Goal: Task Accomplishment & Management: Manage account settings

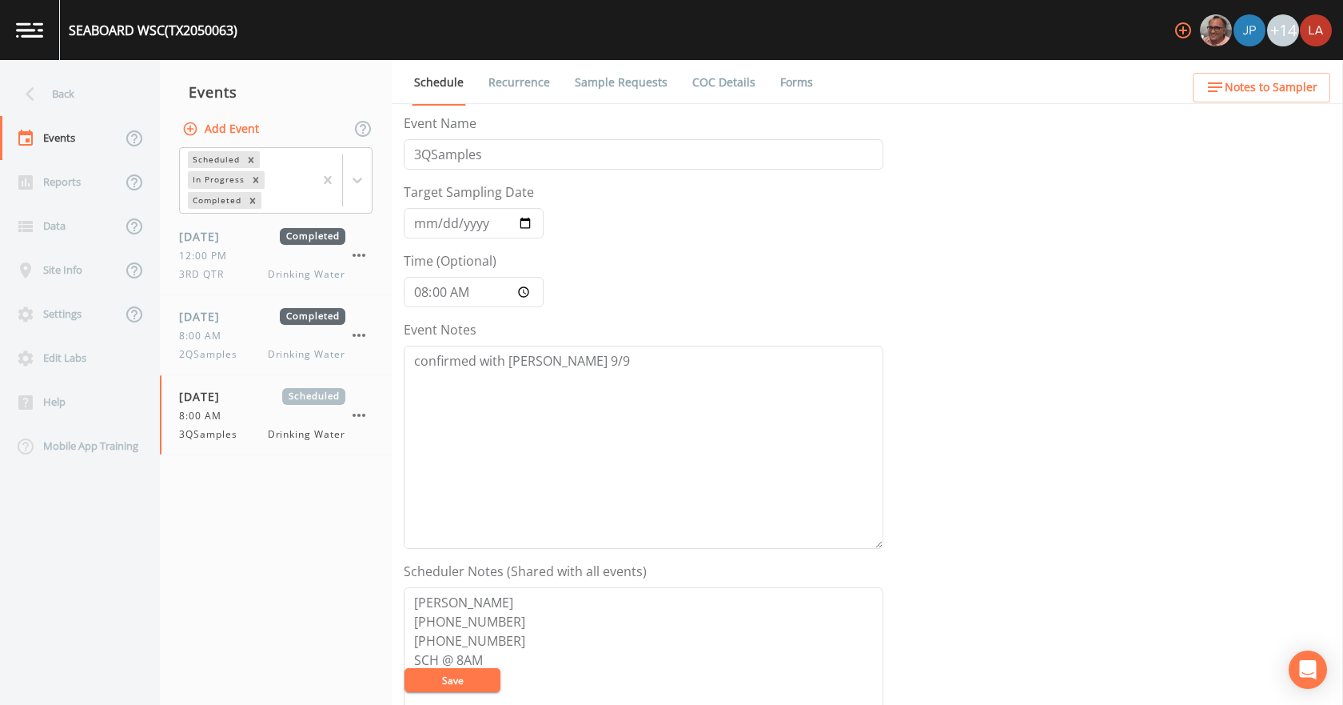
scroll to position [160, 0]
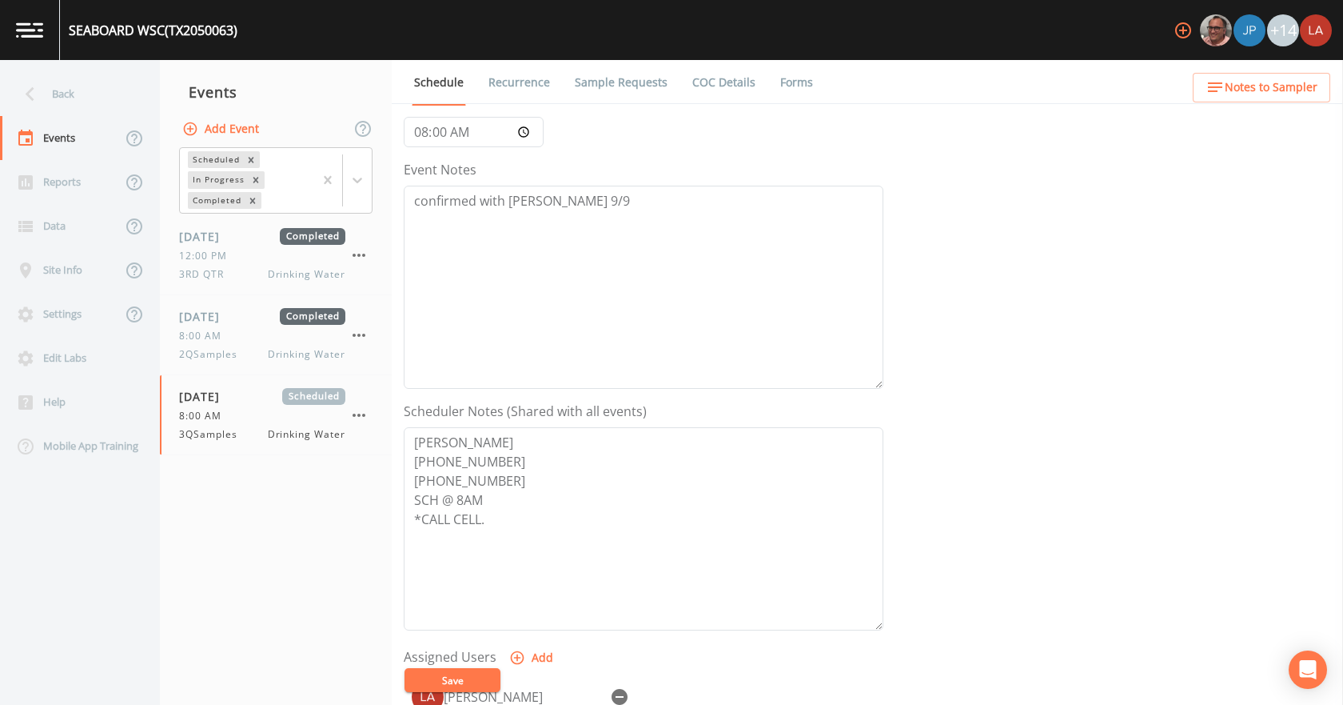
drag, startPoint x: 83, startPoint y: 80, endPoint x: 111, endPoint y: 99, distance: 33.9
click at [83, 81] on div "Back" at bounding box center [72, 94] width 144 height 44
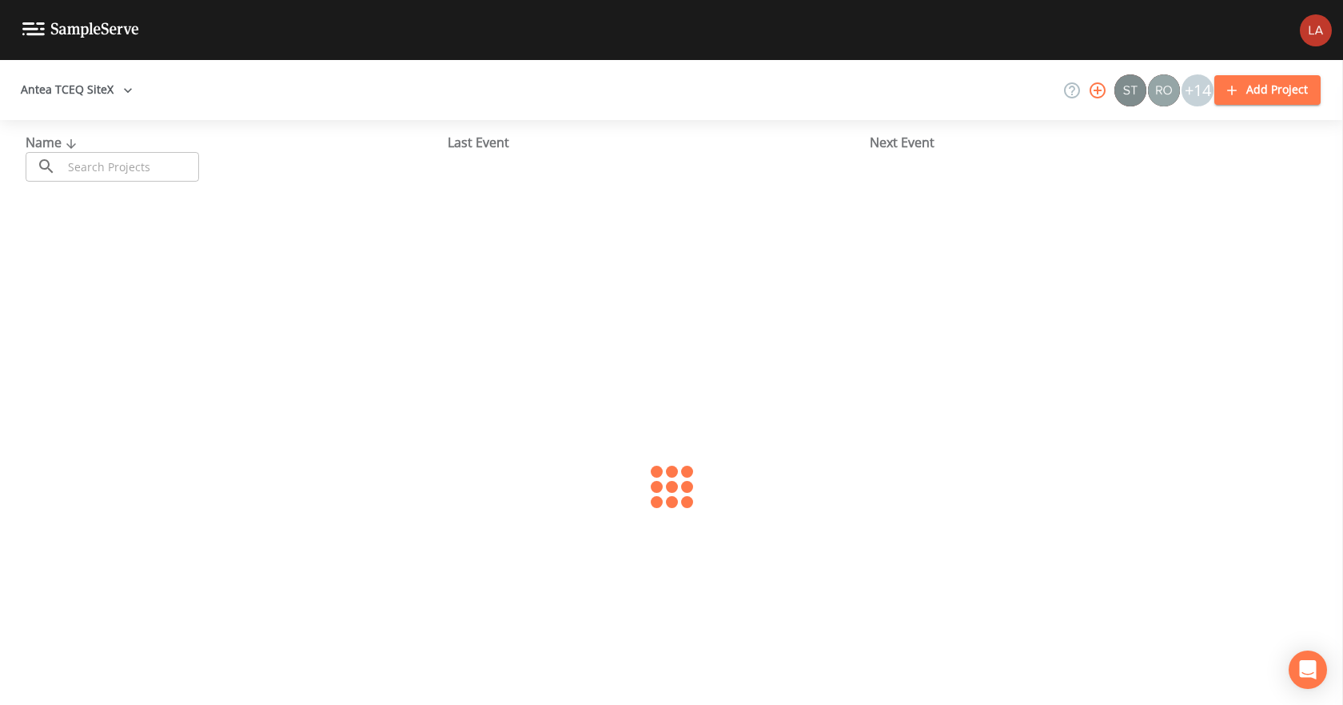
click at [138, 162] on input "text" at bounding box center [130, 167] width 137 height 30
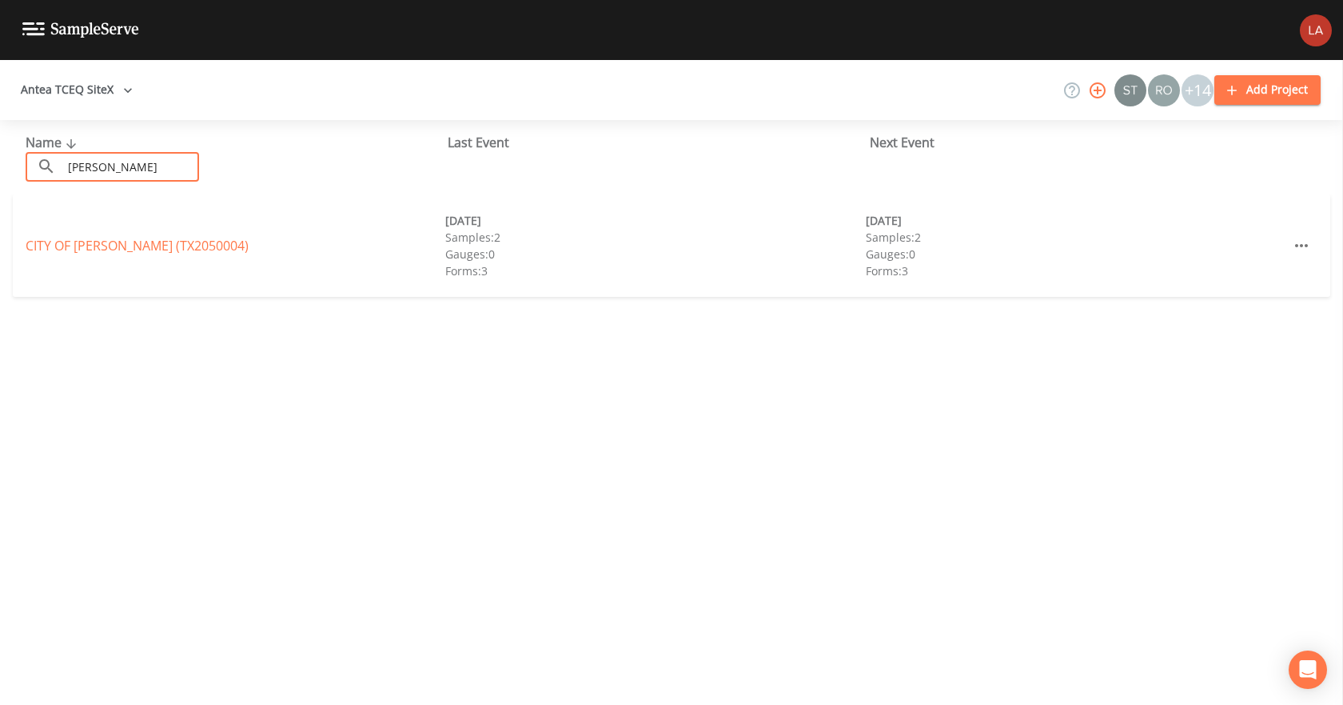
type input "[PERSON_NAME]"
click at [183, 254] on div "CITY OF [GEOGRAPHIC_DATA] (TX2050004)" at bounding box center [236, 245] width 420 height 19
click at [183, 254] on link "CITY OF [GEOGRAPHIC_DATA] (TX2050004)" at bounding box center [137, 246] width 223 height 18
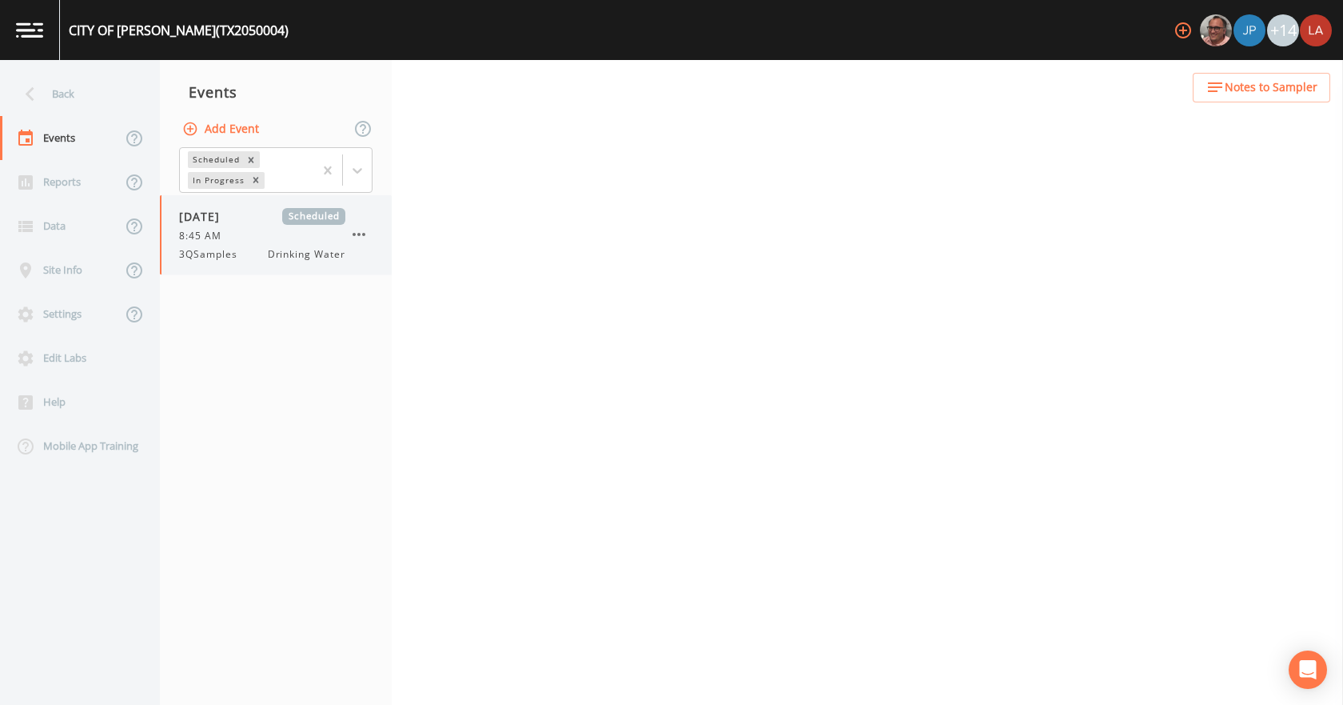
click at [224, 265] on div "[DATE] Scheduled 8:45 AM 3QSamples Drinking Water" at bounding box center [276, 234] width 232 height 79
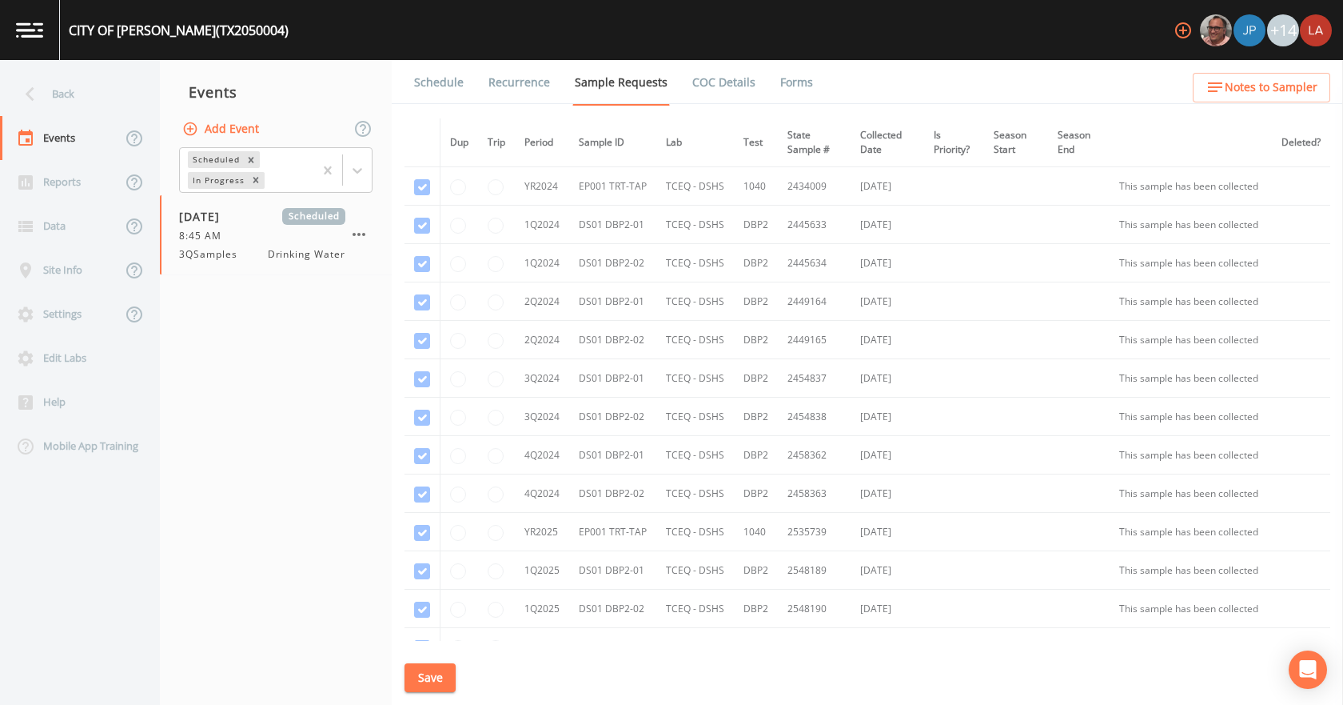
click at [449, 74] on link "Schedule" at bounding box center [439, 82] width 54 height 45
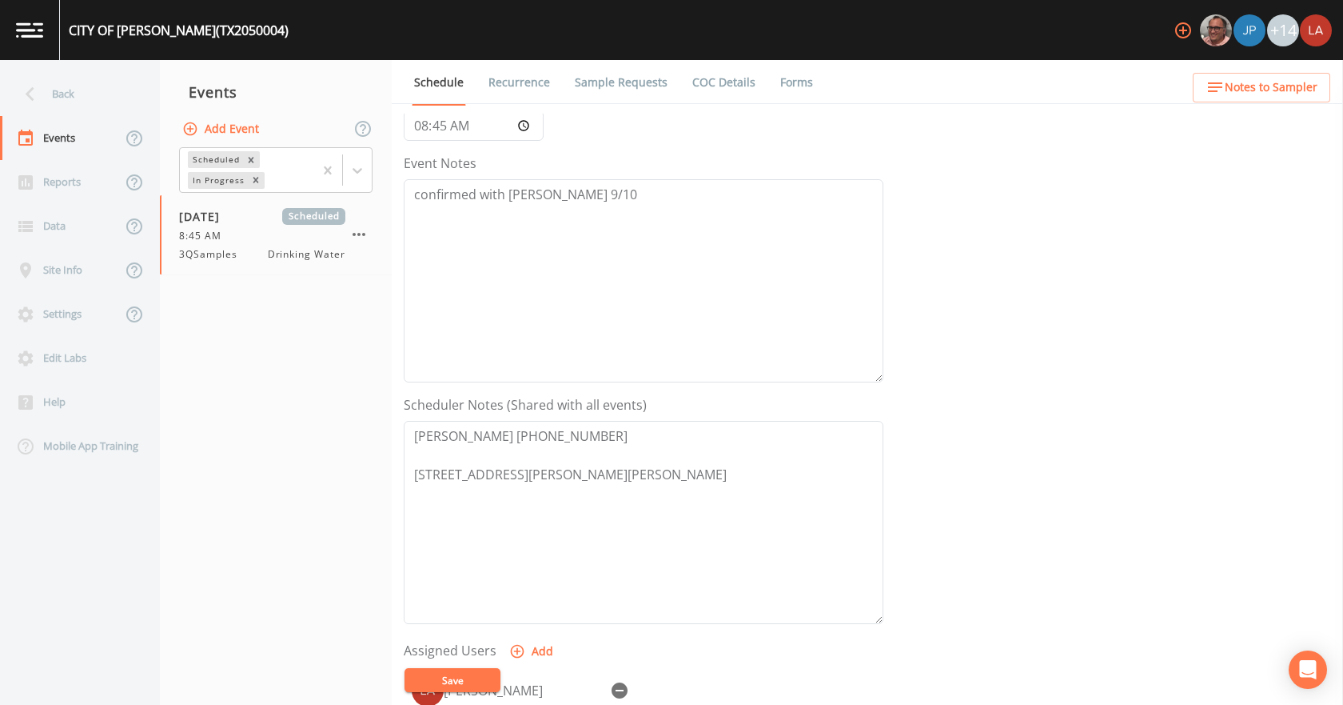
scroll to position [160, 0]
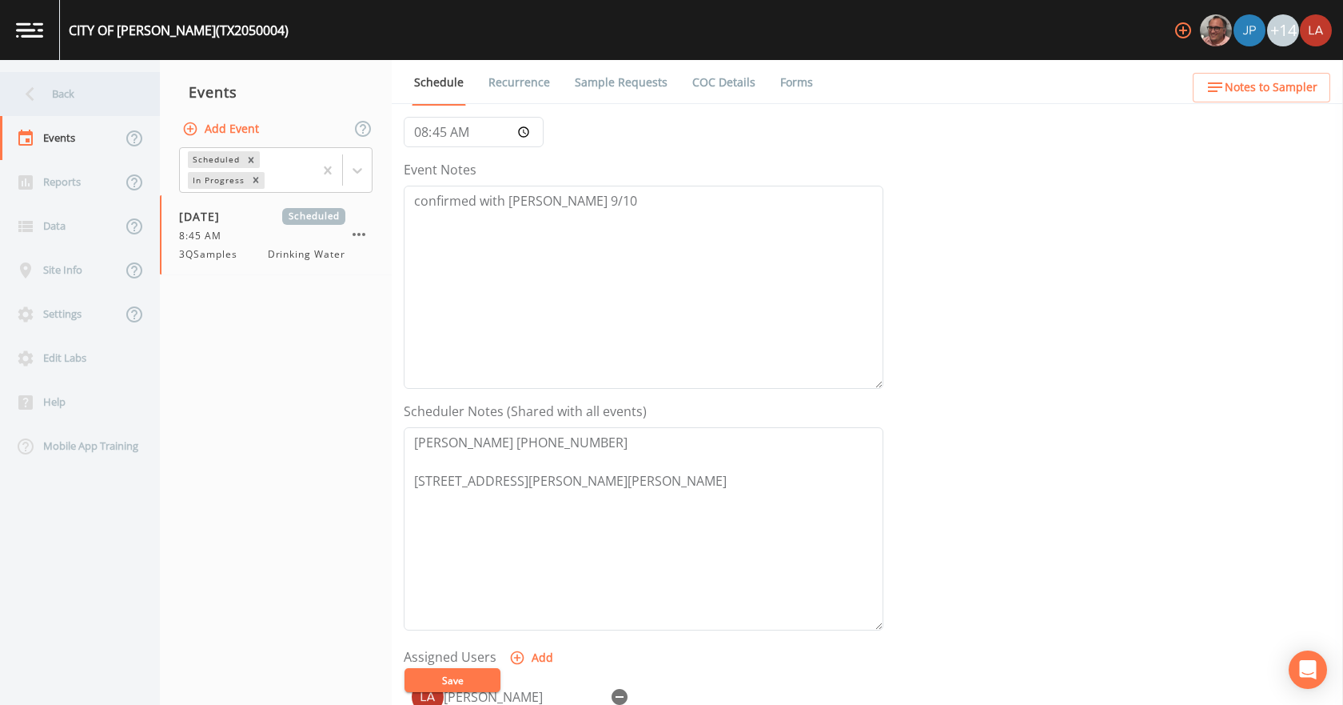
click at [91, 97] on div "Back" at bounding box center [72, 94] width 144 height 44
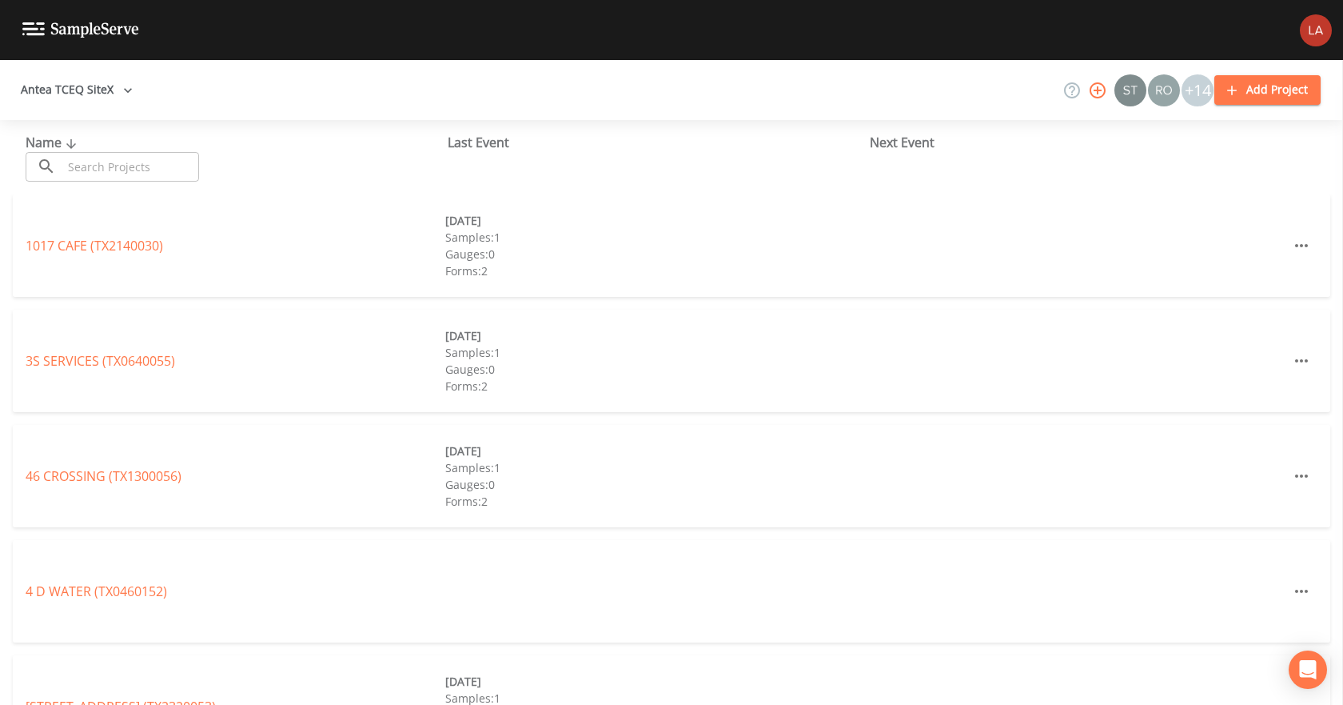
click at [110, 172] on input "text" at bounding box center [130, 167] width 137 height 30
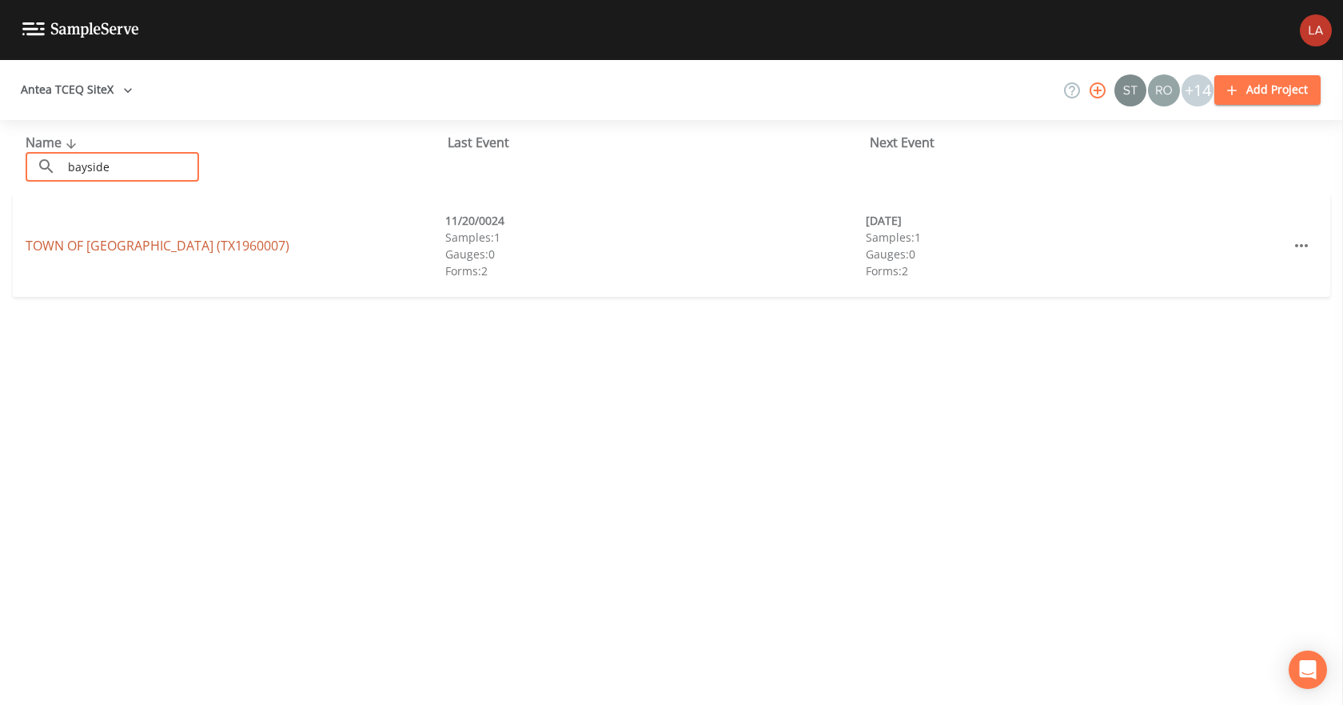
type input "bayside"
click at [145, 245] on link "TOWN OF [GEOGRAPHIC_DATA] (TX1960007)" at bounding box center [158, 246] width 264 height 18
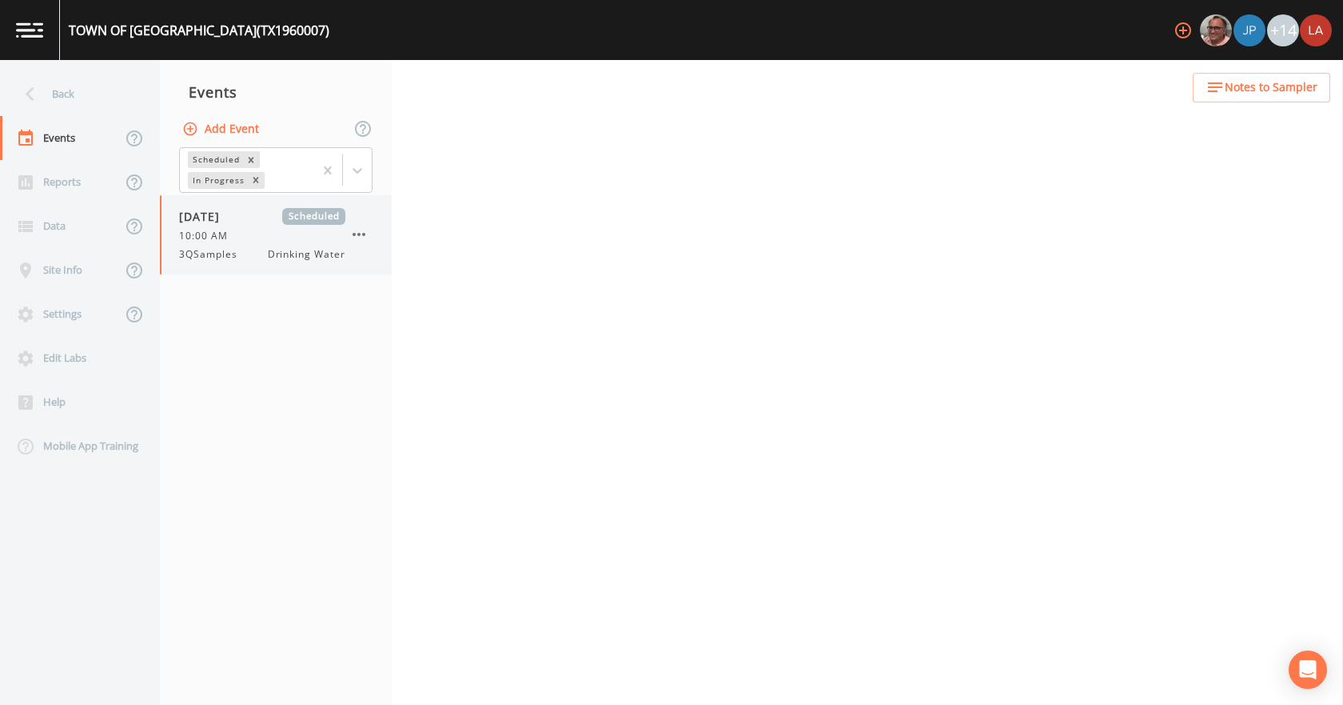
click at [234, 229] on span "10:00 AM" at bounding box center [208, 236] width 58 height 14
click at [438, 81] on link "Schedule" at bounding box center [439, 82] width 54 height 45
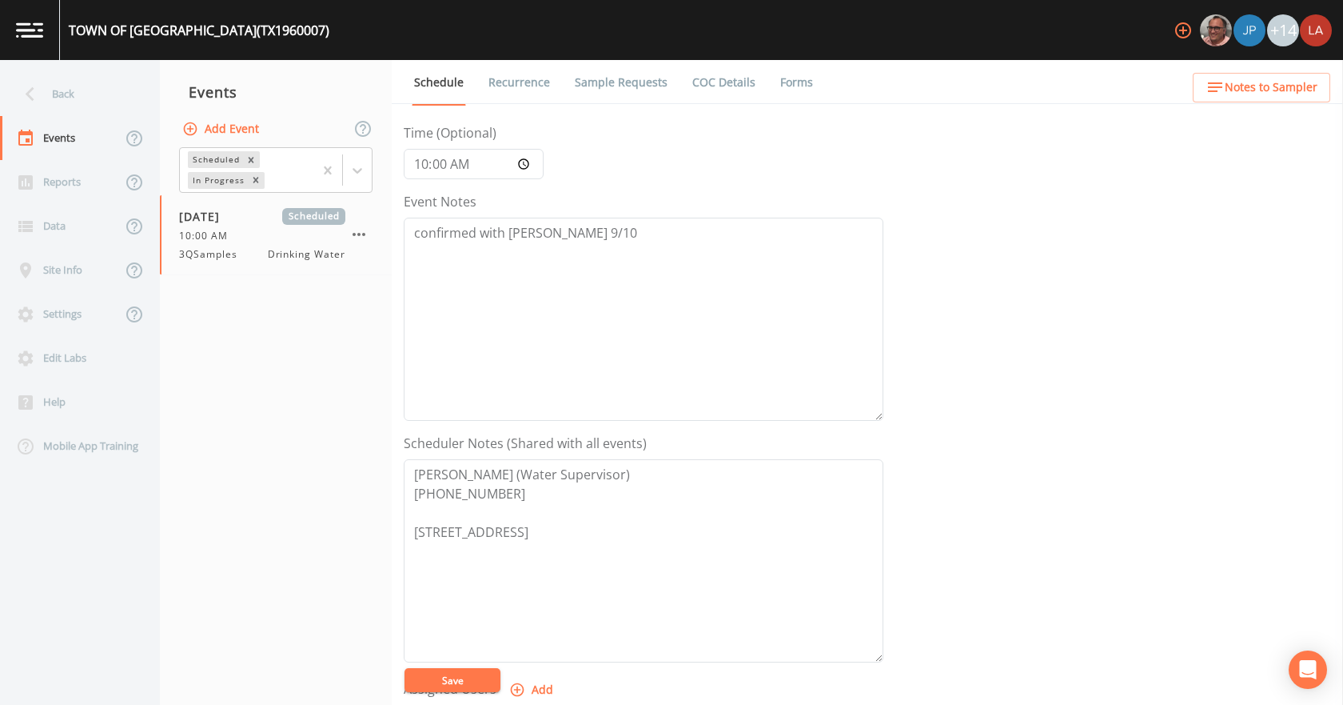
scroll to position [240, 0]
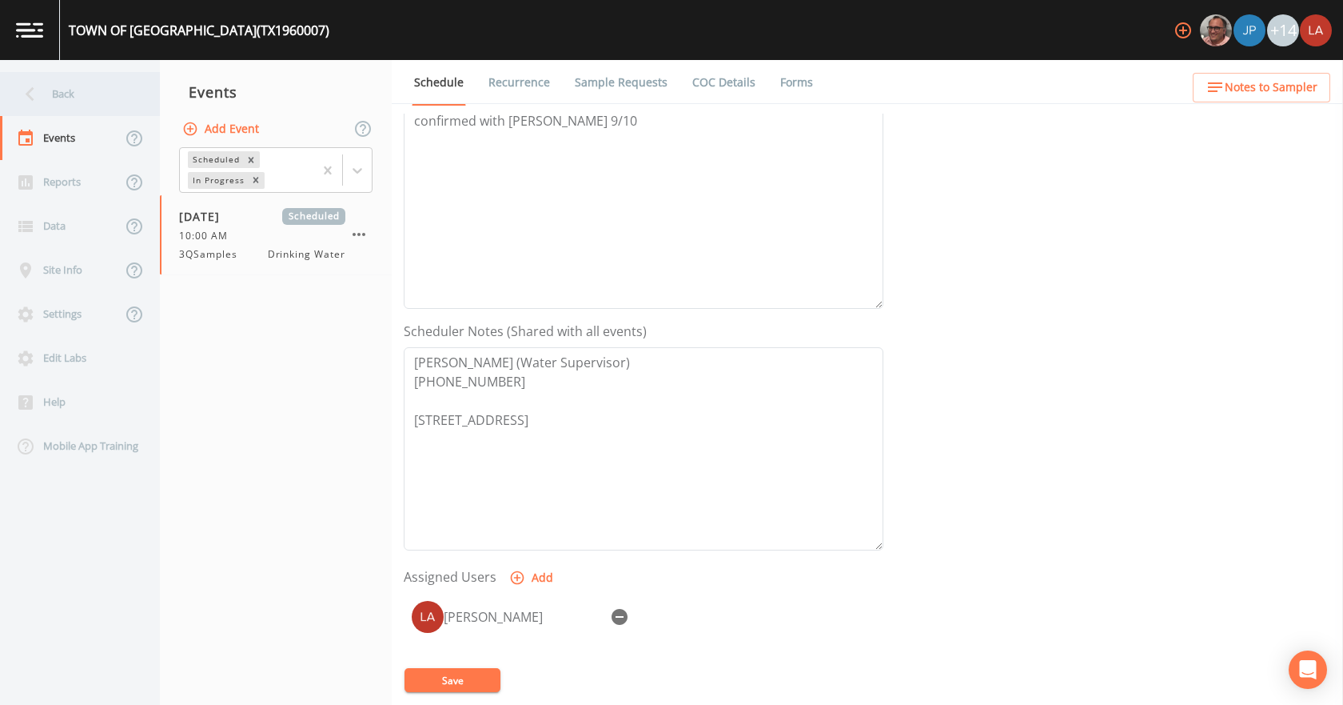
click at [102, 95] on div "Back" at bounding box center [72, 94] width 144 height 44
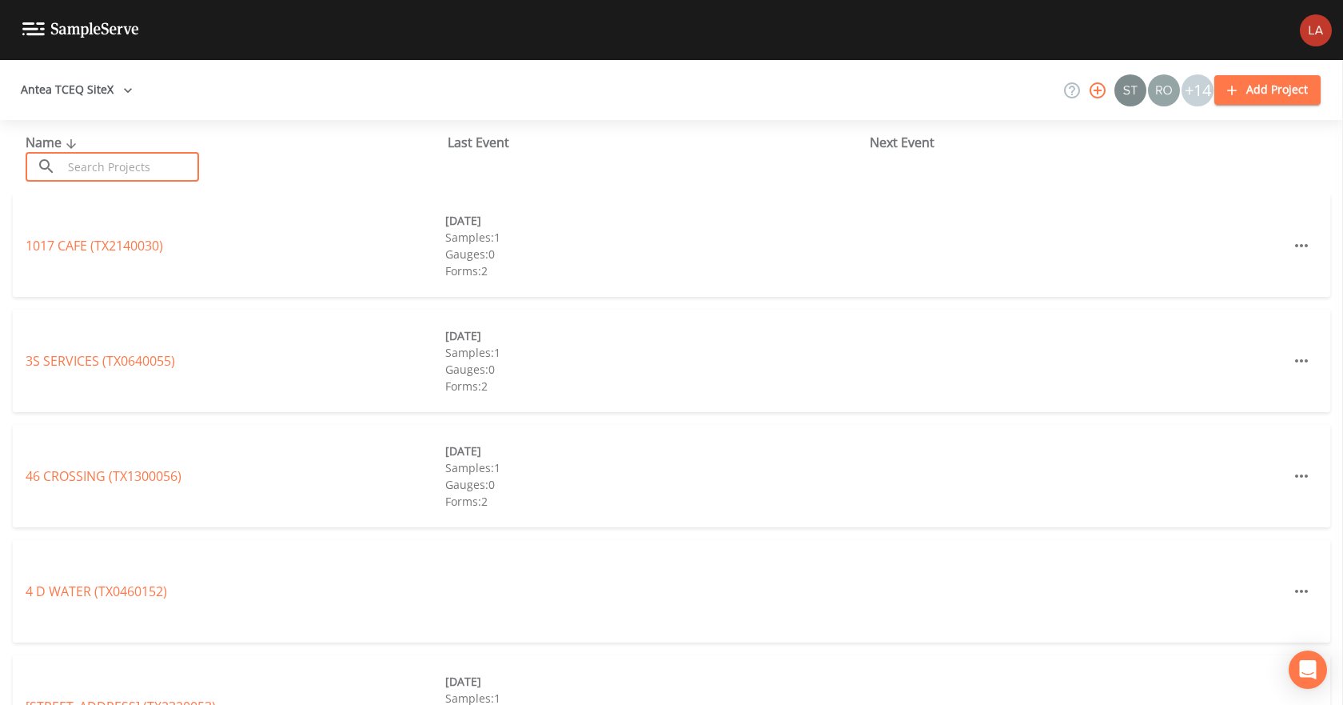
click at [94, 156] on input "text" at bounding box center [130, 167] width 137 height 30
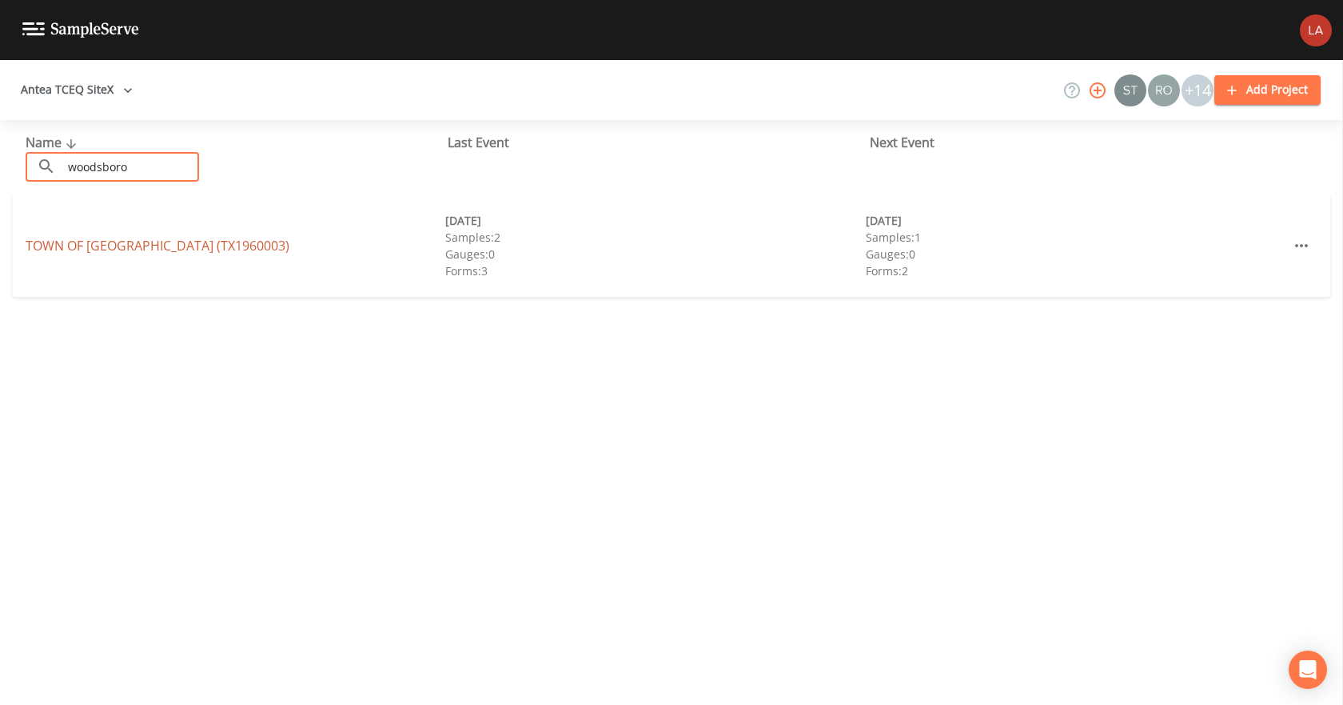
type input "woodsboro"
click at [117, 243] on link "TOWN OF [GEOGRAPHIC_DATA] (TX1960003)" at bounding box center [158, 246] width 264 height 18
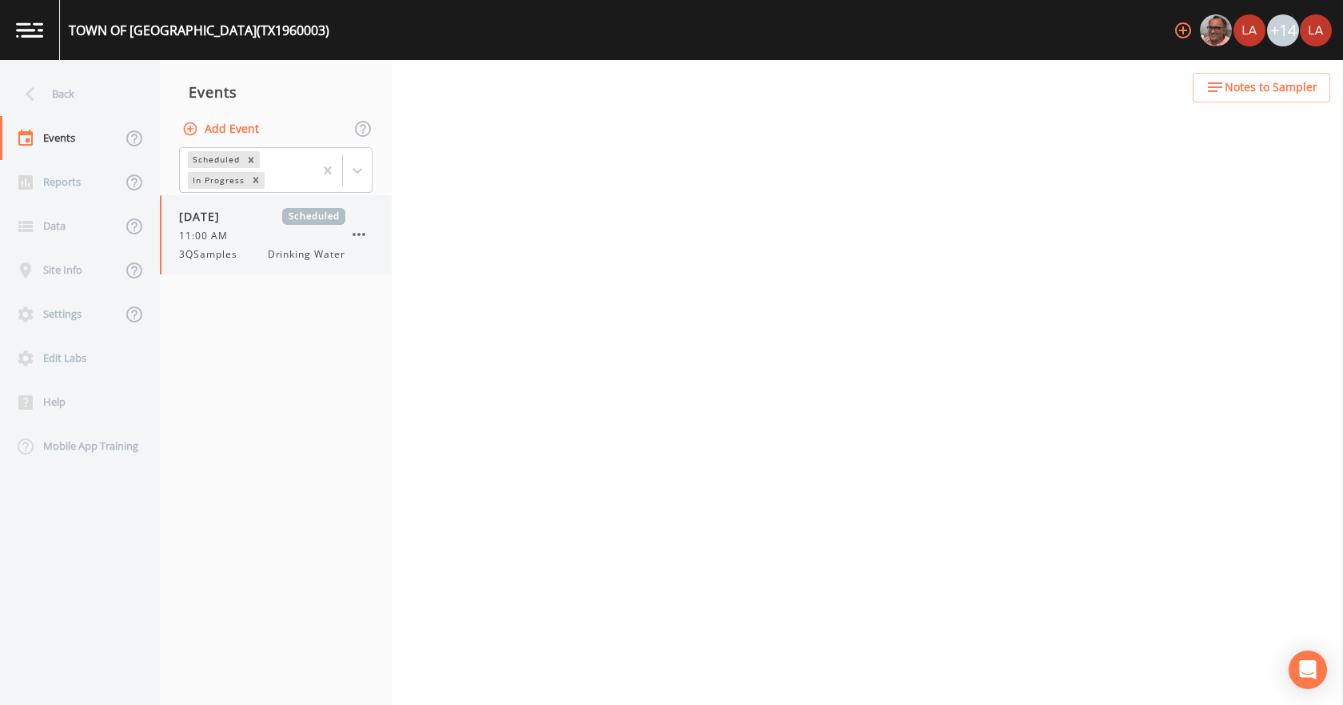
click at [224, 244] on div "[DATE] Scheduled 11:00 AM 3QSamples Drinking Water" at bounding box center [262, 235] width 166 height 54
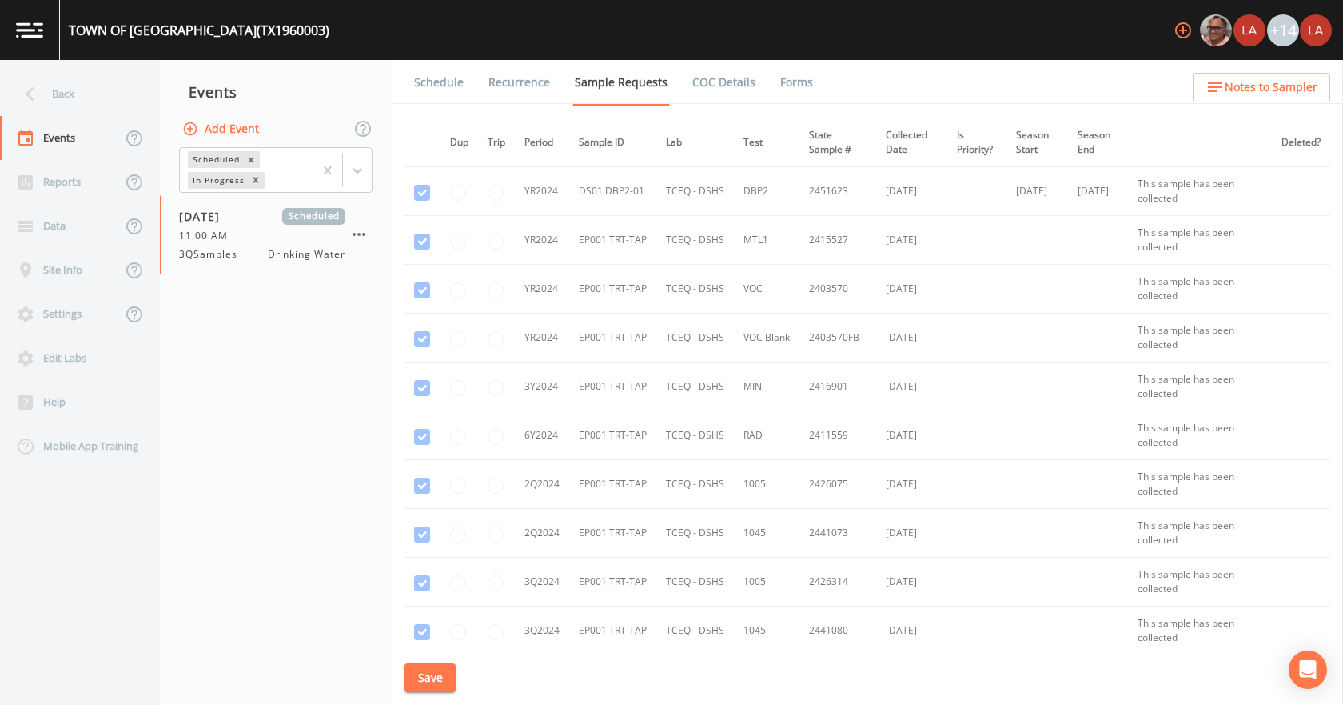
click at [432, 81] on link "Schedule" at bounding box center [439, 82] width 54 height 45
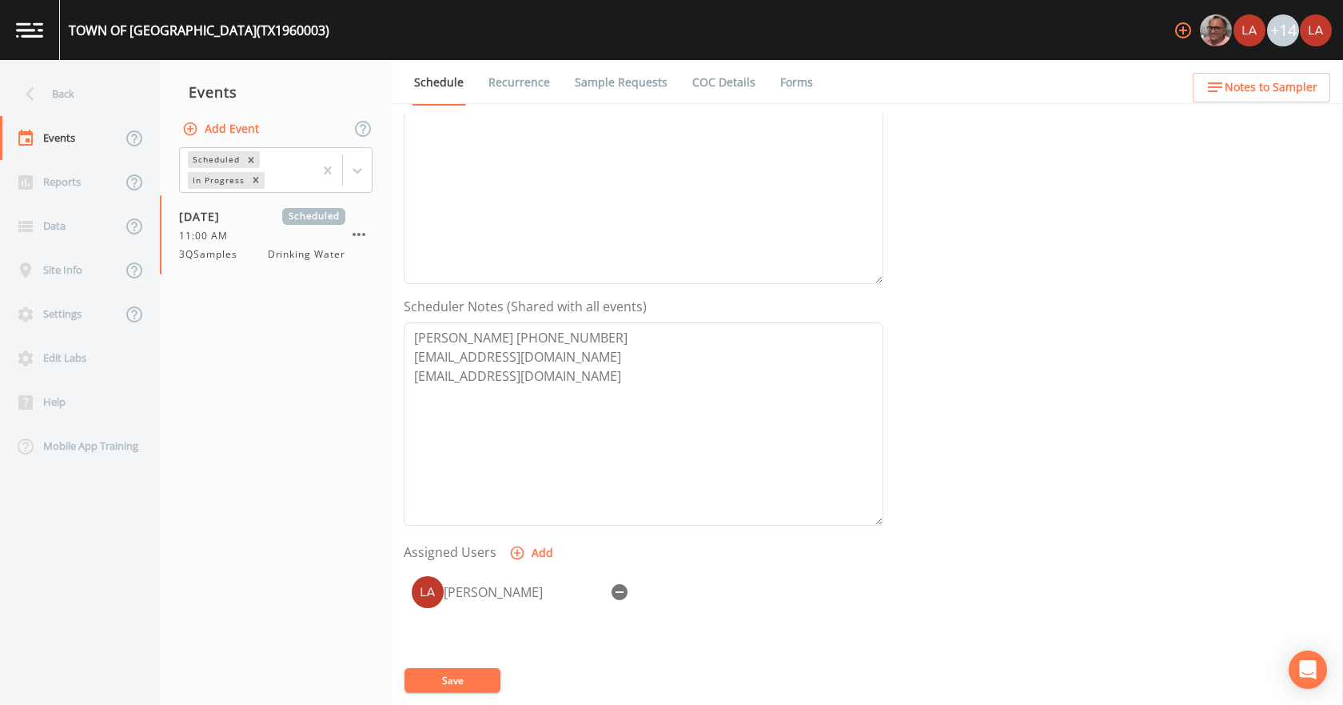
scroll to position [264, 0]
click at [58, 97] on div "Back" at bounding box center [72, 94] width 144 height 44
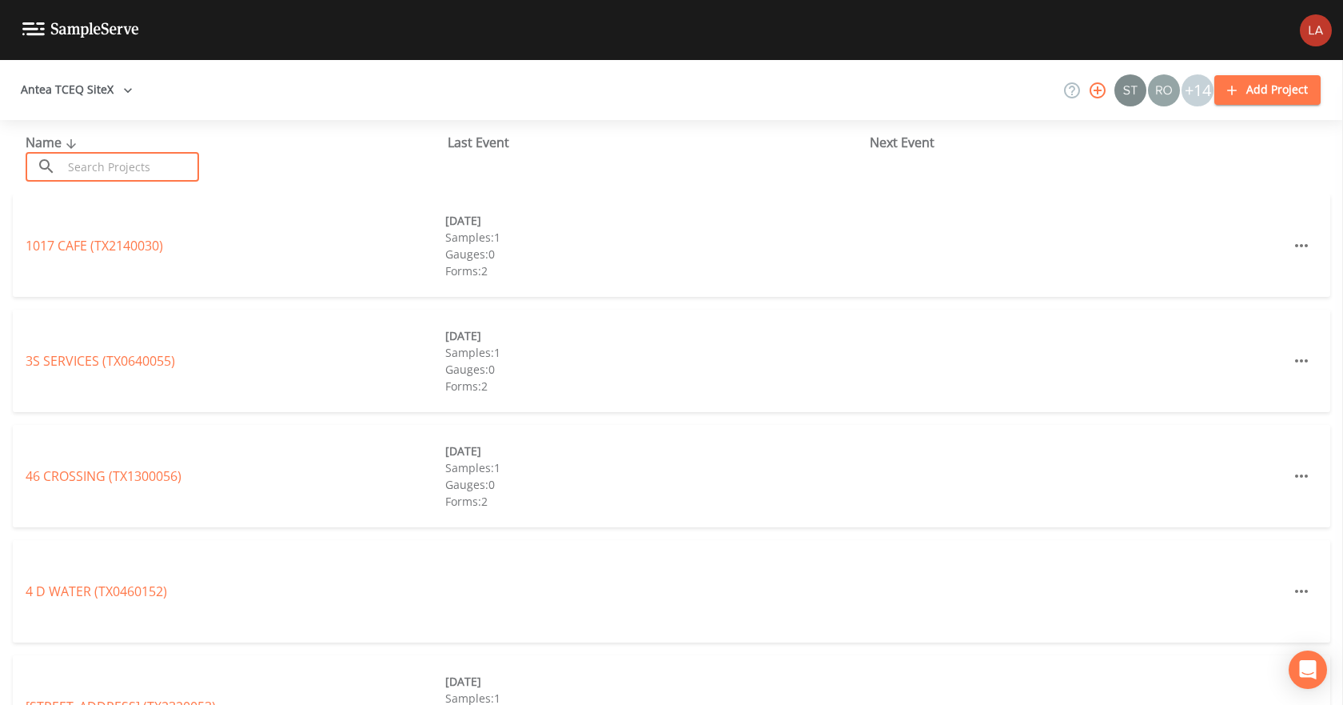
click at [114, 162] on input "text" at bounding box center [130, 167] width 137 height 30
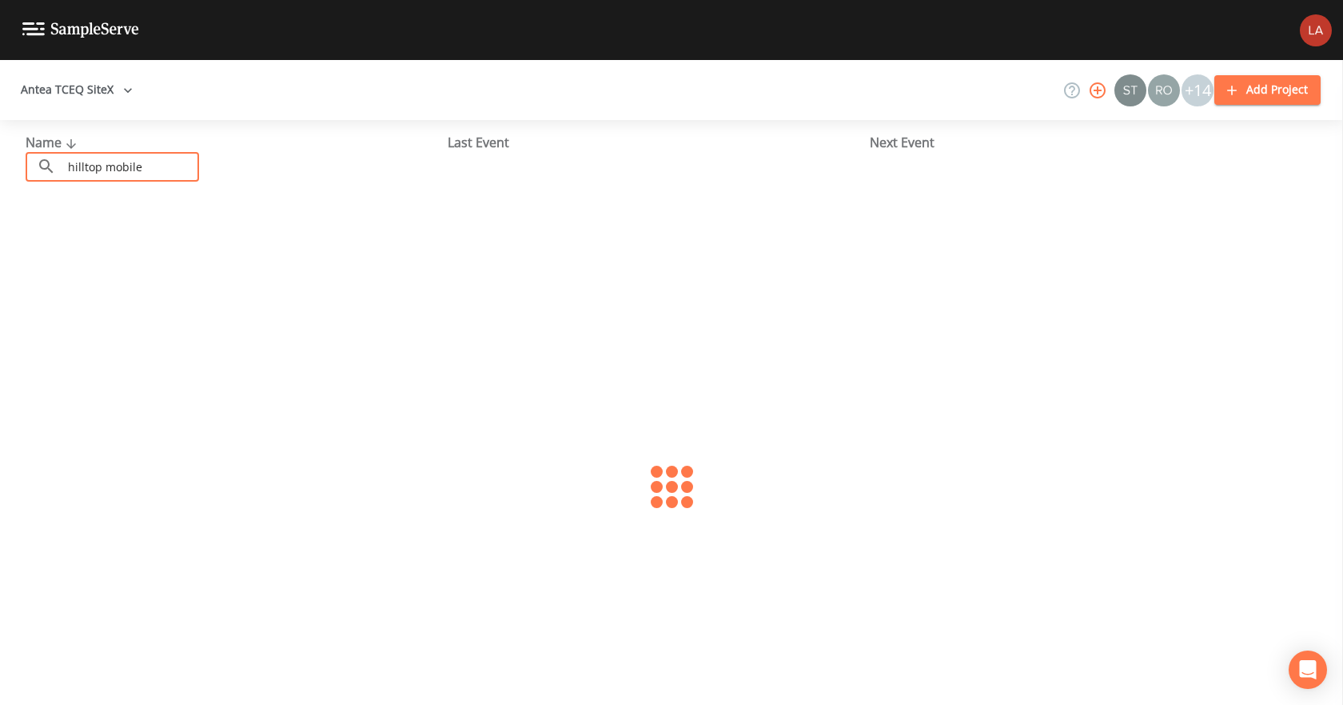
type input "hilltop mobile"
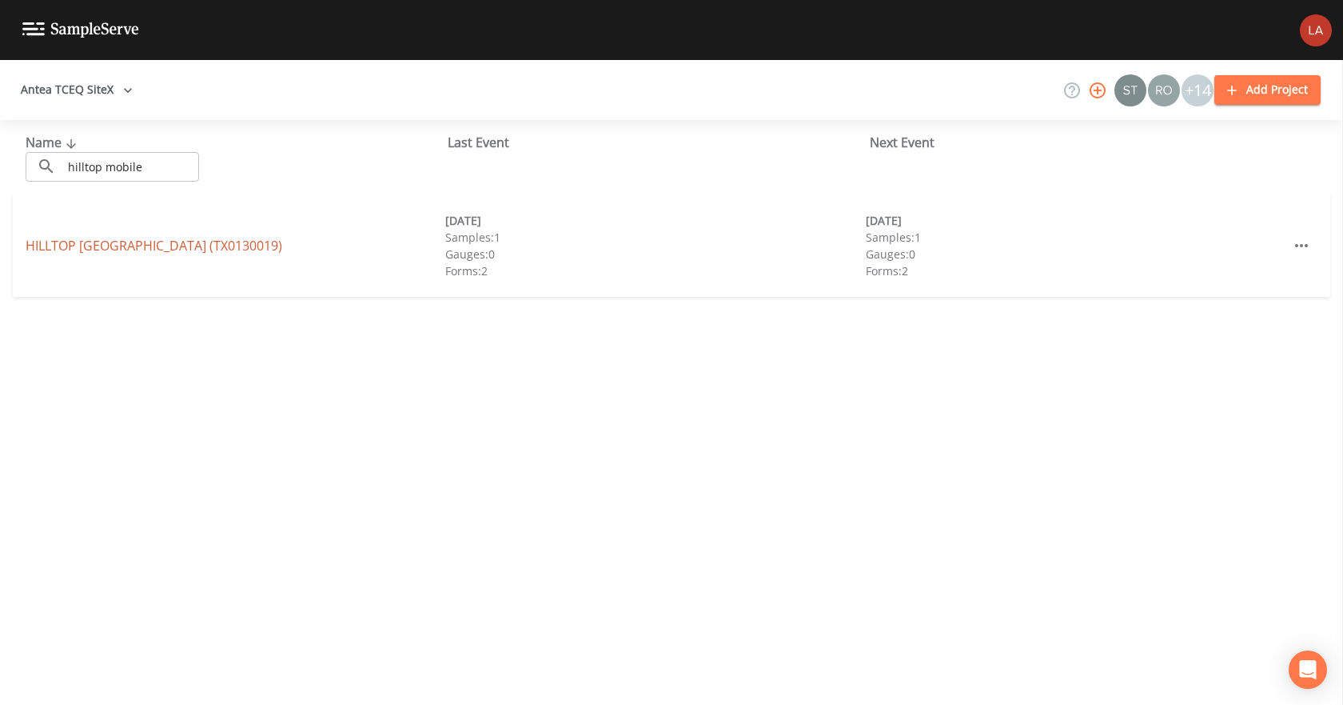
click at [155, 237] on link "HILLTOP [GEOGRAPHIC_DATA] (TX0130019)" at bounding box center [154, 246] width 257 height 18
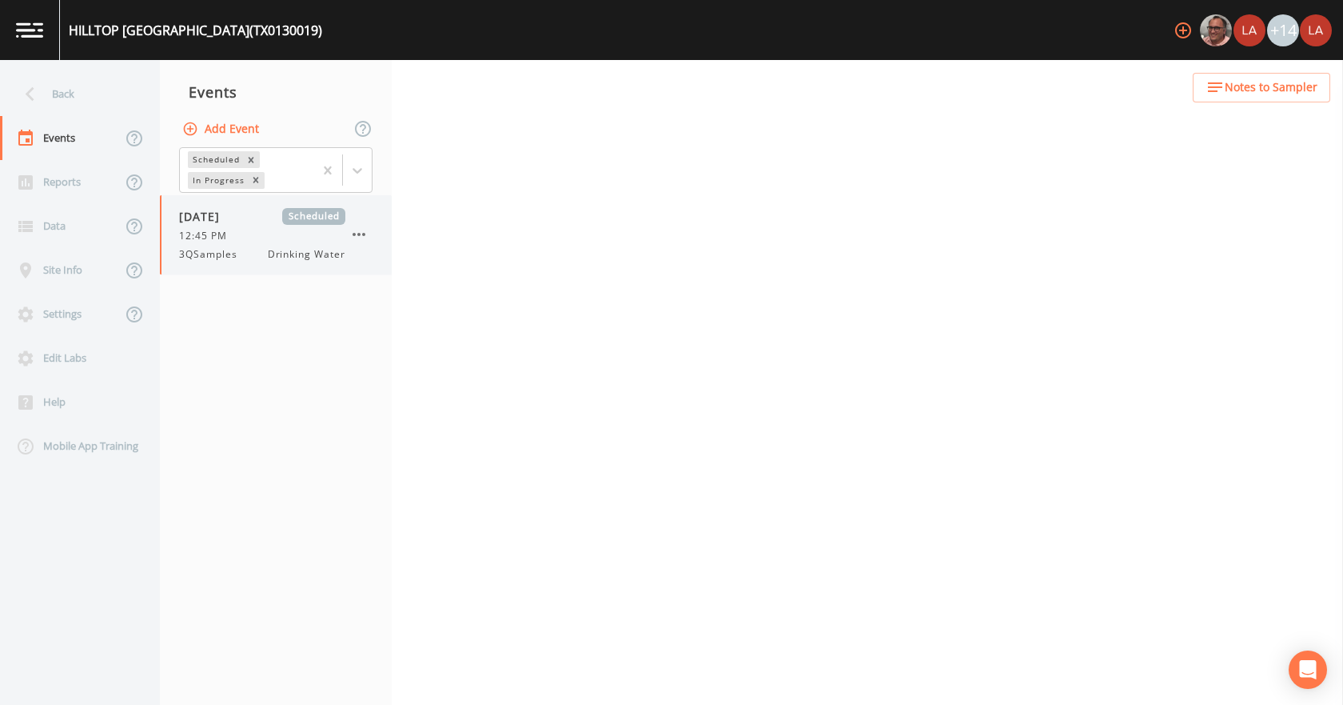
drag, startPoint x: 208, startPoint y: 251, endPoint x: 256, endPoint y: 235, distance: 50.6
click at [208, 252] on span "3QSamples" at bounding box center [213, 254] width 68 height 14
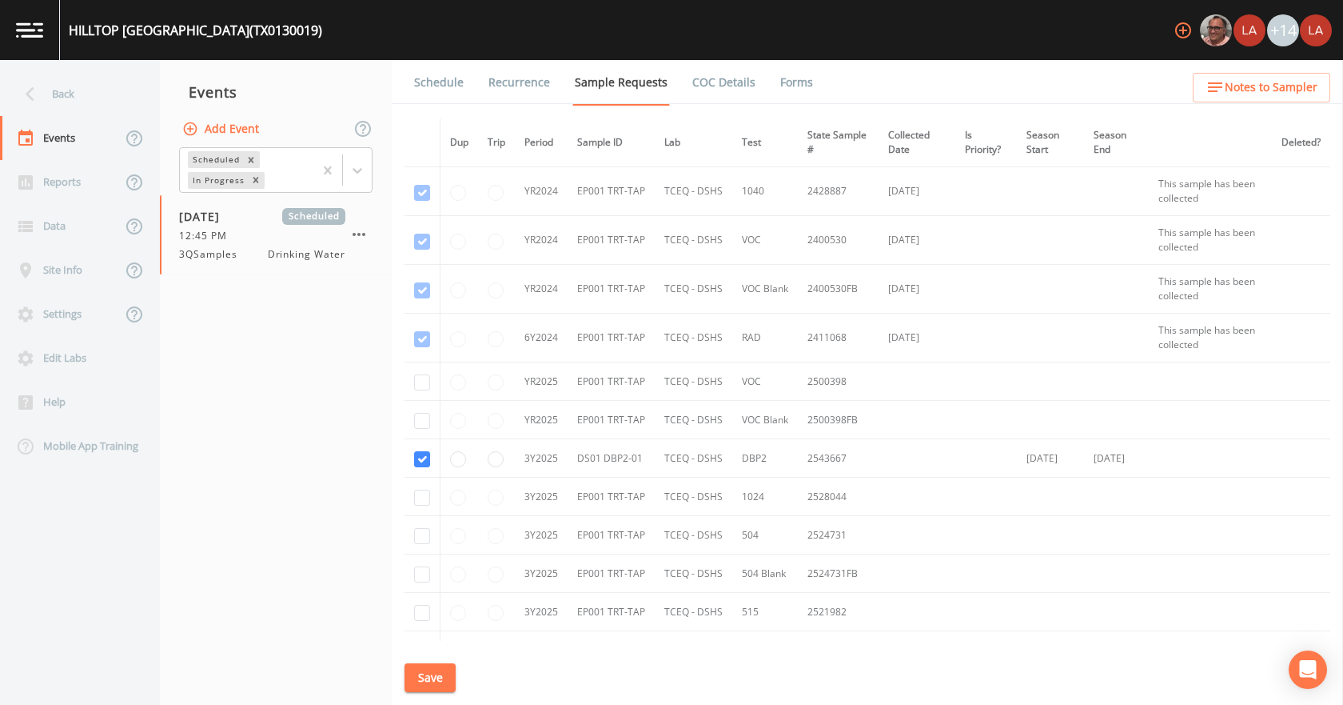
click at [458, 82] on link "Schedule" at bounding box center [439, 82] width 54 height 45
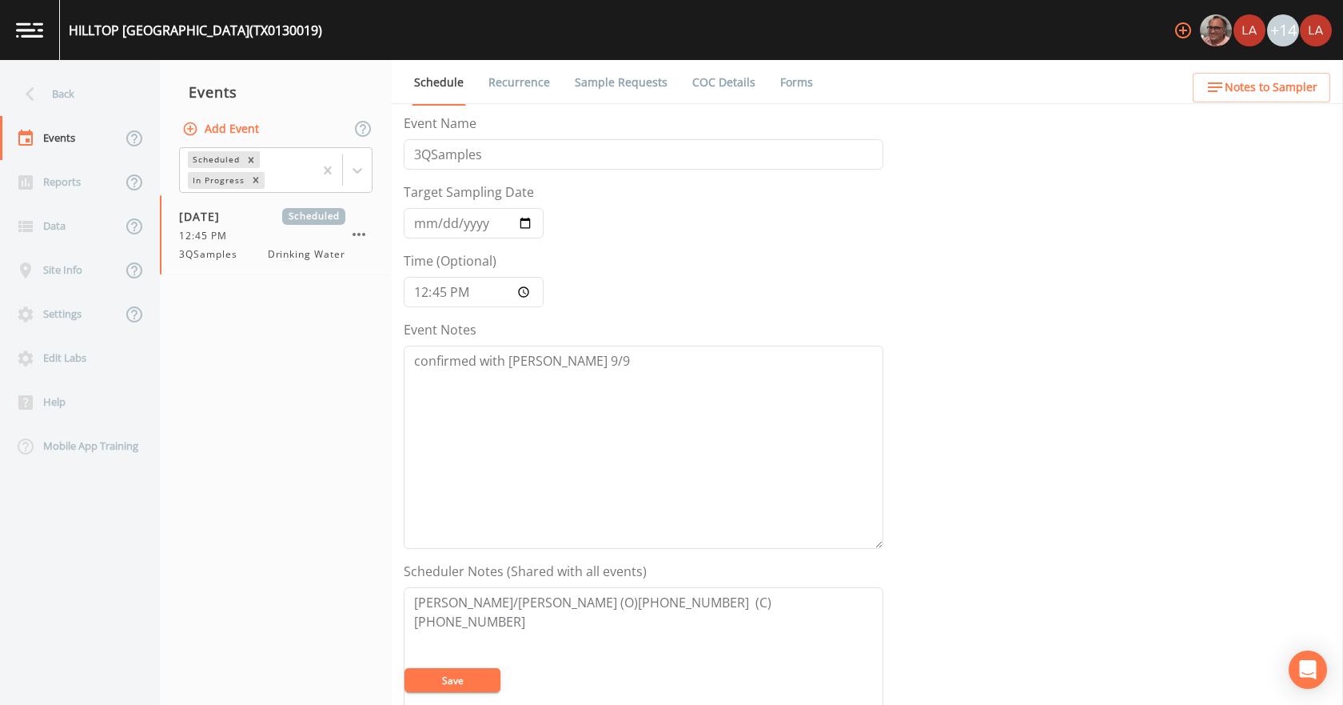
click at [629, 81] on link "Sample Requests" at bounding box center [622, 82] width 98 height 45
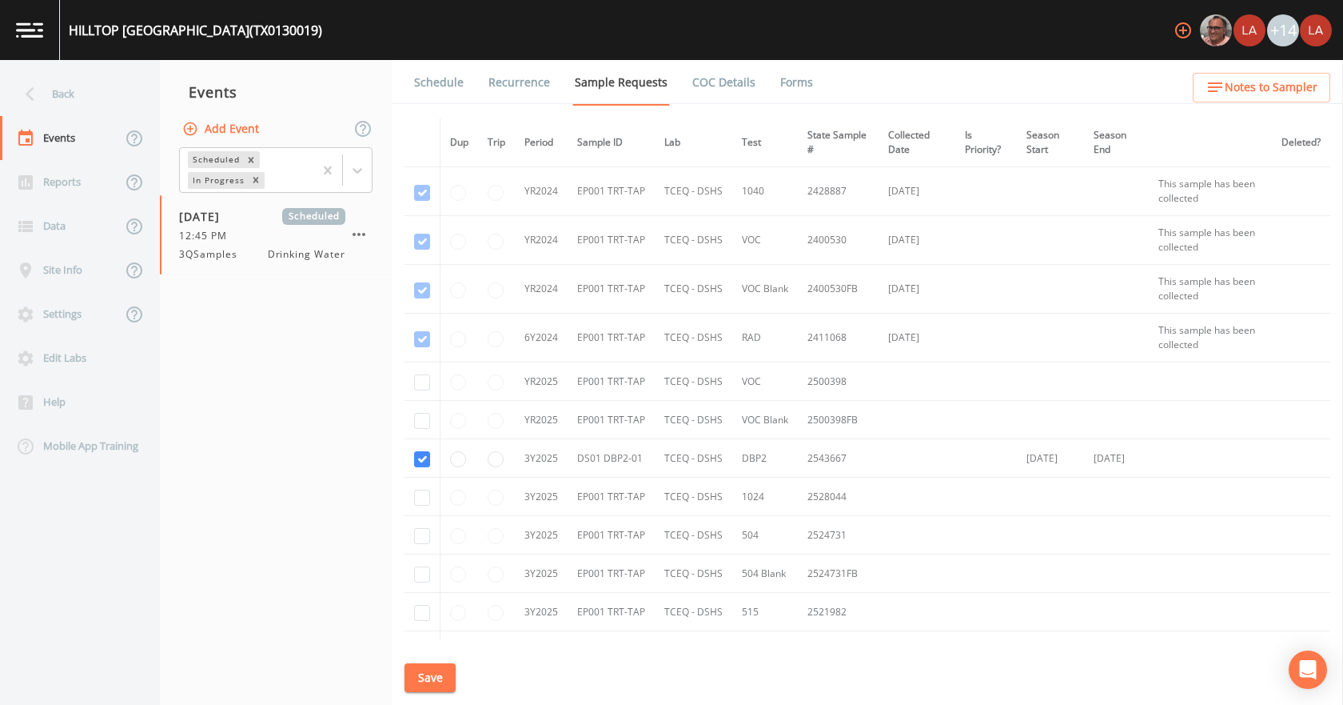
click at [449, 77] on link "Schedule" at bounding box center [439, 82] width 54 height 45
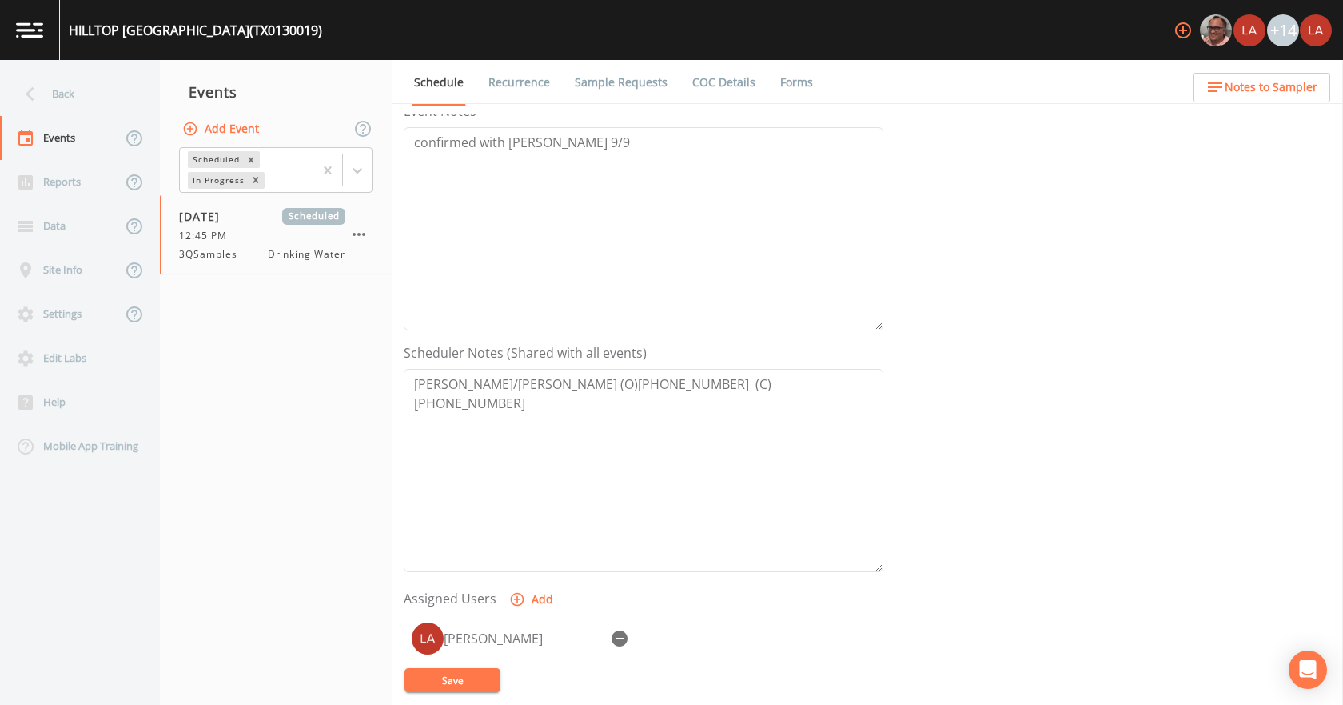
scroll to position [240, 0]
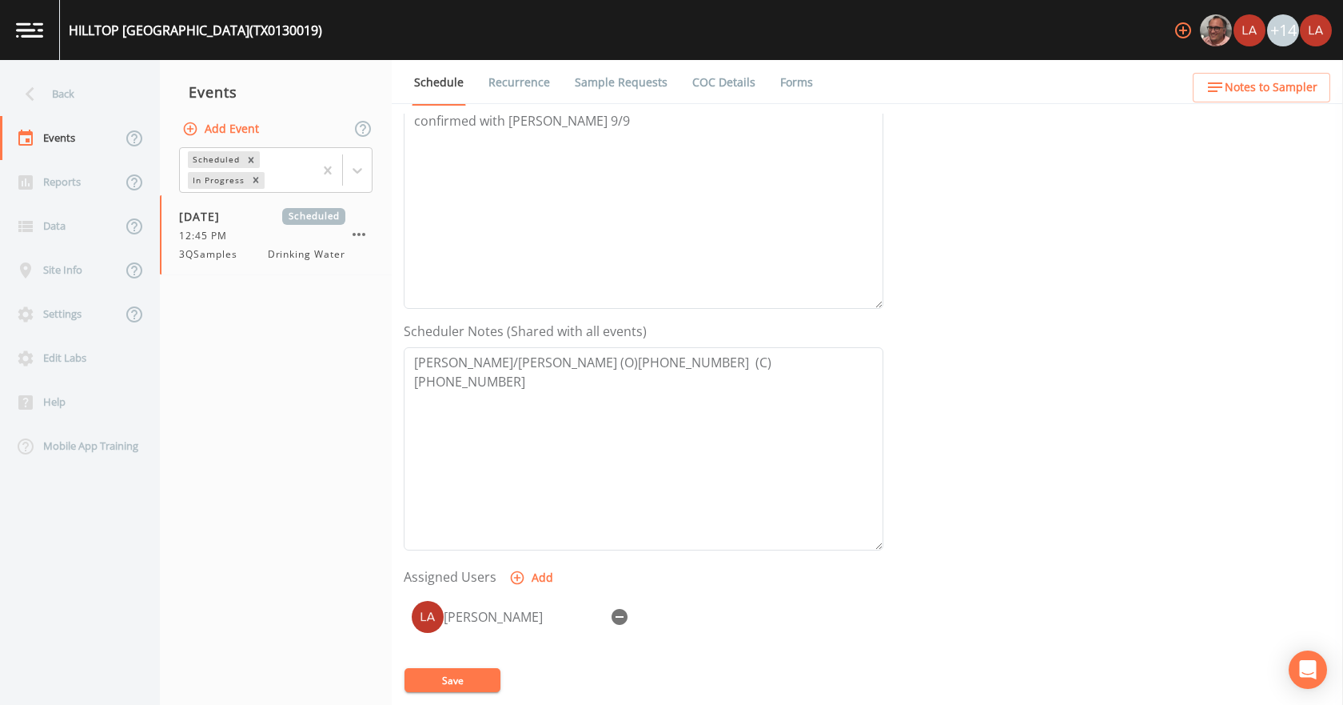
click at [64, 98] on div "Back" at bounding box center [72, 94] width 144 height 44
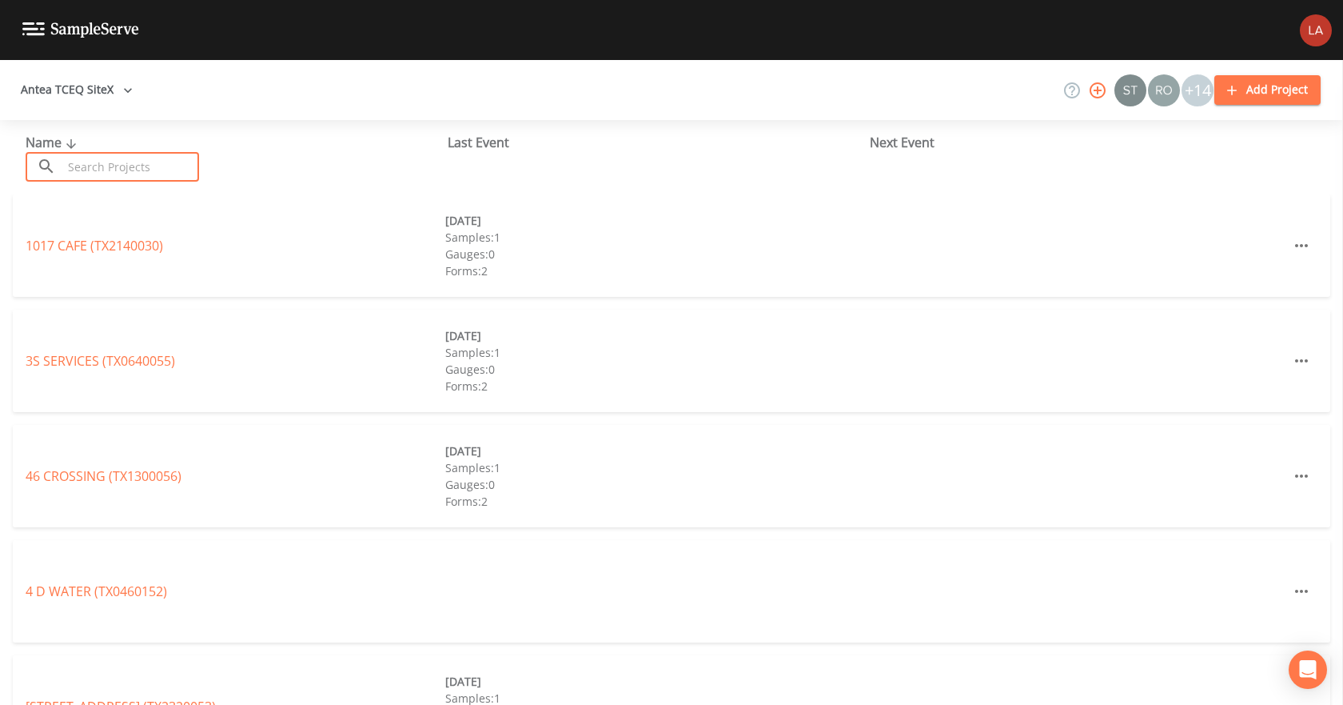
click at [81, 170] on input "text" at bounding box center [130, 167] width 137 height 30
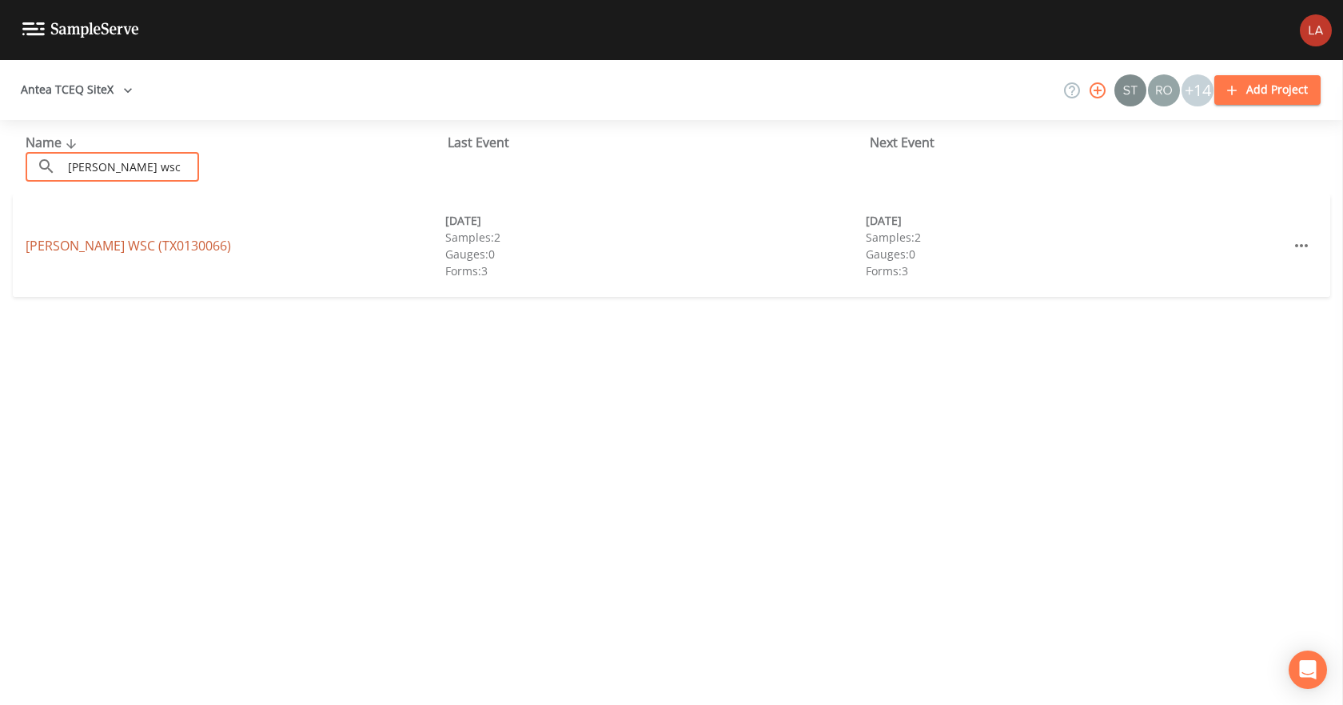
type input "[PERSON_NAME] wsc"
click at [175, 242] on link "[PERSON_NAME] WSC (TX0130066)" at bounding box center [129, 246] width 206 height 18
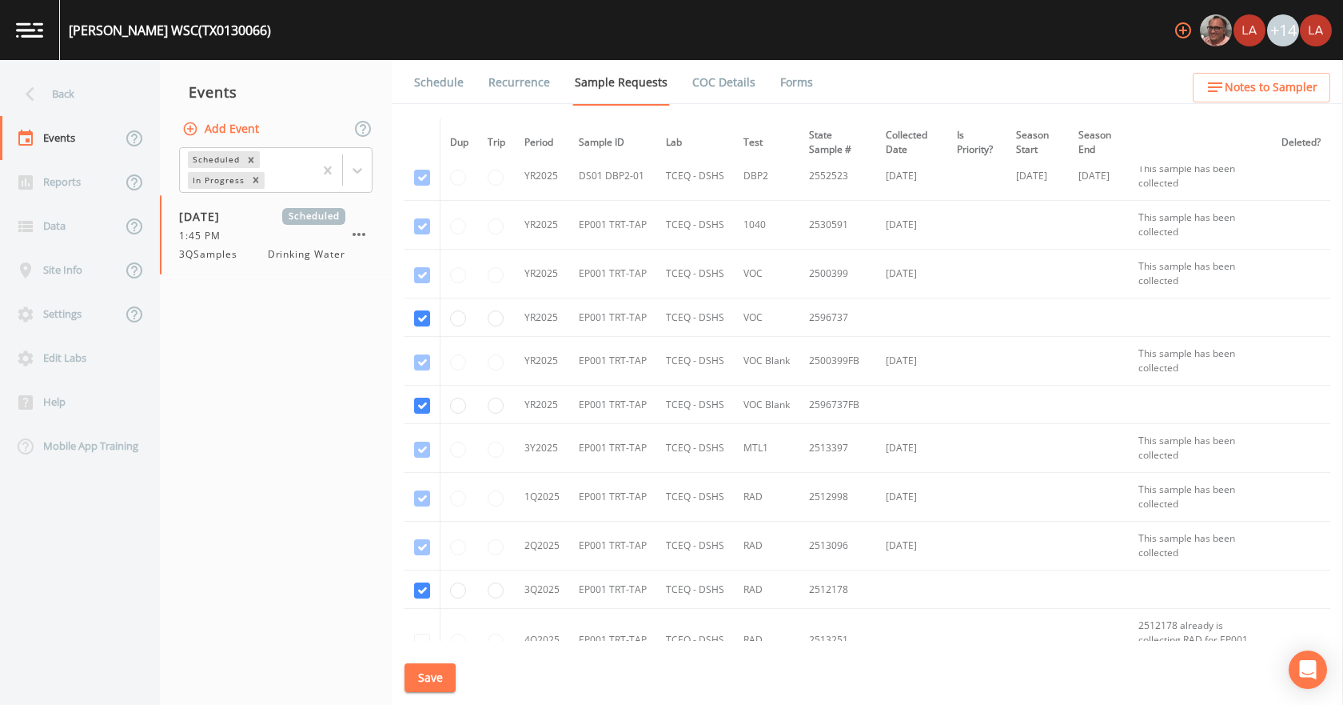
scroll to position [638, 0]
click at [455, 74] on link "Schedule" at bounding box center [439, 82] width 54 height 45
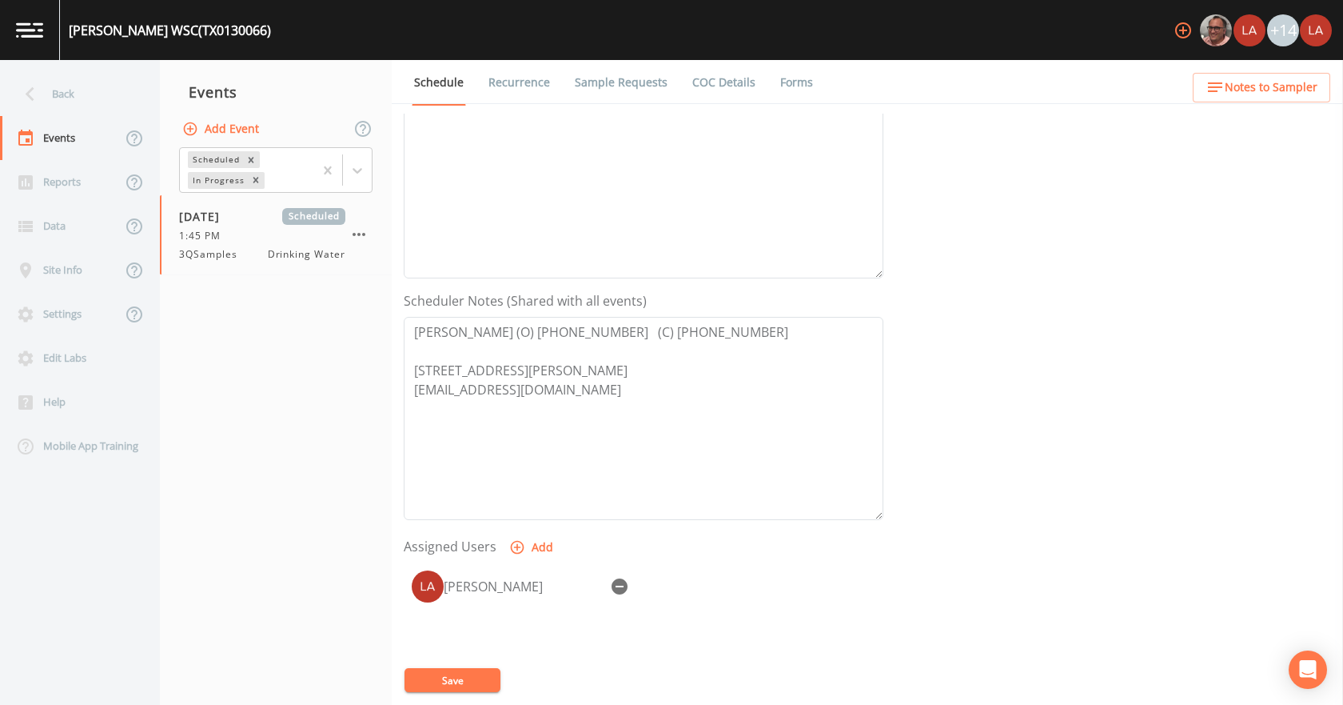
scroll to position [320, 0]
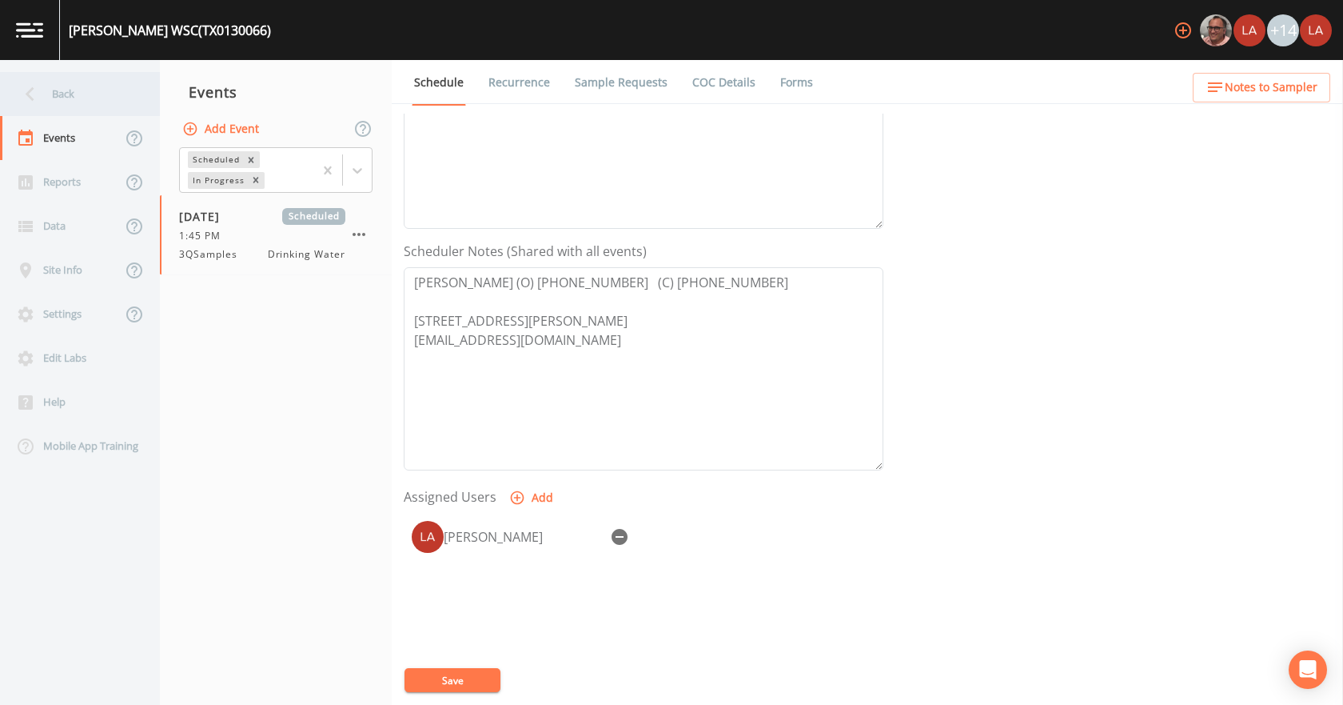
click at [114, 89] on div "Back" at bounding box center [72, 94] width 144 height 44
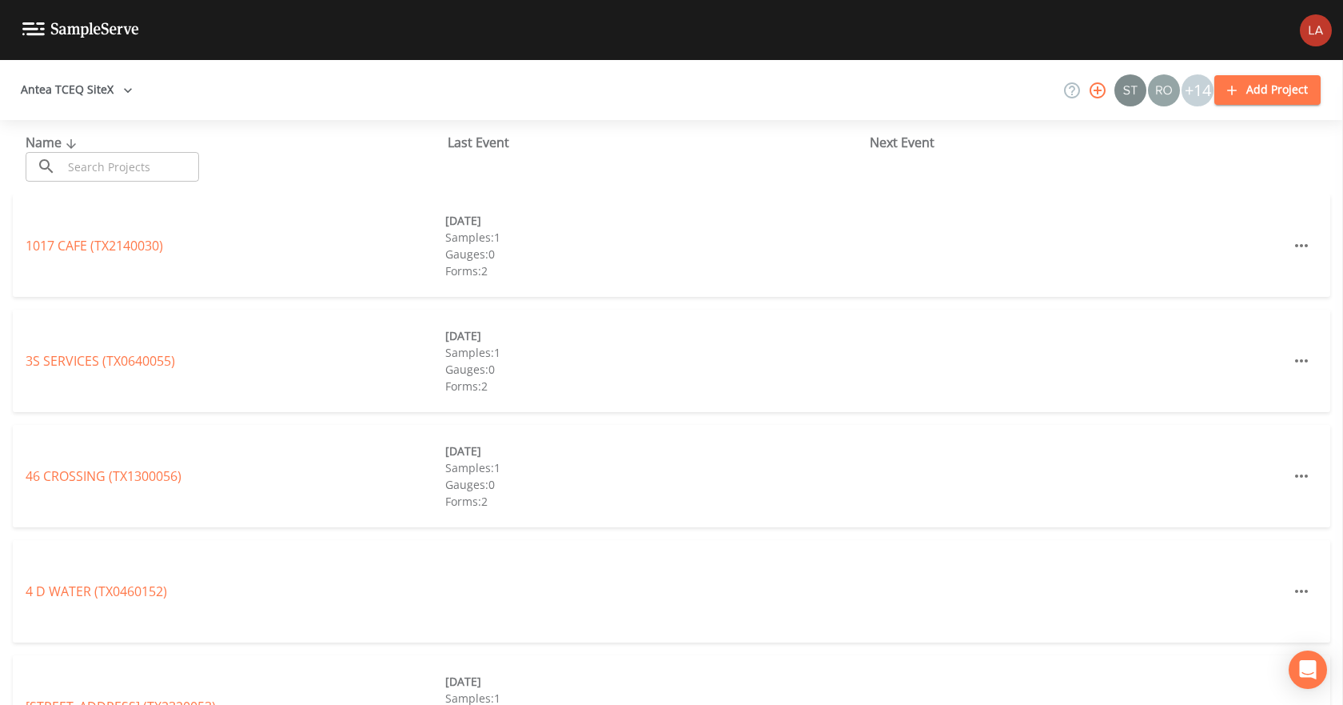
click at [108, 163] on input "text" at bounding box center [130, 167] width 137 height 30
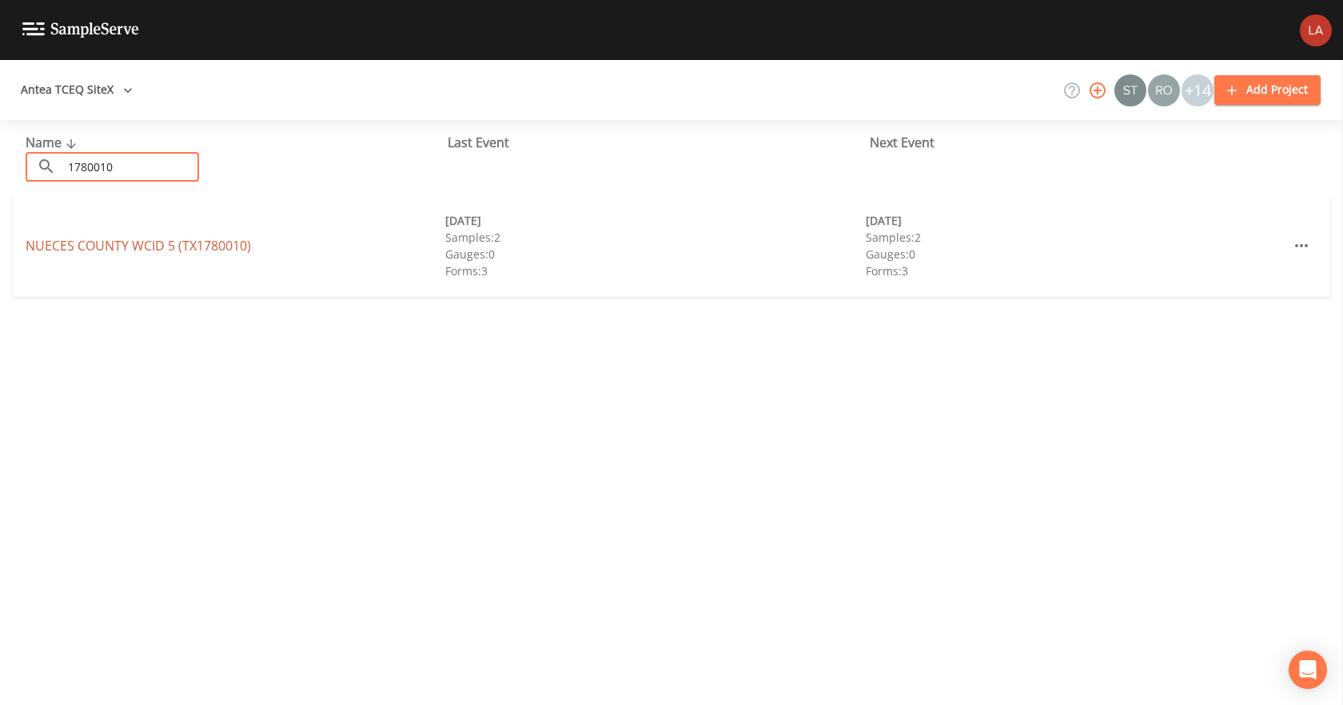
type input "1780010"
click at [139, 250] on link "NUECES COUNTY WCID 5 (TX1780010)" at bounding box center [139, 246] width 226 height 18
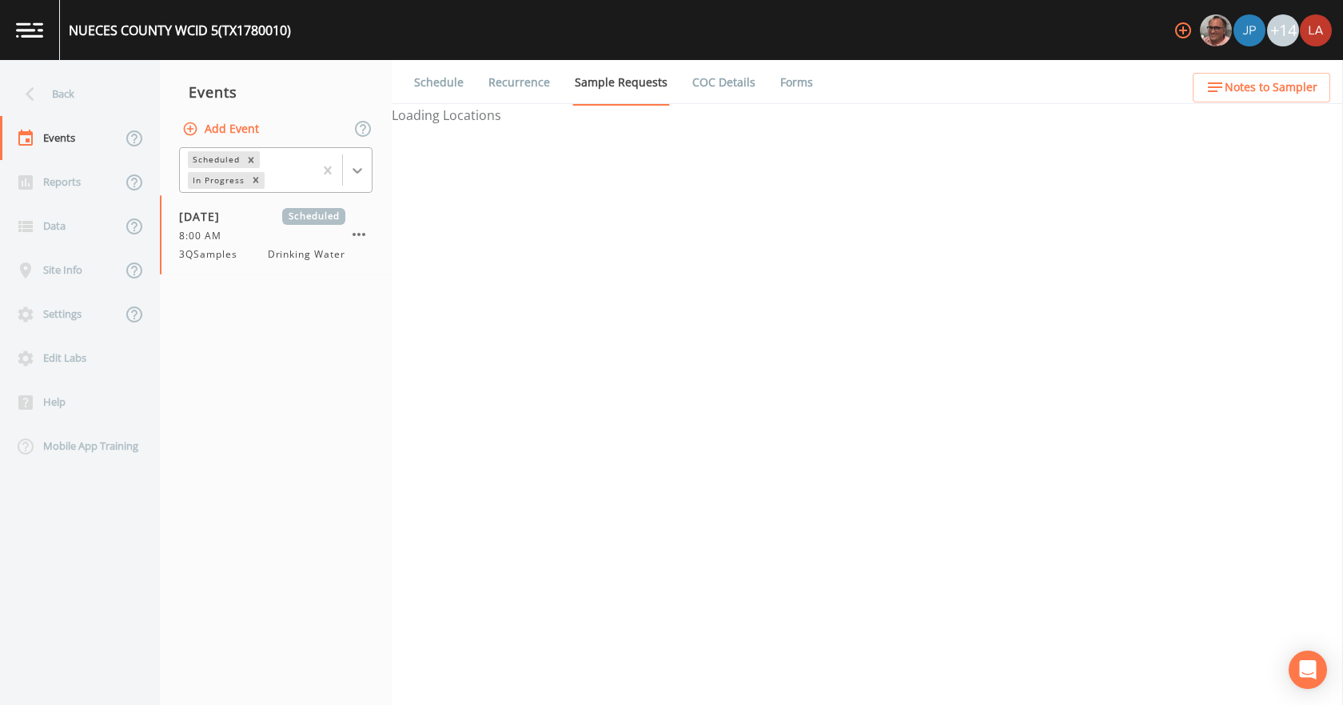
click at [365, 166] on div at bounding box center [357, 170] width 29 height 29
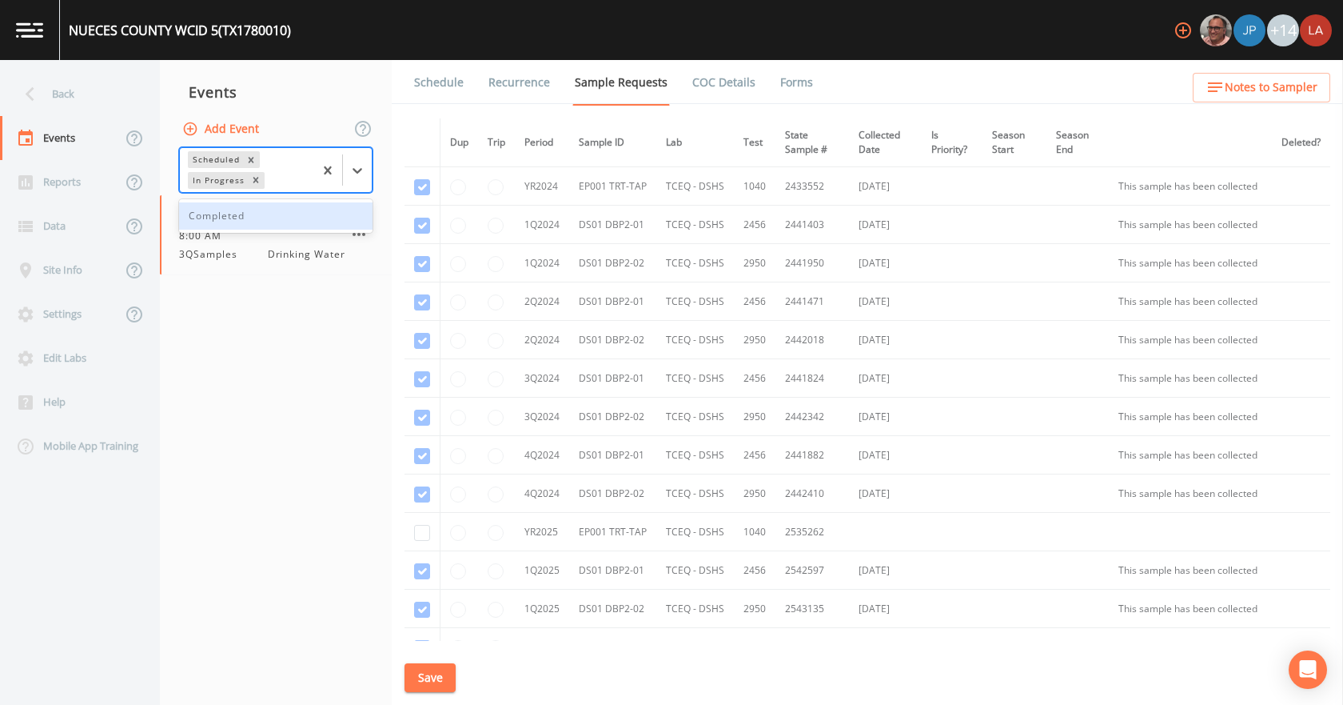
click at [262, 207] on div "Completed" at bounding box center [276, 215] width 194 height 27
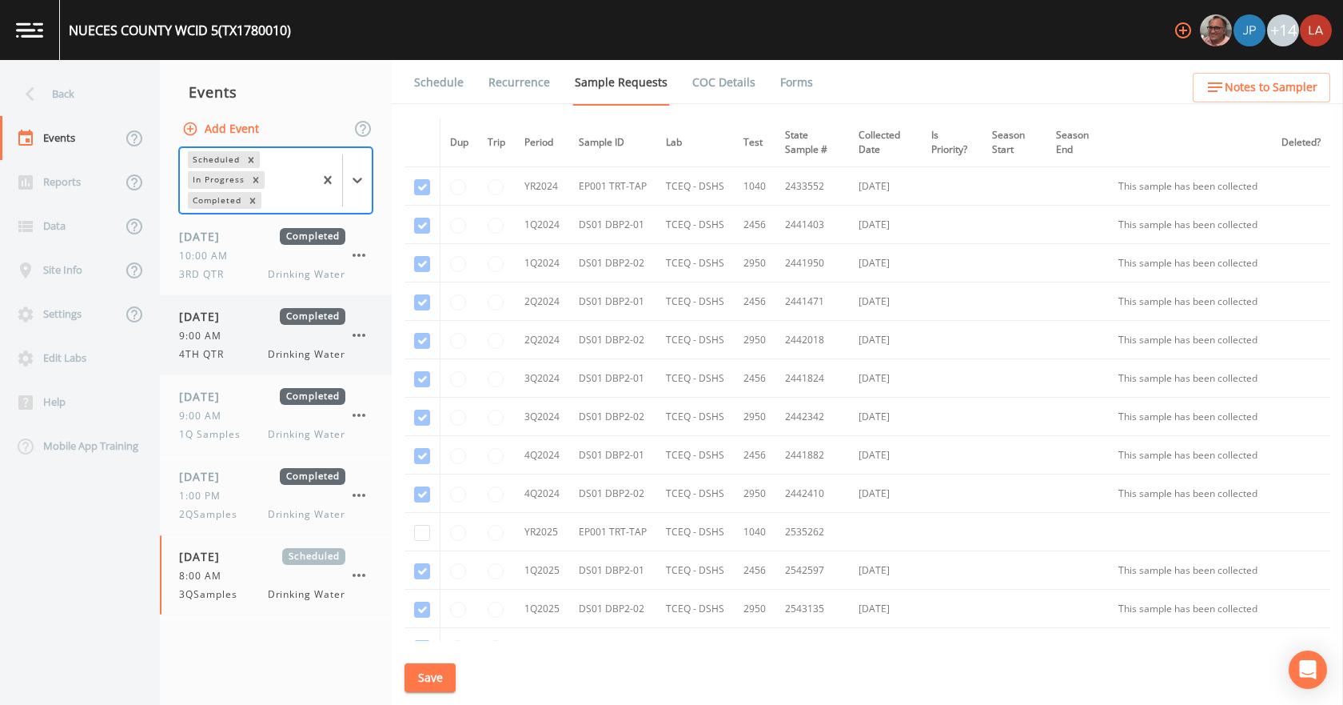
click at [235, 331] on div "9:00 AM" at bounding box center [262, 336] width 166 height 14
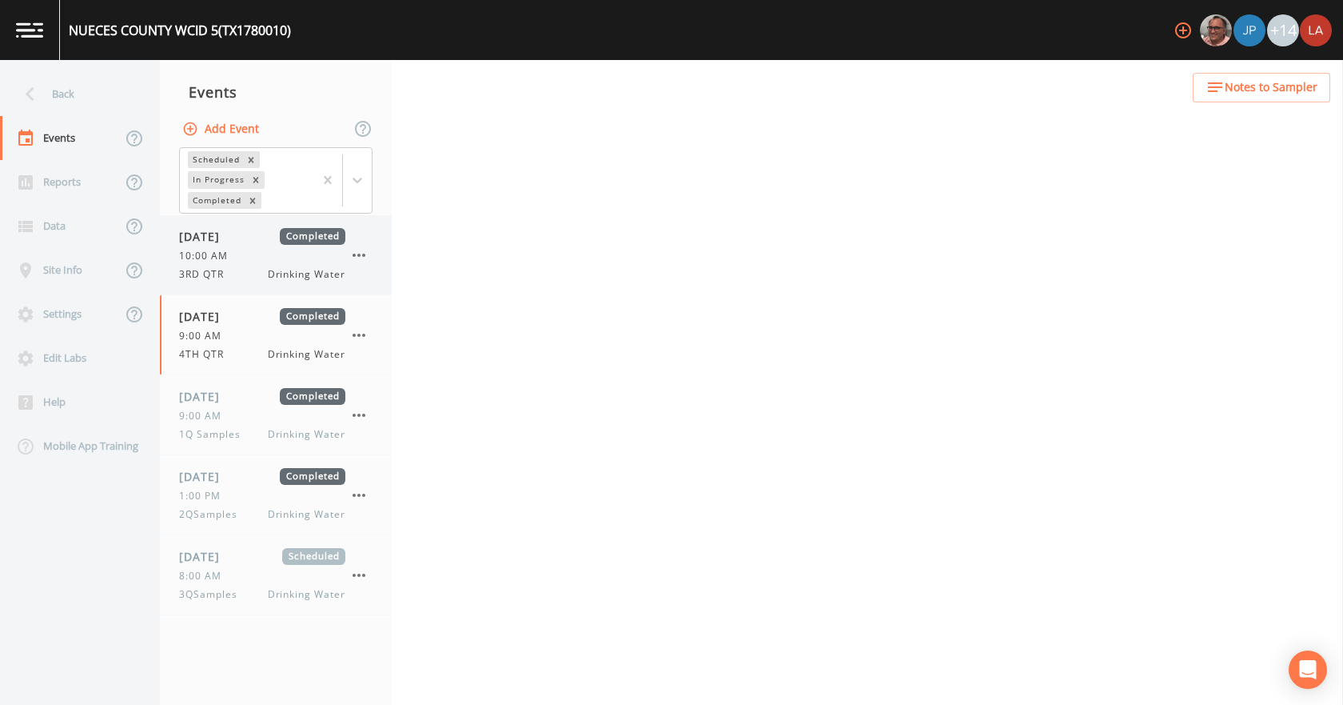
click at [231, 245] on span "[DATE]" at bounding box center [205, 236] width 52 height 17
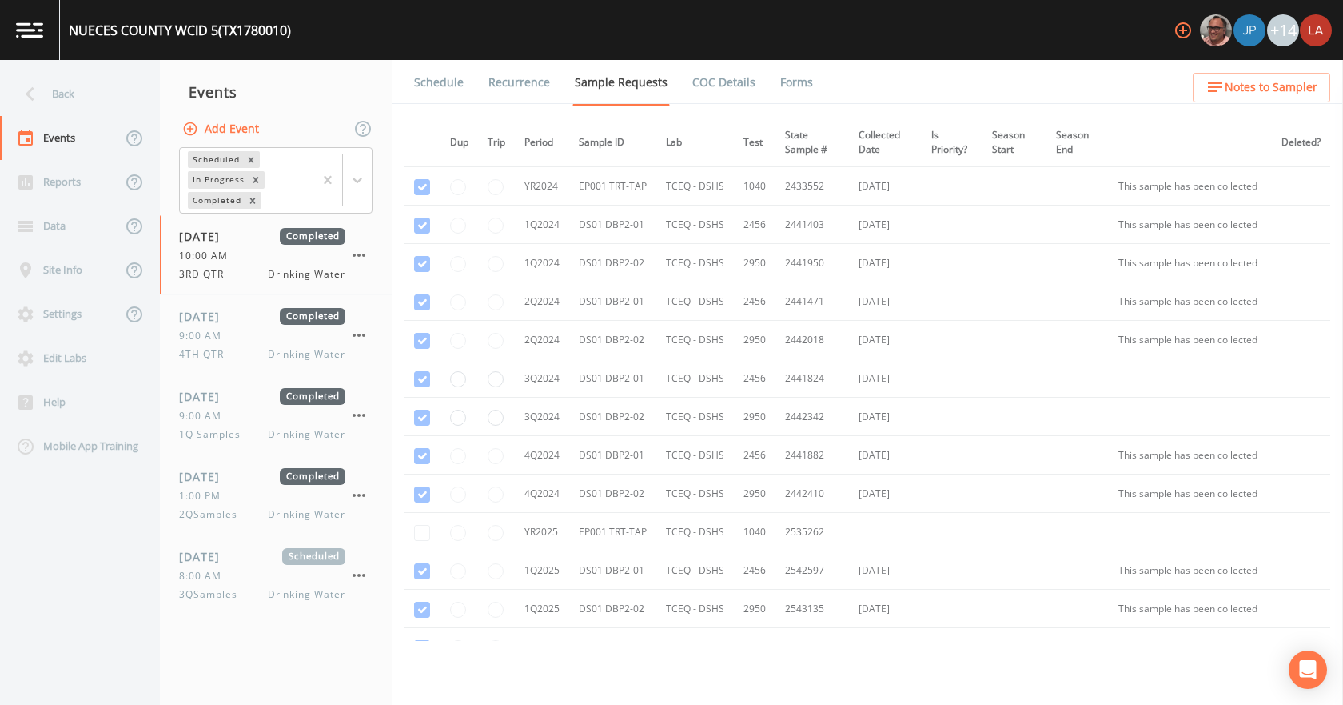
click at [782, 83] on link "Forms" at bounding box center [797, 82] width 38 height 45
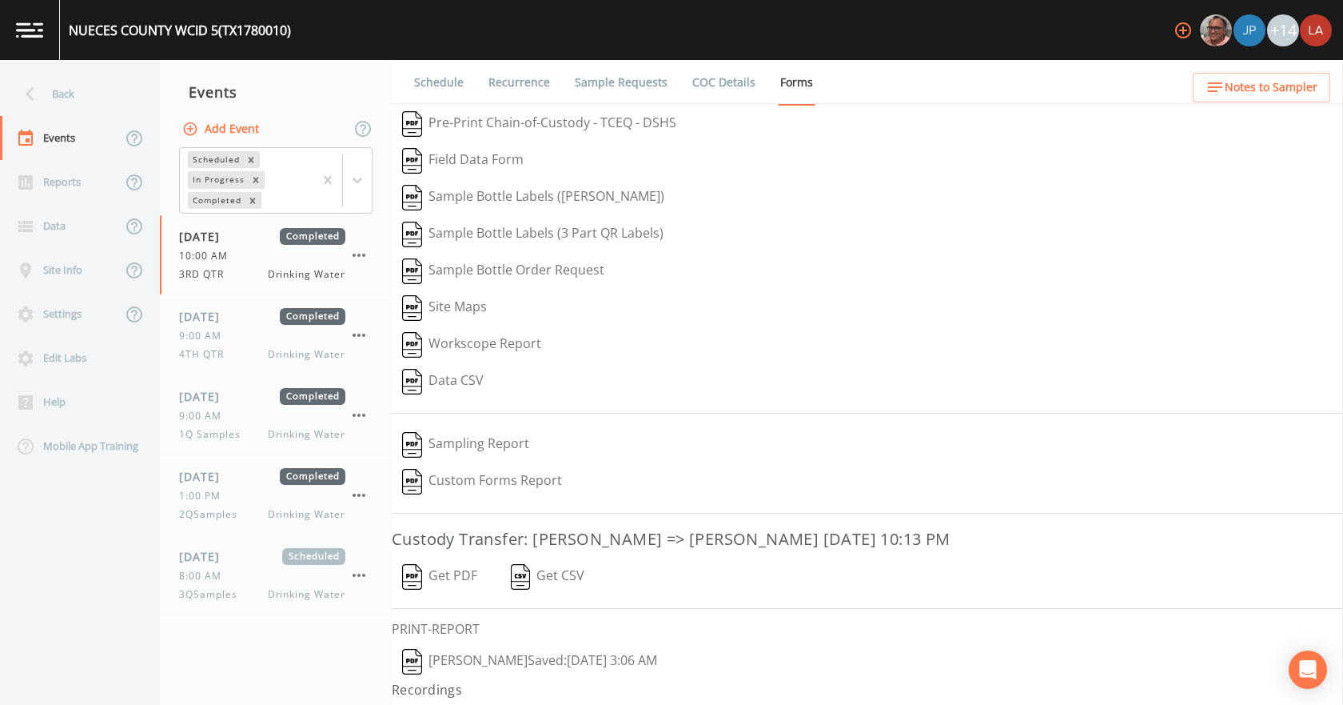
click at [546, 661] on button "[PERSON_NAME]  Saved: [DATE] 3:06 AM" at bounding box center [530, 661] width 276 height 37
drag, startPoint x: 236, startPoint y: 599, endPoint x: 267, endPoint y: 513, distance: 91.8
click at [236, 599] on span "3QSamples" at bounding box center [213, 594] width 68 height 14
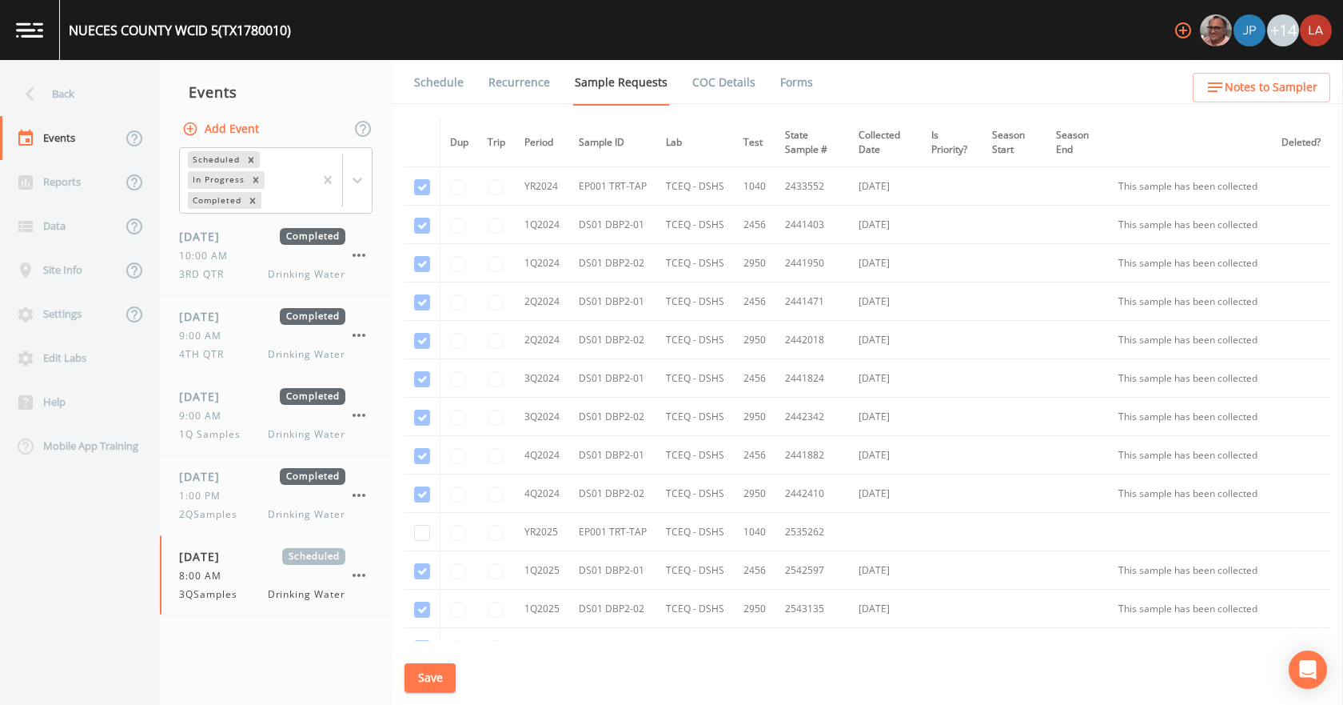
click at [431, 62] on link "Schedule" at bounding box center [439, 82] width 54 height 45
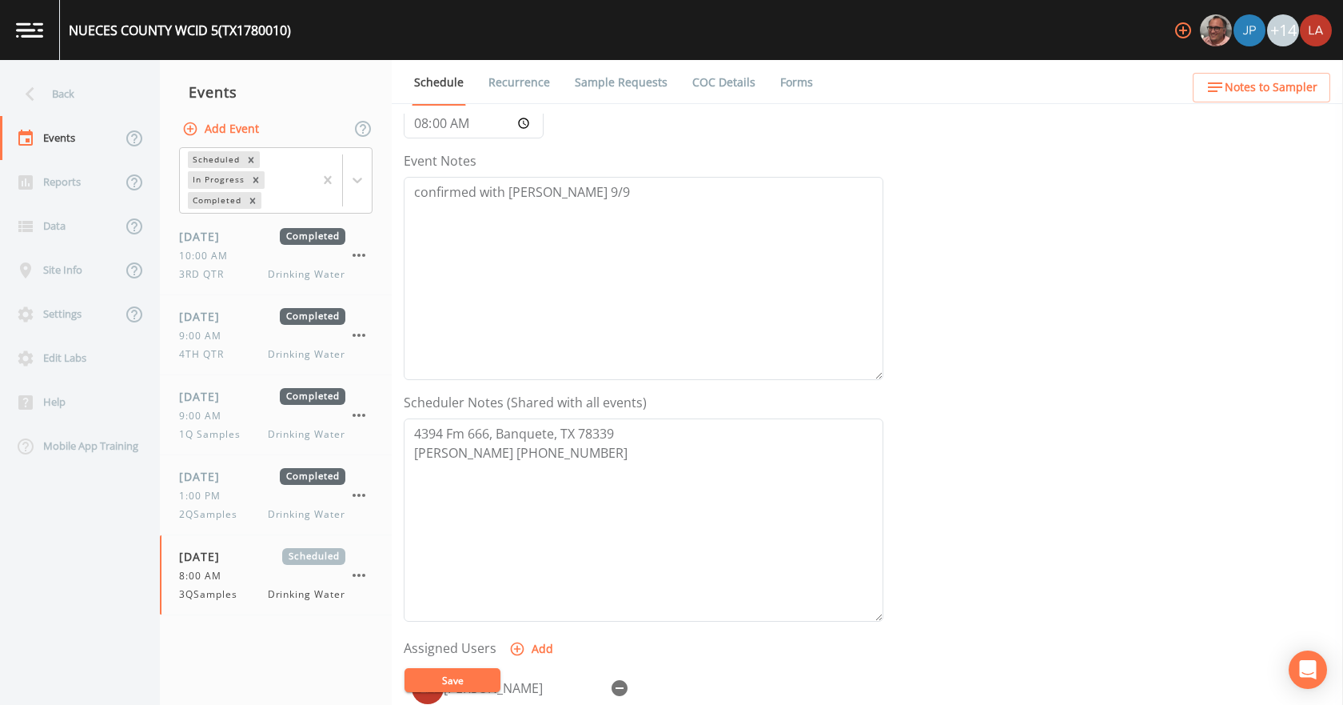
scroll to position [160, 0]
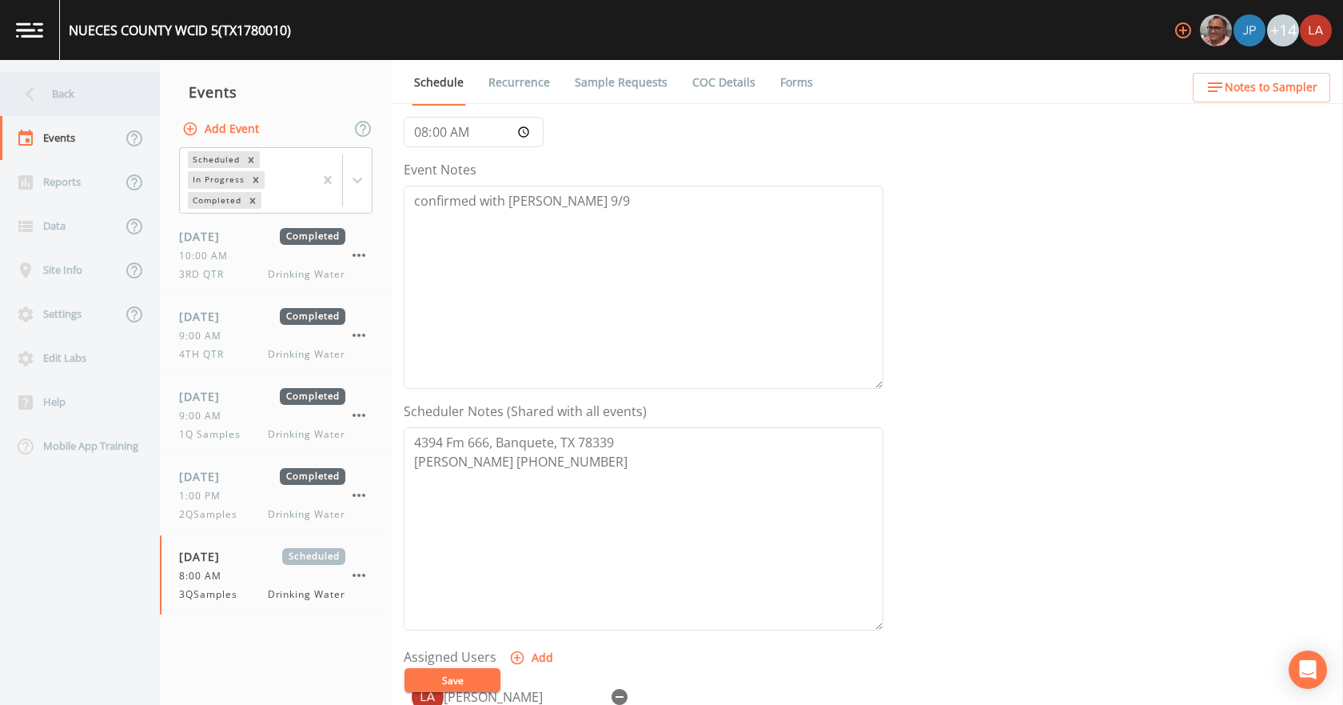
click at [40, 72] on div "Back" at bounding box center [72, 94] width 144 height 44
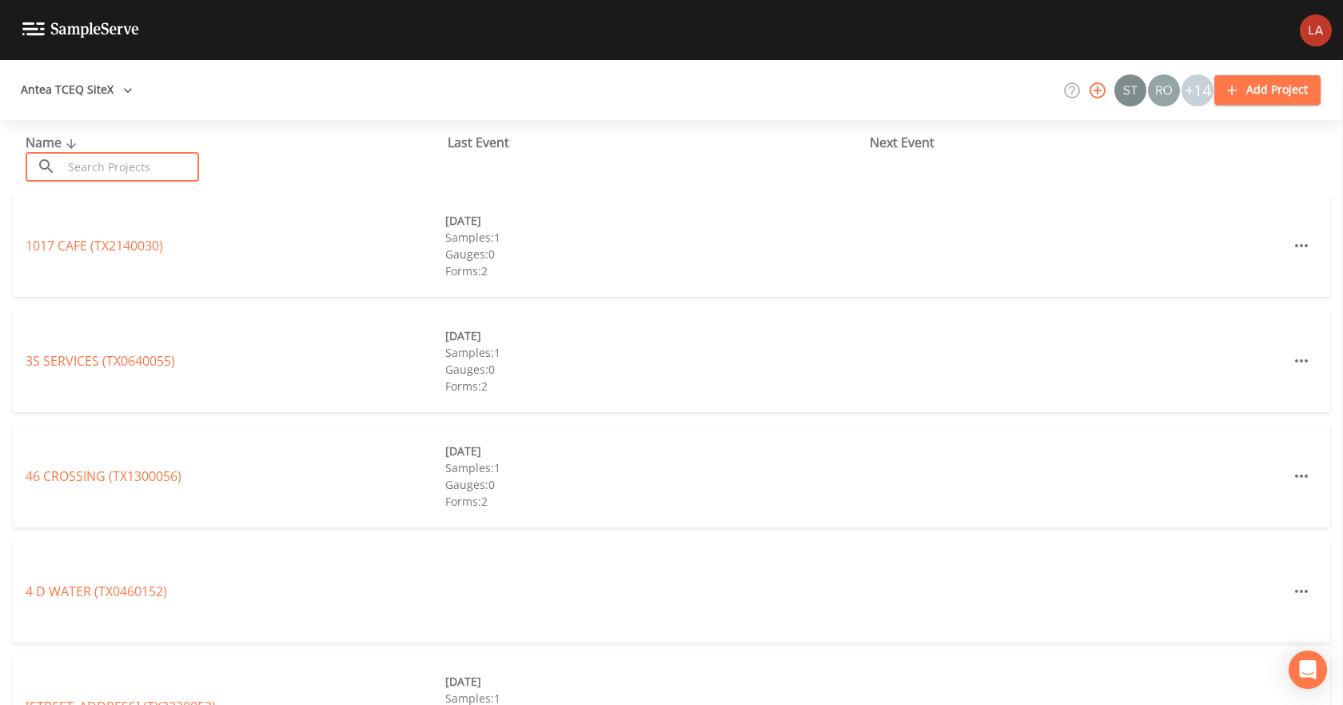
click at [184, 168] on input "text" at bounding box center [130, 167] width 137 height 30
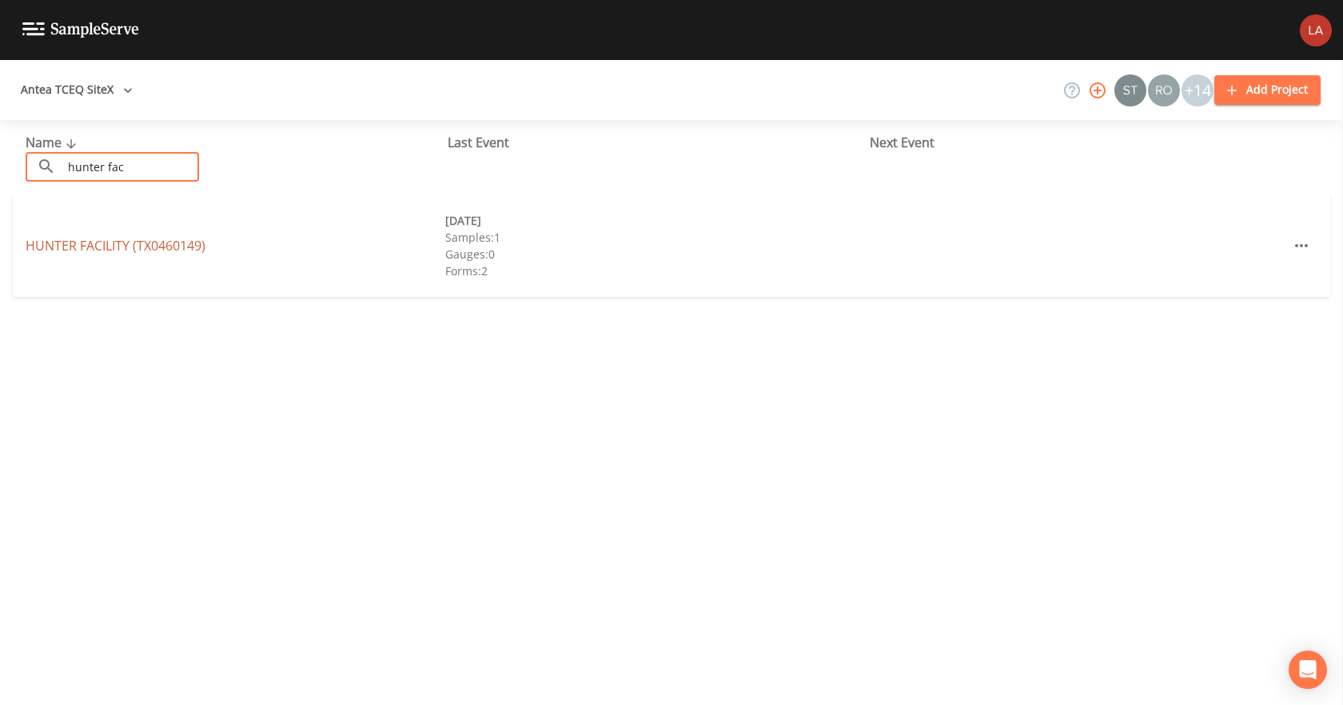
type input "hunter fac"
click at [178, 246] on link "HUNTER FACILITY (TX0460149)" at bounding box center [116, 246] width 180 height 18
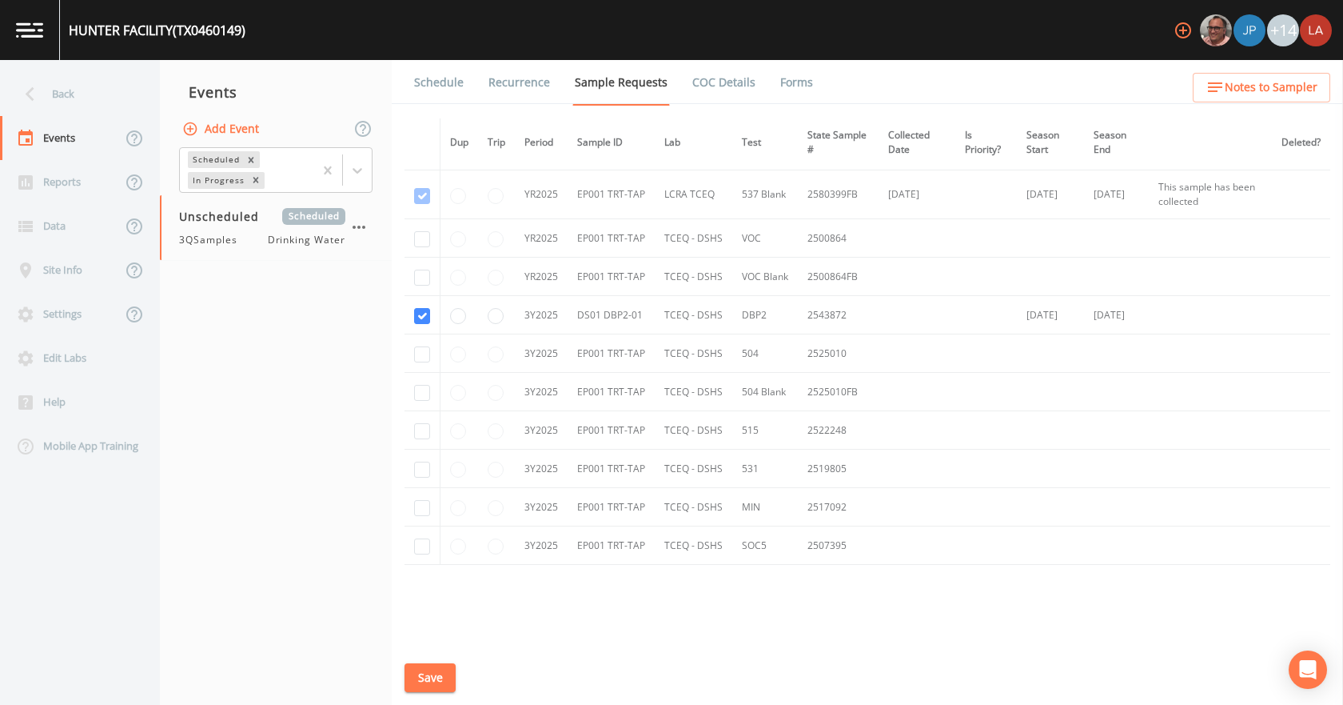
scroll to position [617, 0]
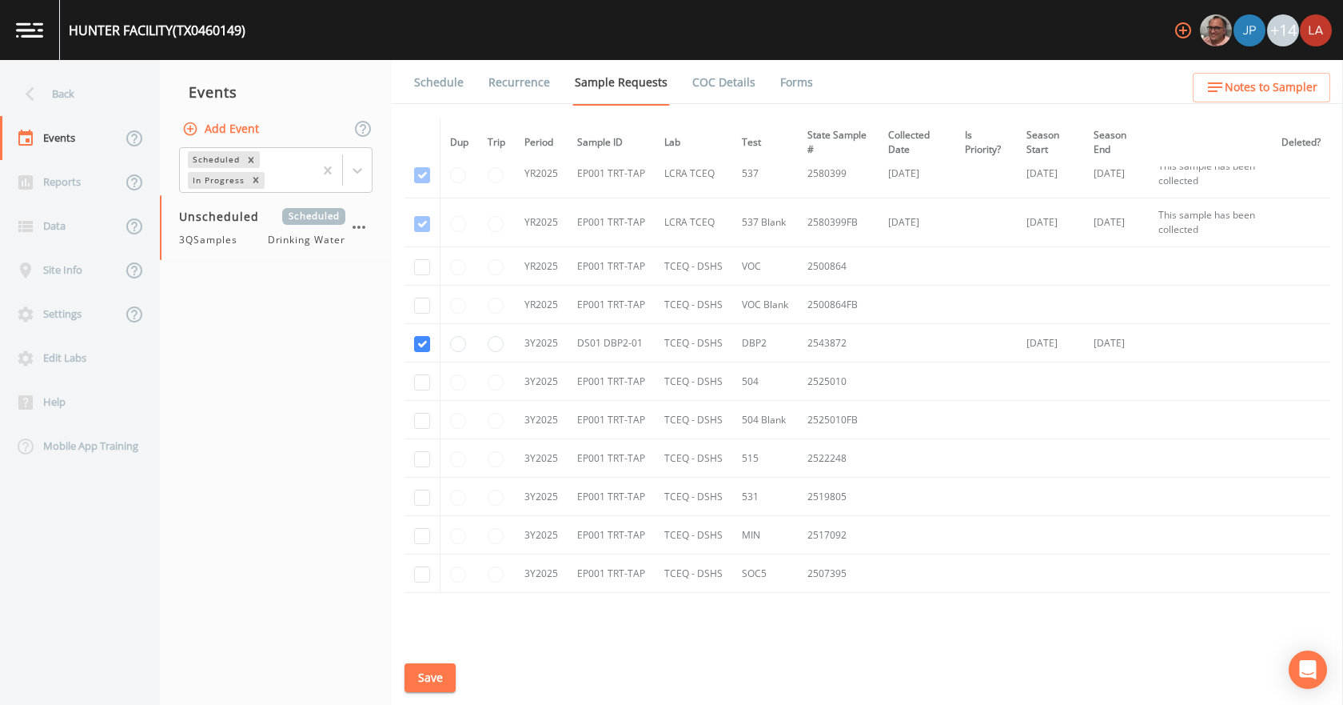
click at [437, 76] on link "Schedule" at bounding box center [439, 82] width 54 height 45
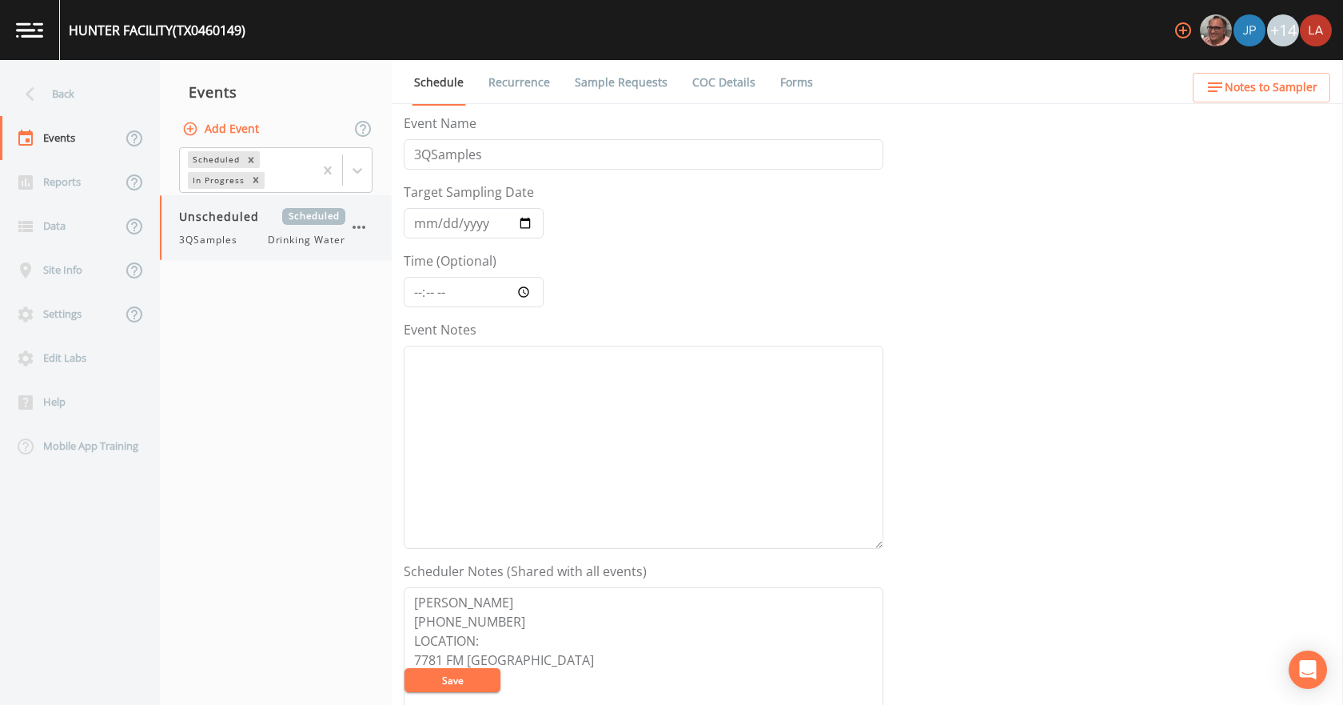
click at [222, 240] on span "3QSamples" at bounding box center [213, 240] width 68 height 14
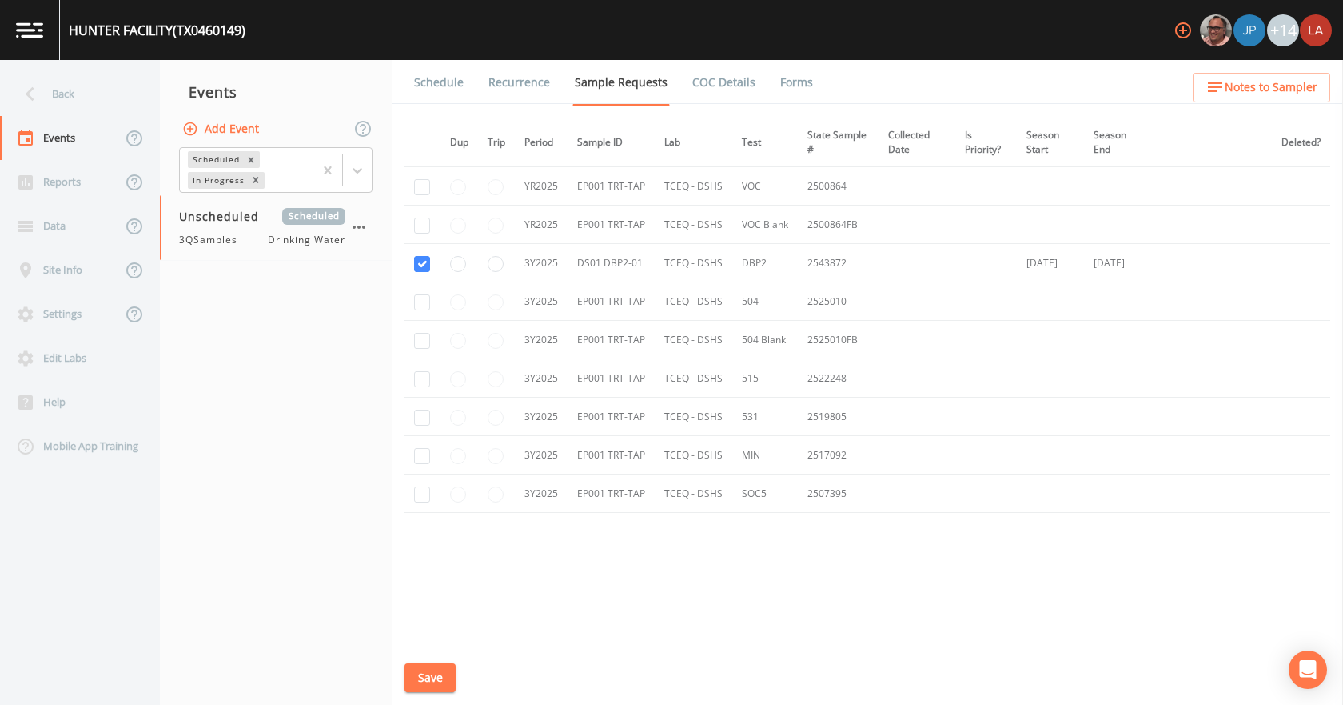
scroll to position [617, 0]
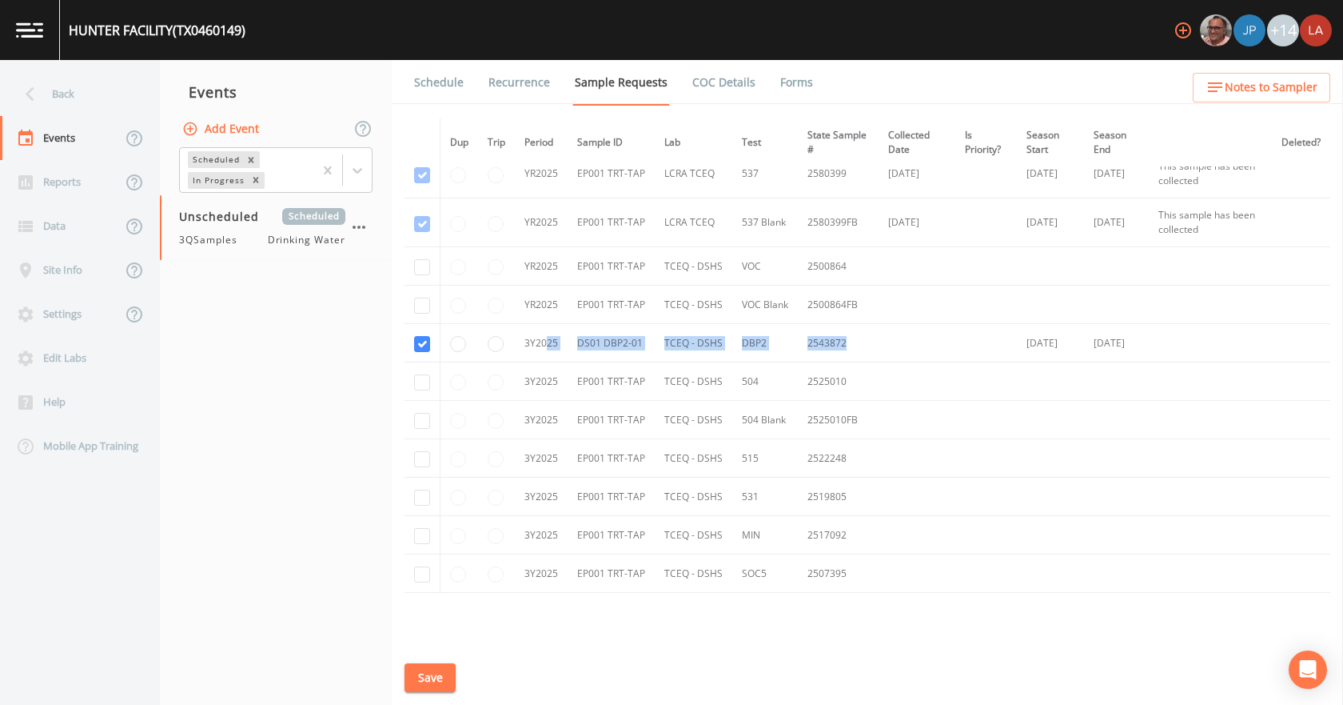
drag, startPoint x: 861, startPoint y: 346, endPoint x: 549, endPoint y: 349, distance: 312.7
click at [549, 349] on tr "3Y2025 DS01 DBP2-01 TCEQ - DSHS DBP2 2543872 [DATE] [DATE]" at bounding box center [868, 343] width 926 height 38
click at [578, 350] on td "DS01 DBP2-01" at bounding box center [611, 343] width 87 height 38
click at [623, 330] on td "DS01 DBP2-01" at bounding box center [611, 343] width 87 height 38
click at [297, 238] on span "Drinking Water" at bounding box center [307, 240] width 78 height 14
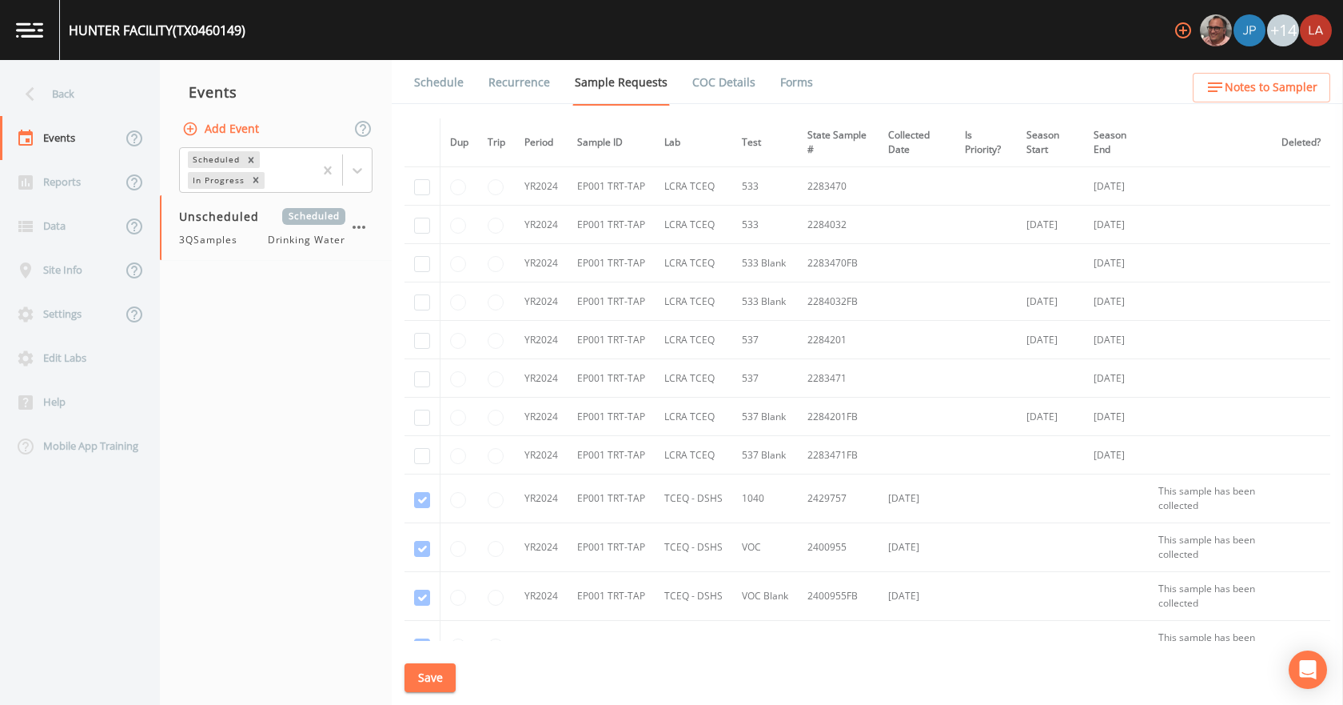
click at [448, 82] on link "Schedule" at bounding box center [439, 82] width 54 height 45
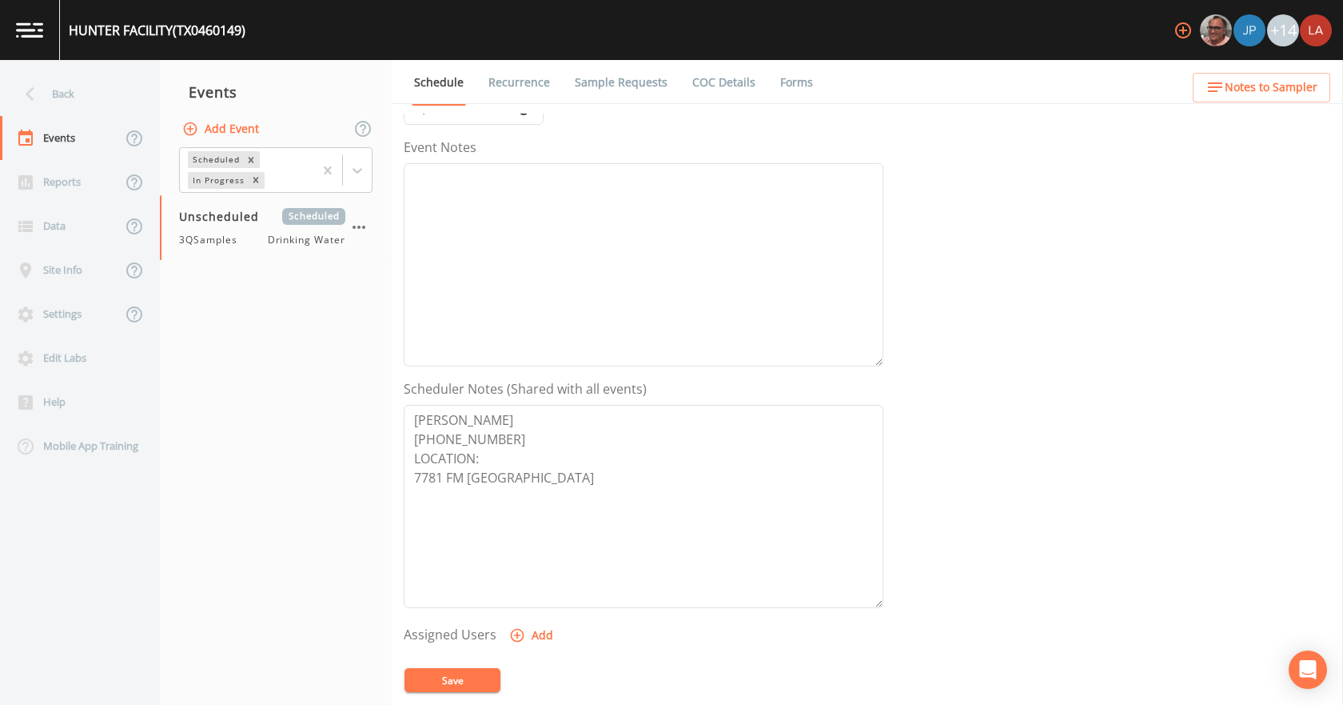
scroll to position [80, 0]
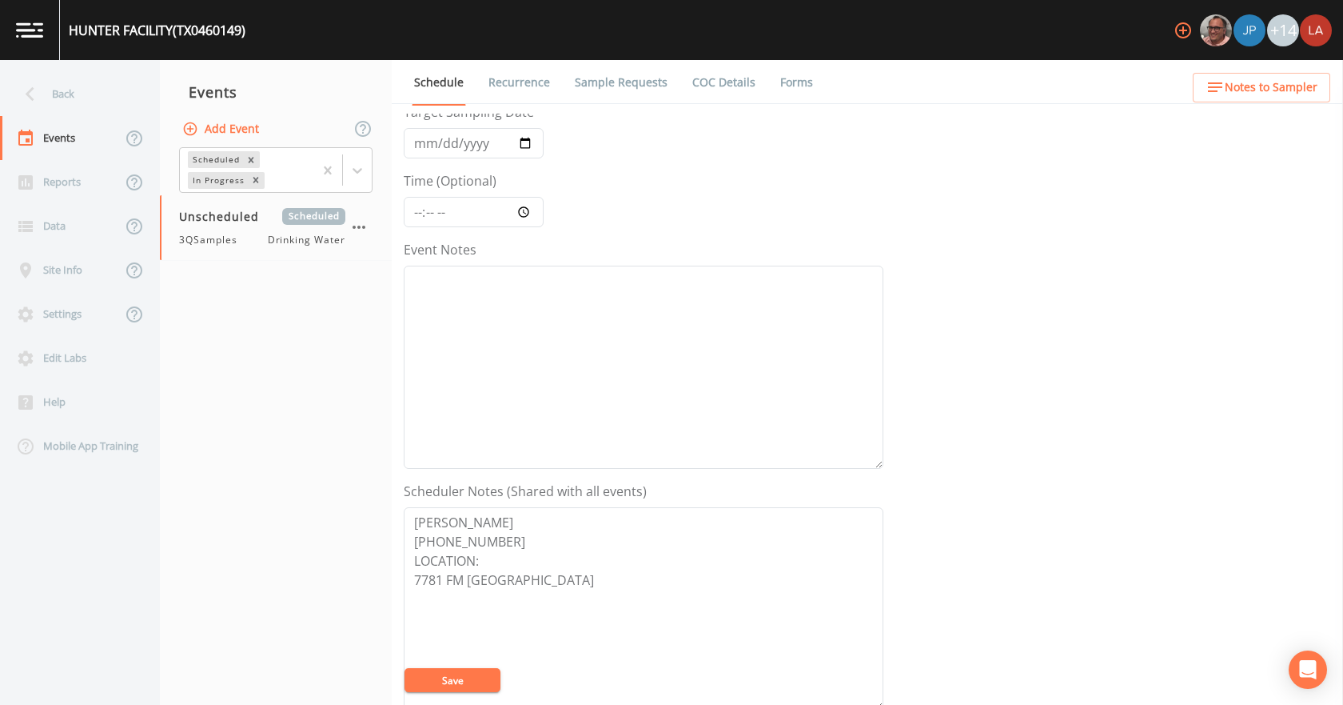
click at [529, 96] on link "Recurrence" at bounding box center [519, 82] width 66 height 45
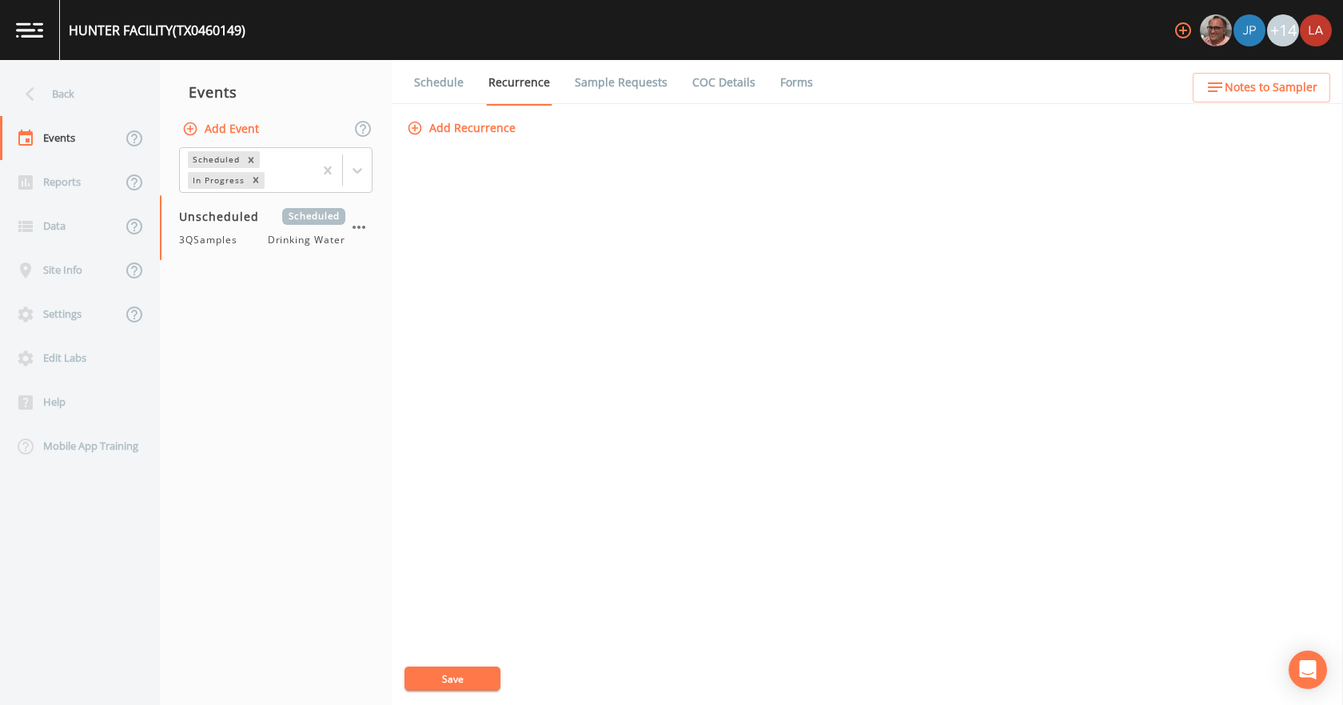
click at [450, 93] on link "Schedule" at bounding box center [439, 82] width 54 height 45
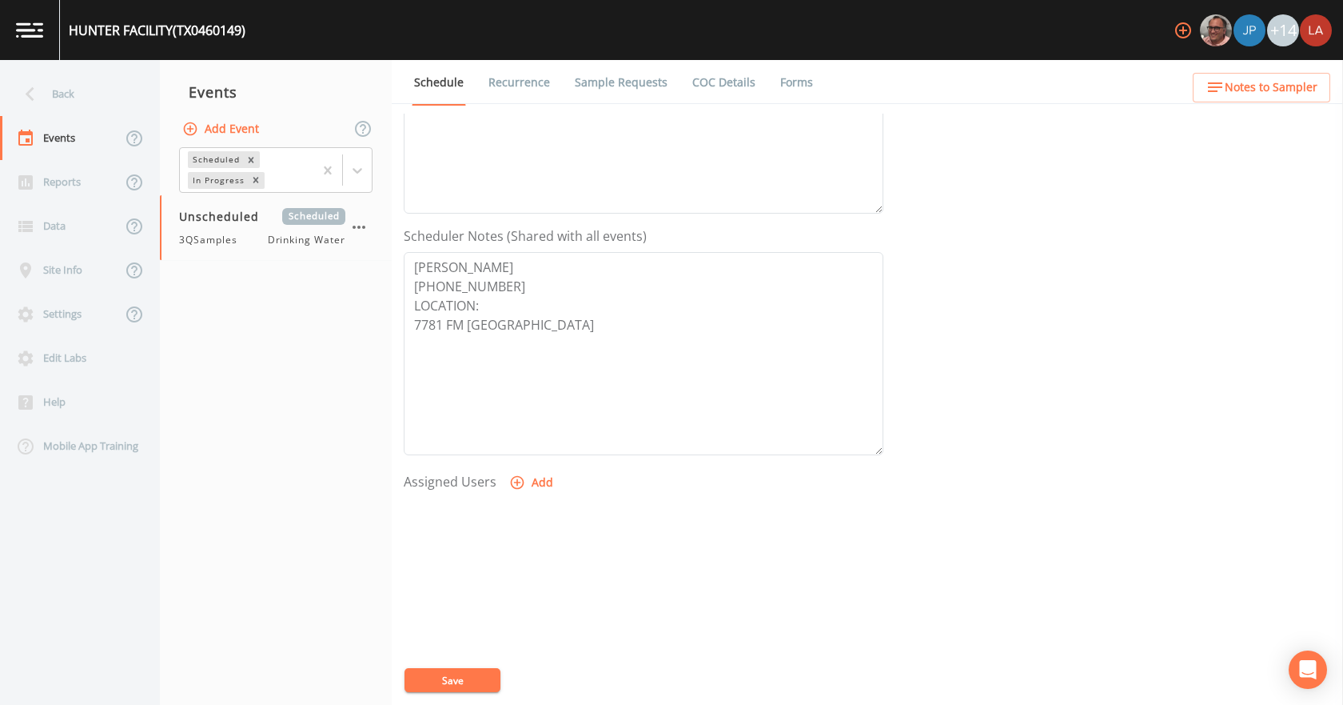
scroll to position [264, 0]
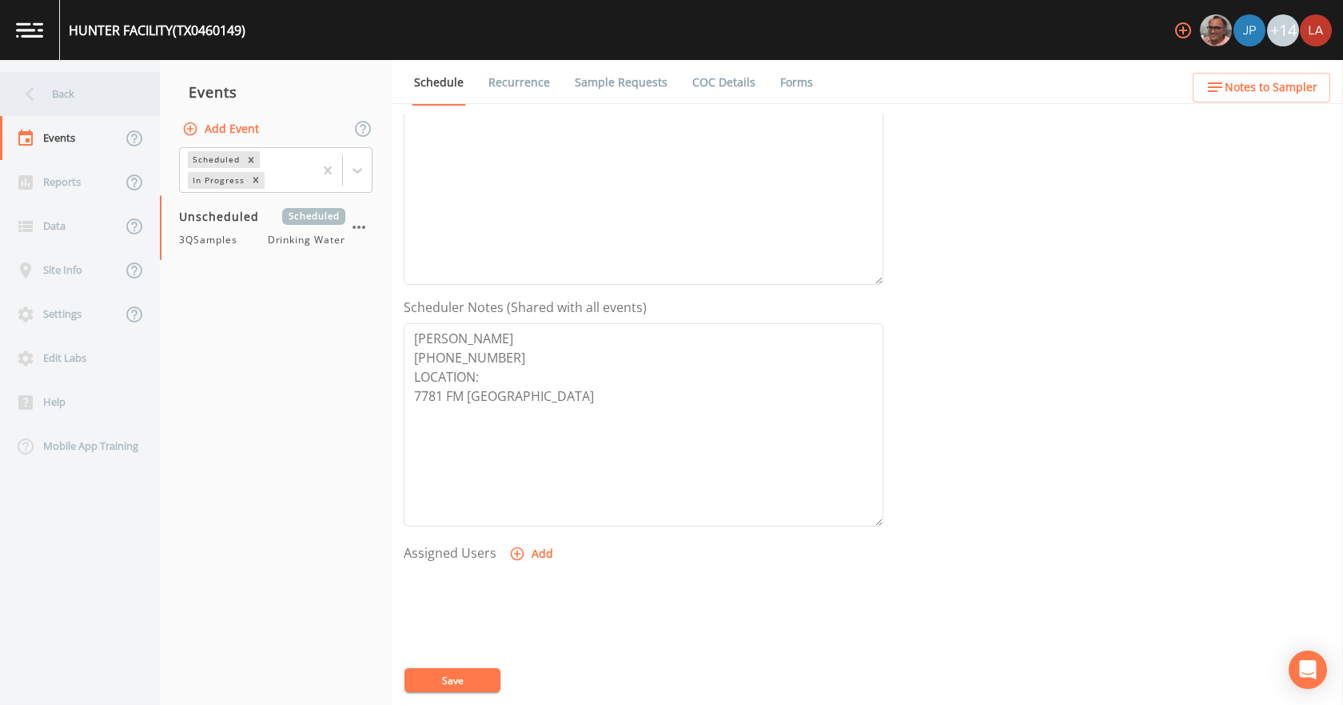
click at [97, 102] on div "Back" at bounding box center [72, 94] width 144 height 44
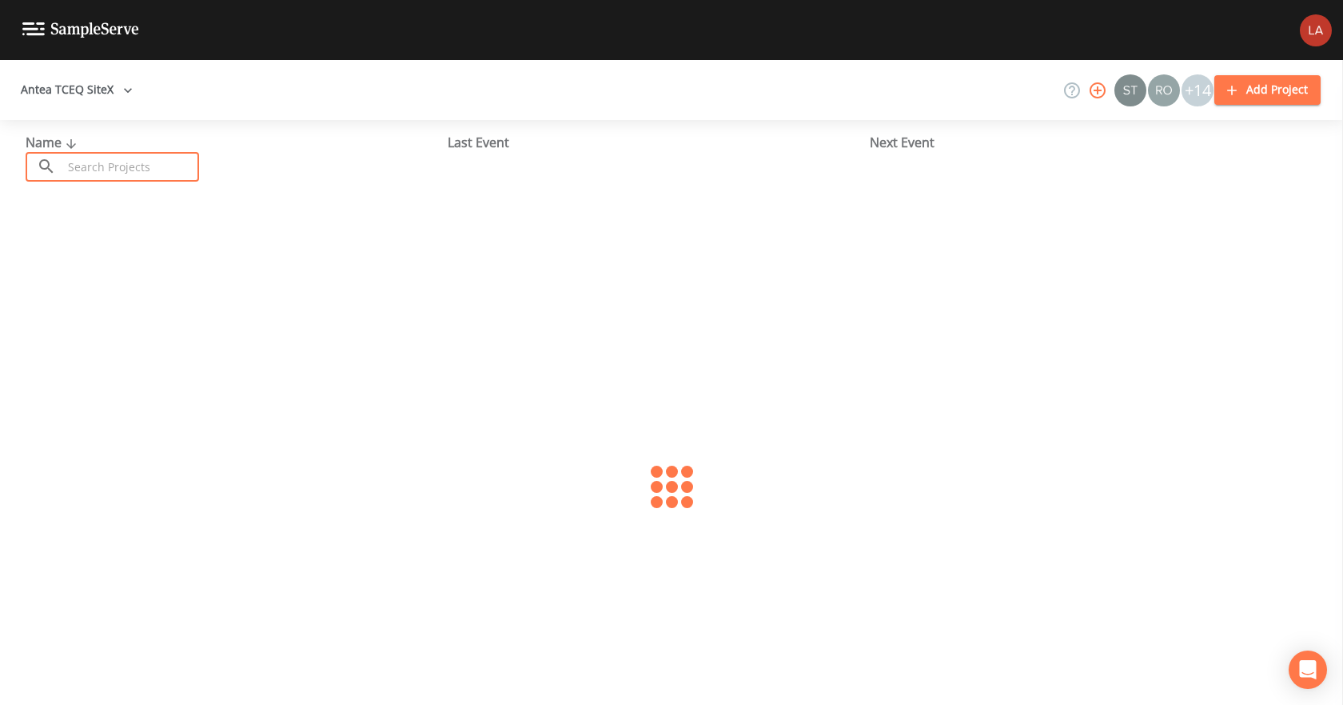
click at [163, 162] on input "text" at bounding box center [130, 167] width 137 height 30
type input "hunter fac"
click at [132, 250] on link "HUNTER FACILITY (TX0460149)" at bounding box center [116, 246] width 180 height 18
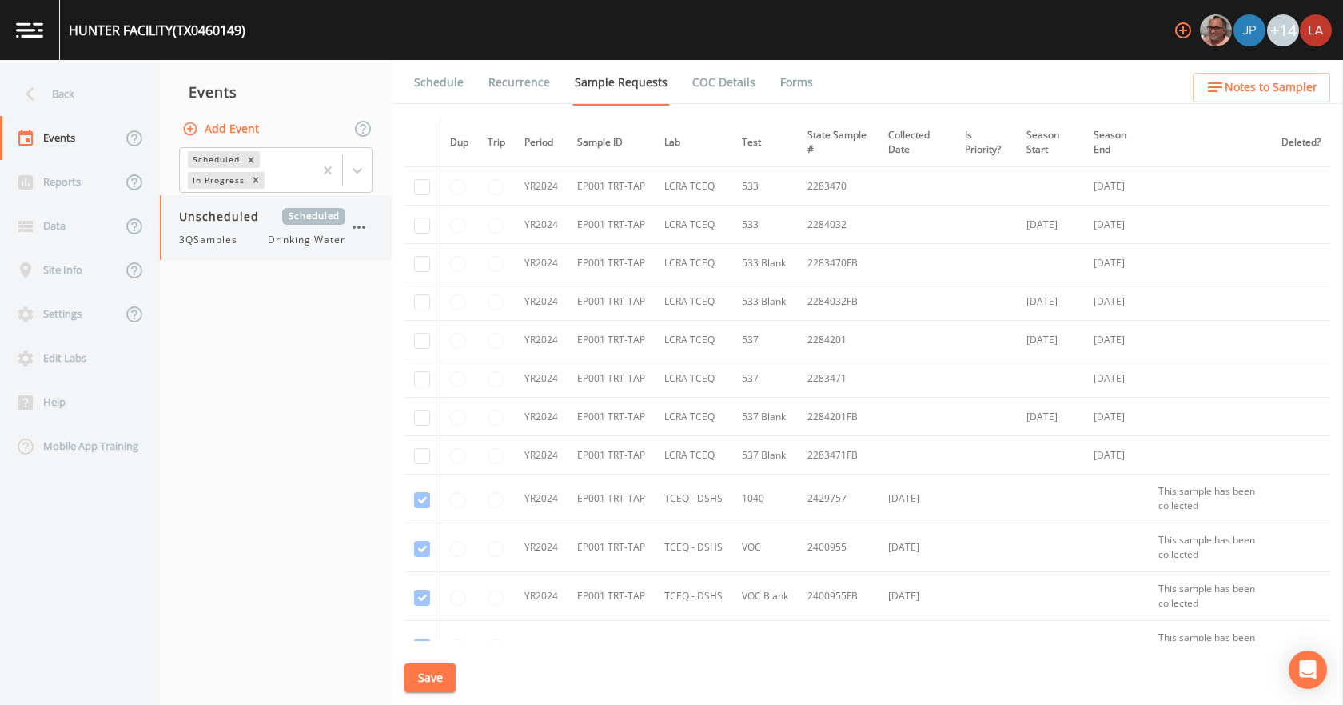
click at [249, 233] on div "3QSamples Drinking Water" at bounding box center [262, 240] width 166 height 14
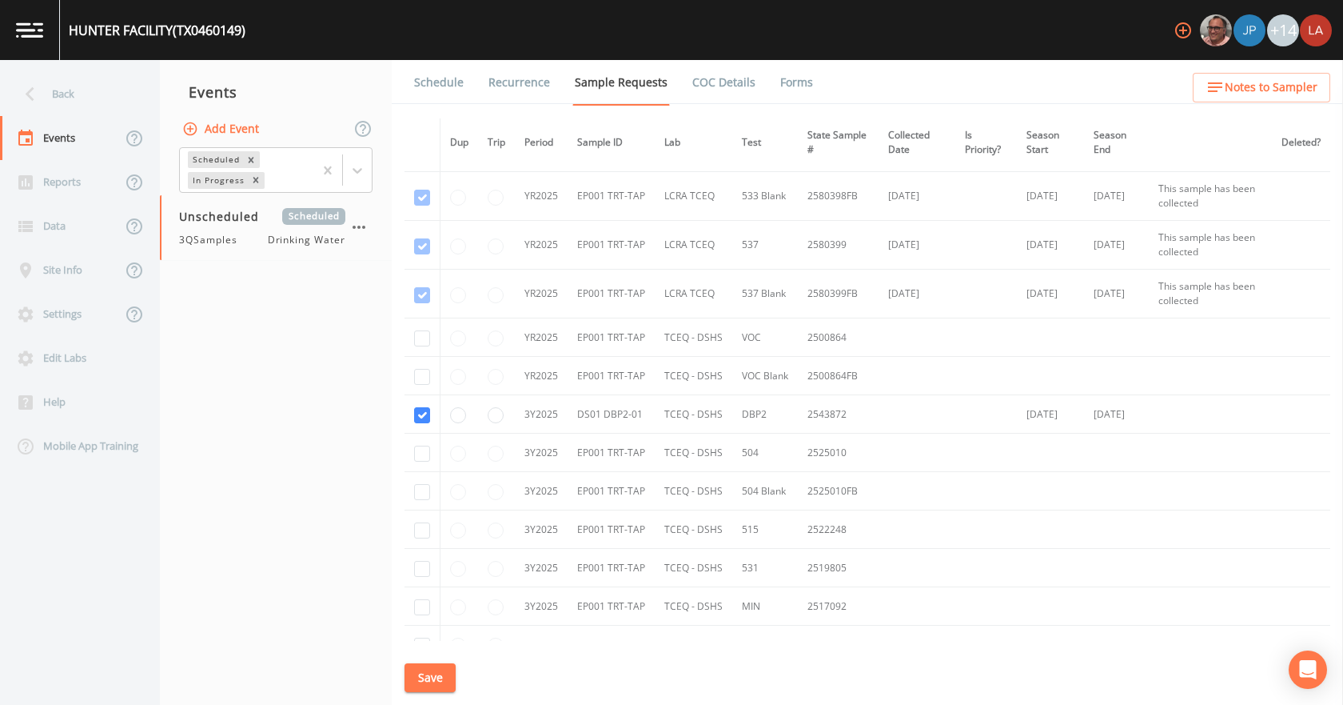
scroll to position [537, 0]
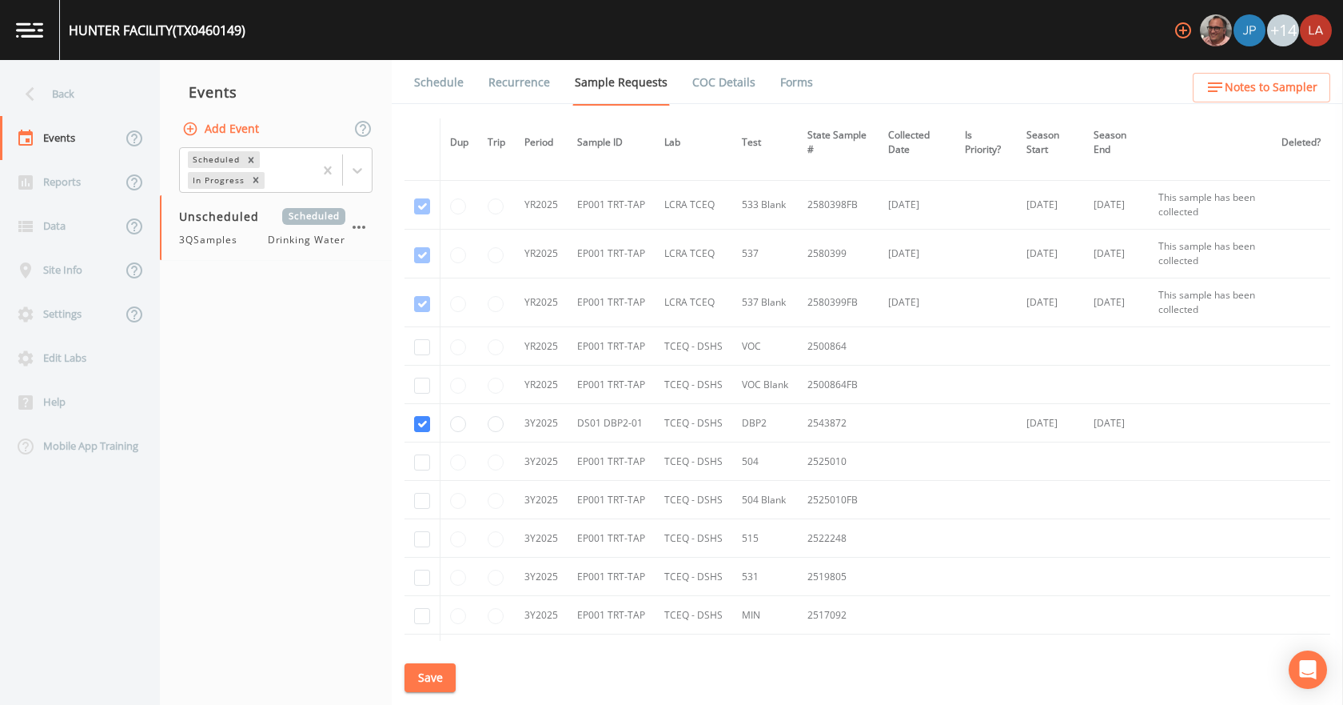
click at [428, 74] on link "Schedule" at bounding box center [439, 82] width 54 height 45
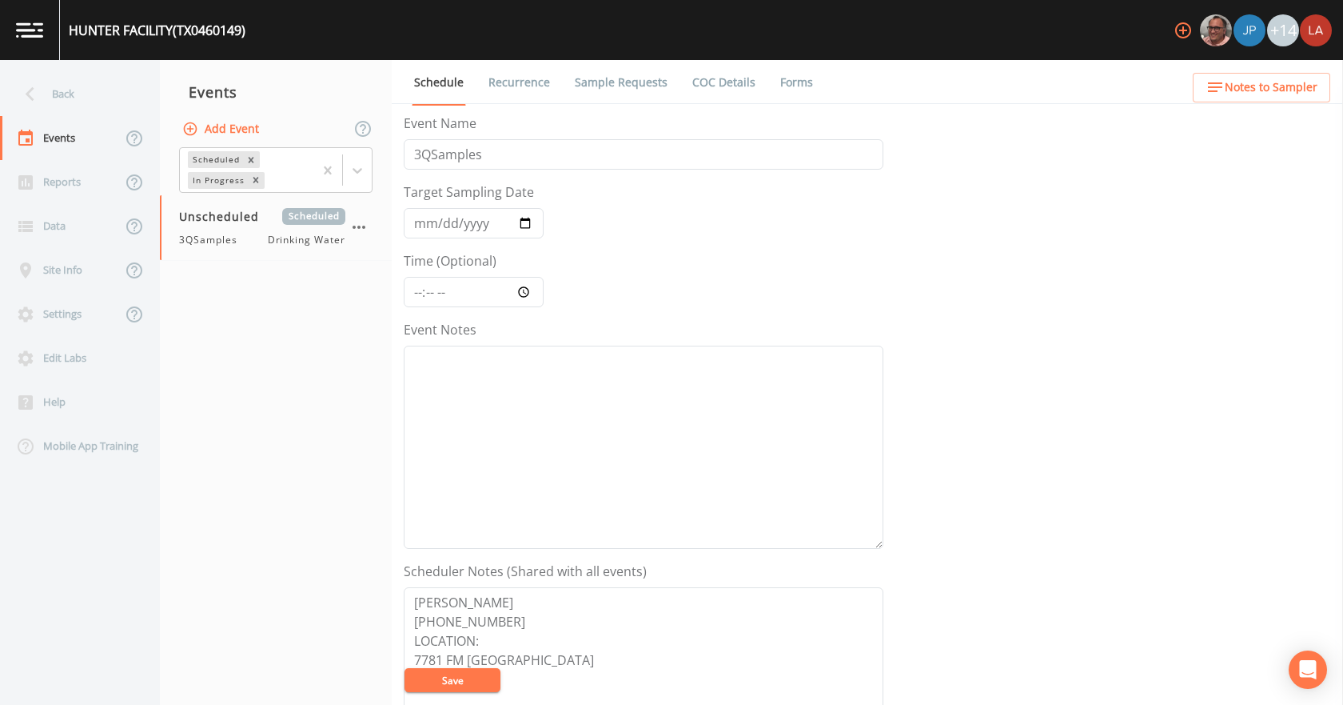
scroll to position [400, 0]
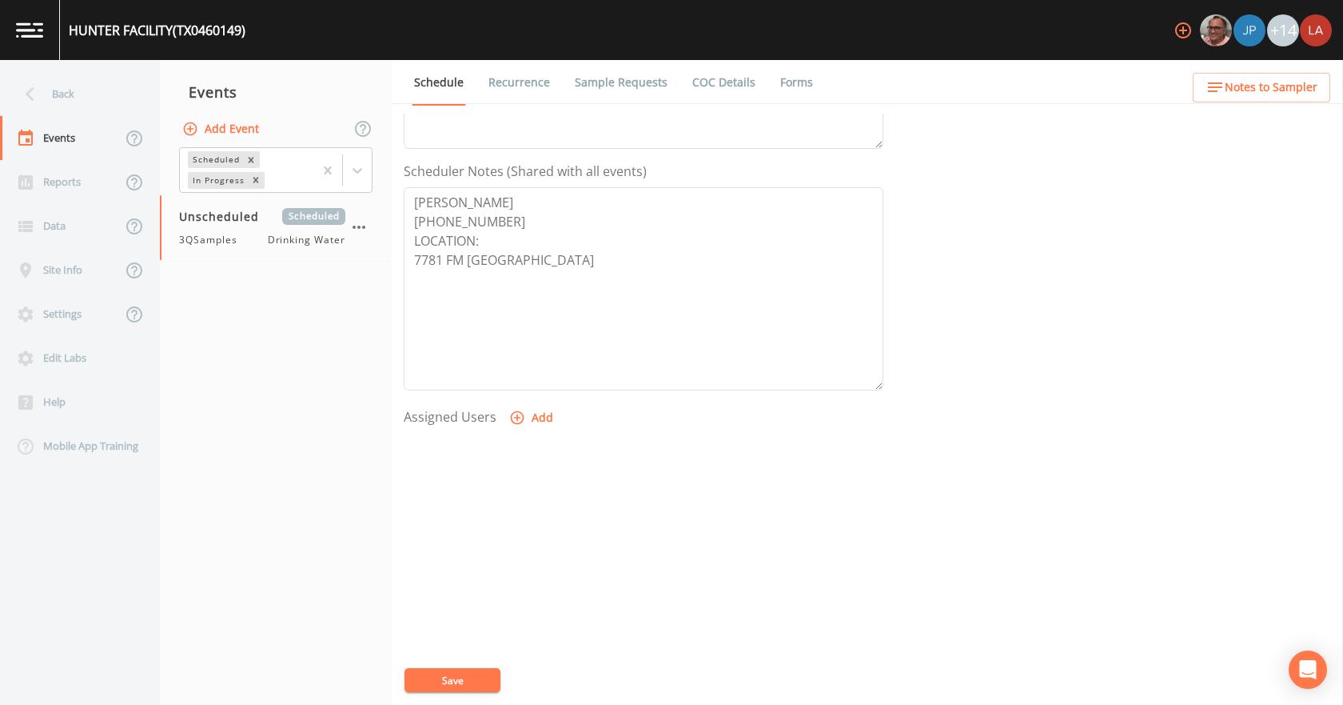
click at [517, 406] on button "Add" at bounding box center [533, 418] width 54 height 30
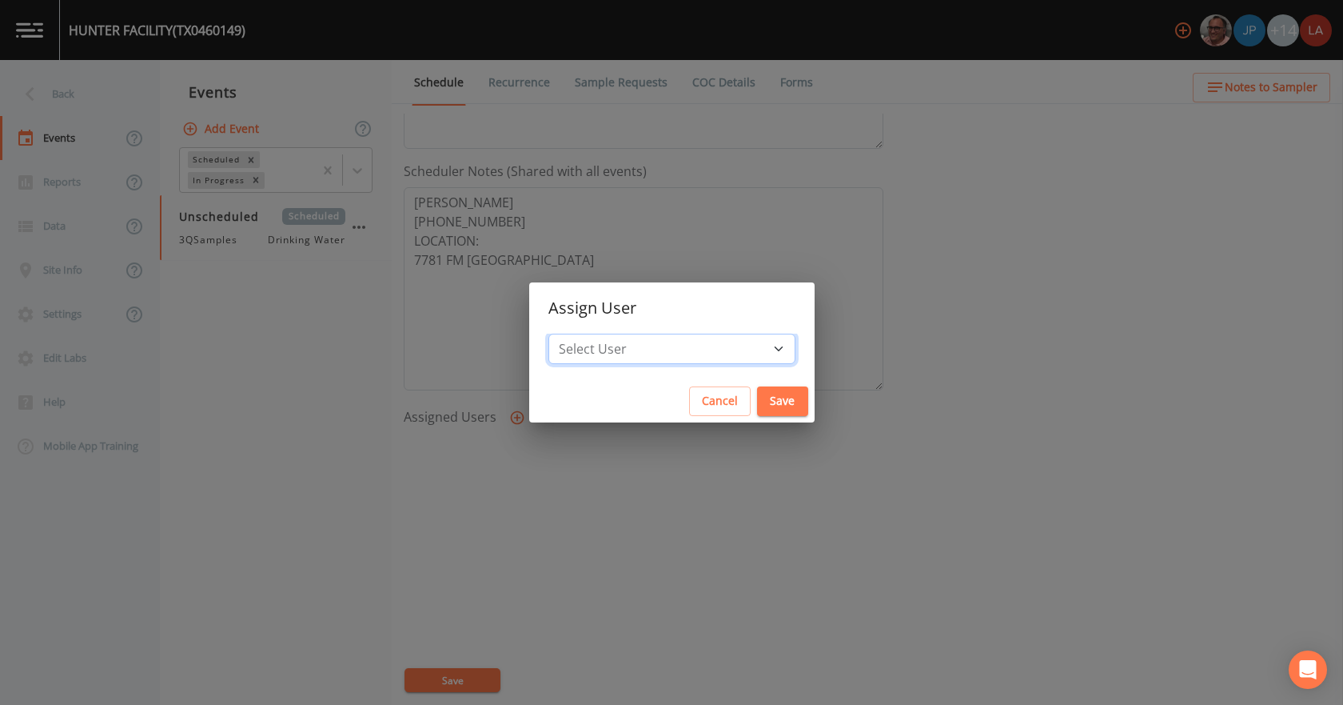
click at [615, 347] on select "Select User [PERSON_NAME] [PERSON_NAME] [PERSON_NAME] [PERSON_NAME] [PERSON_NAM…" at bounding box center [672, 348] width 247 height 30
select select "0c4ac92a-2052-4971-af99-d49bdd27a7b1"
click at [572, 333] on select "Select User [PERSON_NAME] [PERSON_NAME] [PERSON_NAME] [PERSON_NAME] [PERSON_NAM…" at bounding box center [672, 348] width 247 height 30
click at [766, 397] on button "Save" at bounding box center [782, 401] width 51 height 30
select select
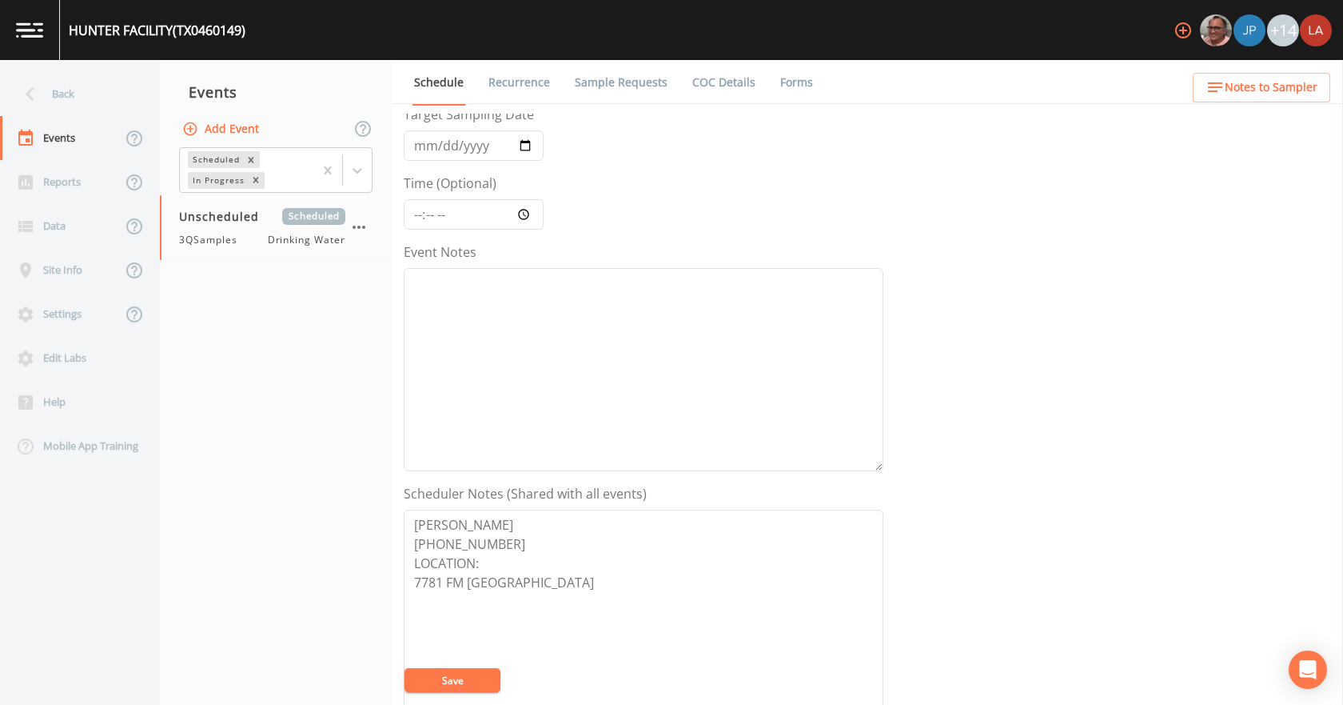
scroll to position [0, 0]
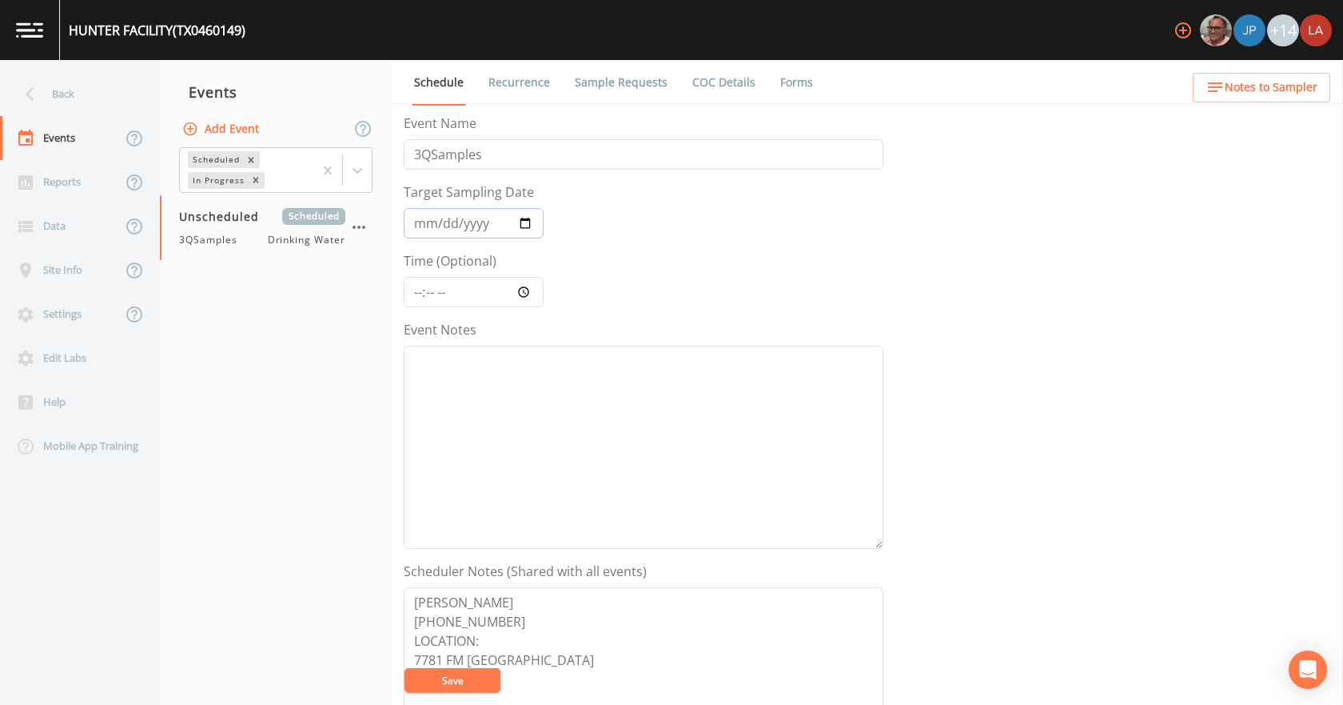
click at [417, 219] on input "Target Sampling Date" at bounding box center [474, 223] width 140 height 30
type input "[DATE]"
type input "12:00"
click at [405, 668] on button "Save" at bounding box center [453, 680] width 96 height 24
click at [355, 172] on icon at bounding box center [357, 170] width 16 height 16
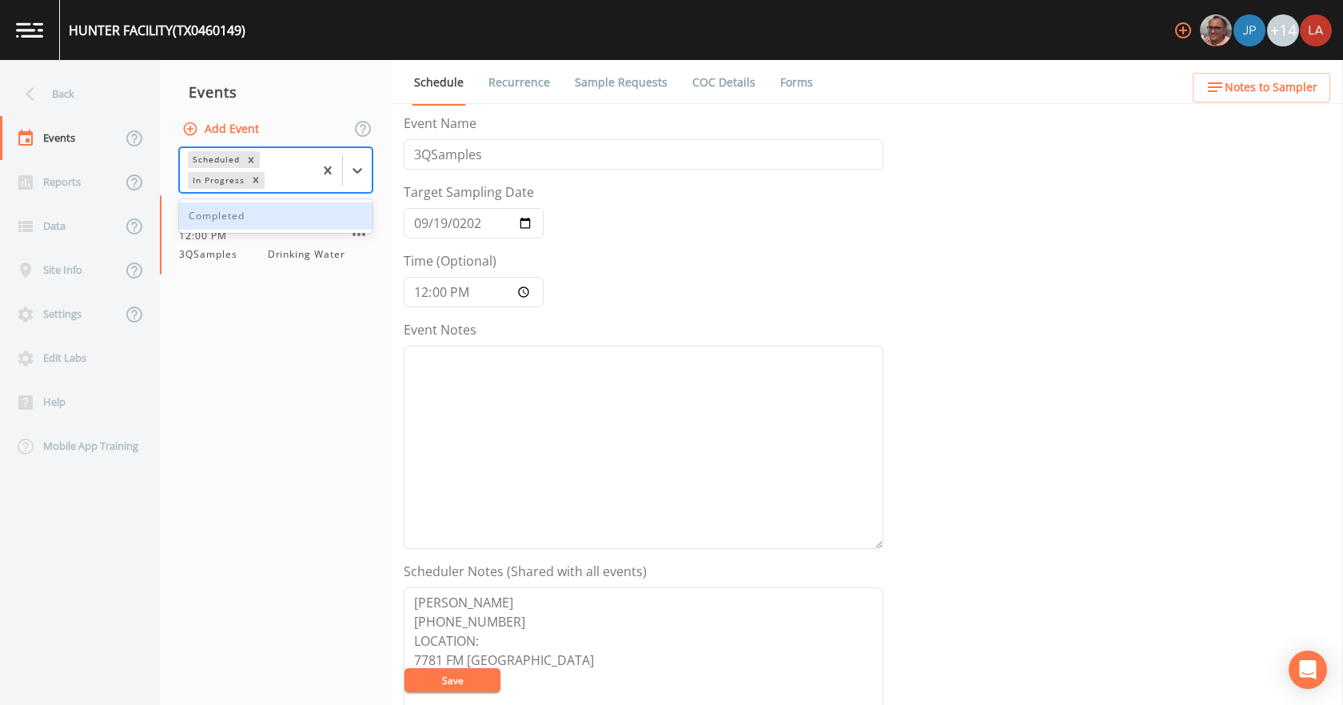
click at [233, 212] on div "Completed" at bounding box center [276, 215] width 194 height 27
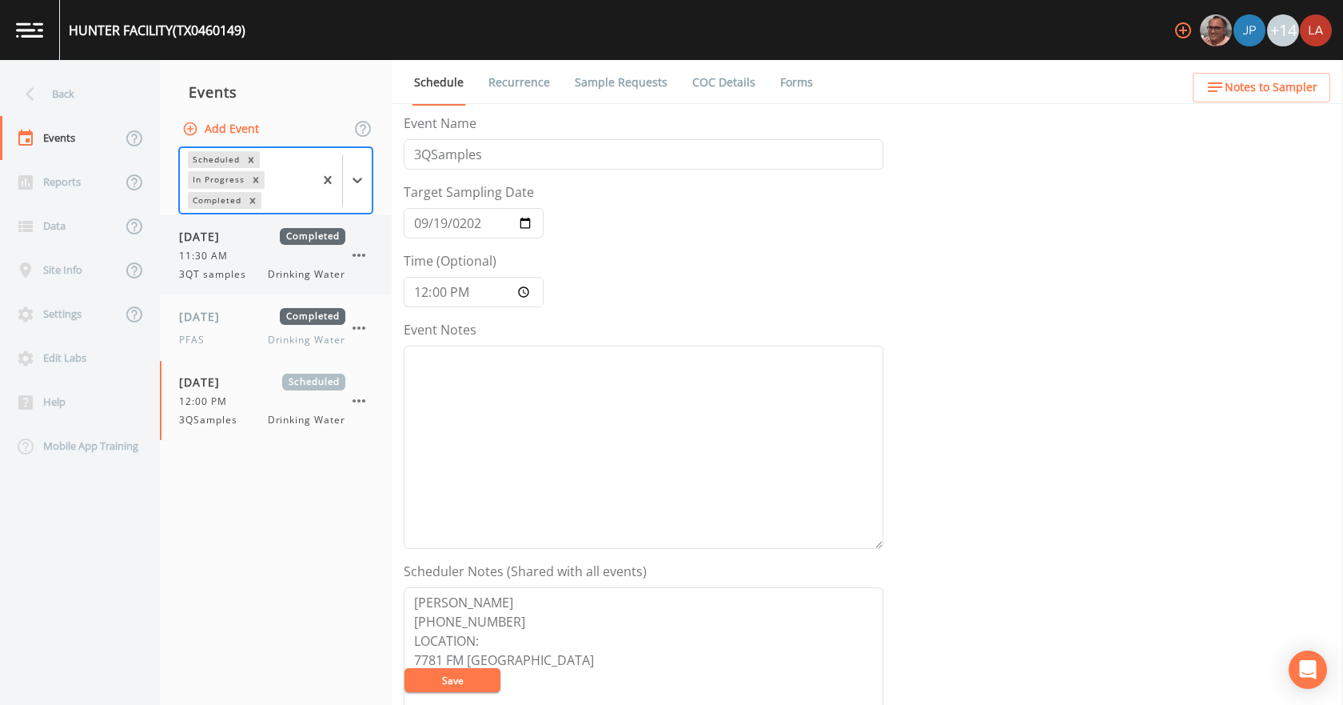
click at [240, 270] on span "3QT samples" at bounding box center [217, 274] width 77 height 14
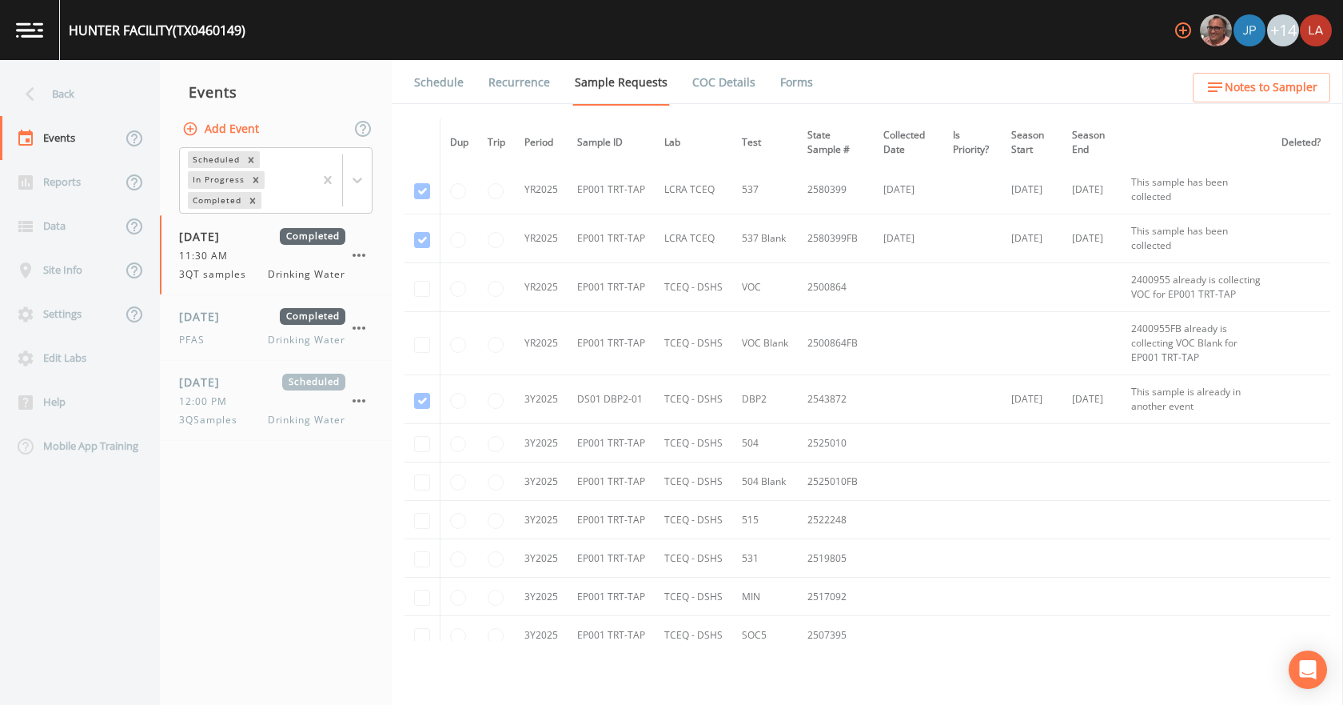
scroll to position [716, 0]
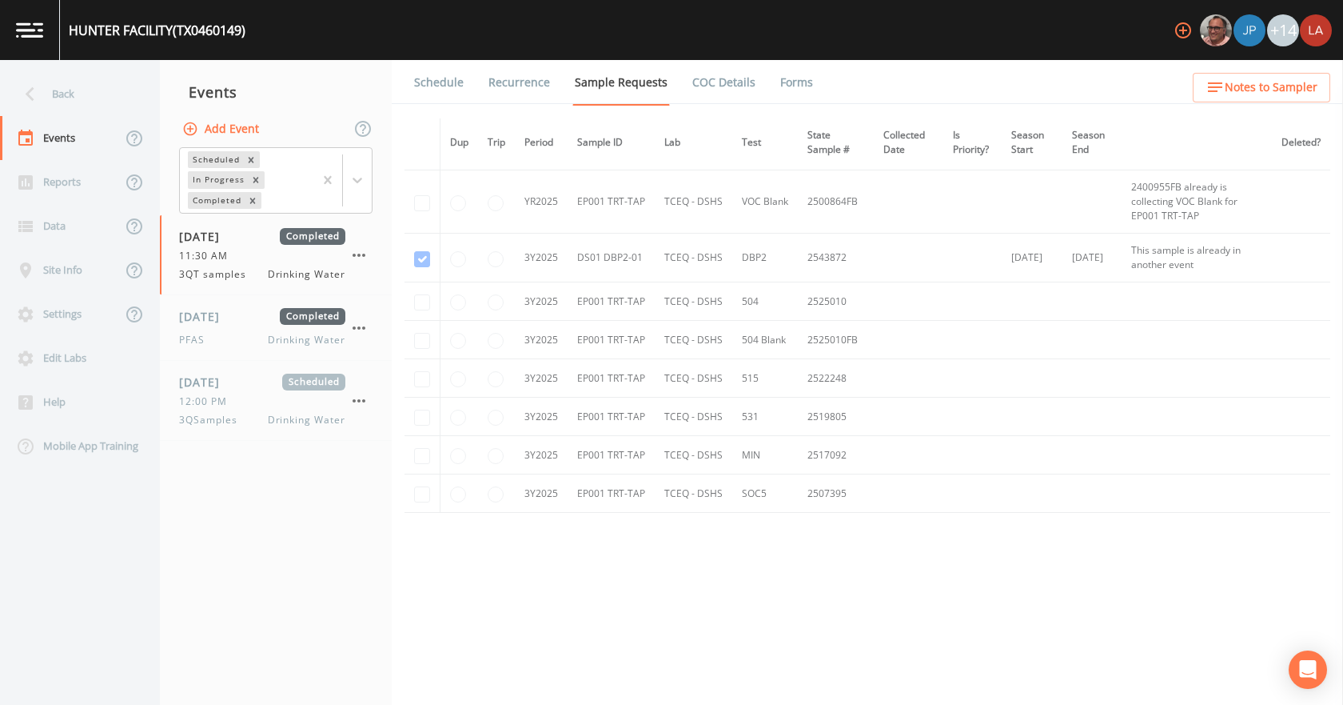
click at [778, 79] on link "Forms" at bounding box center [797, 82] width 38 height 45
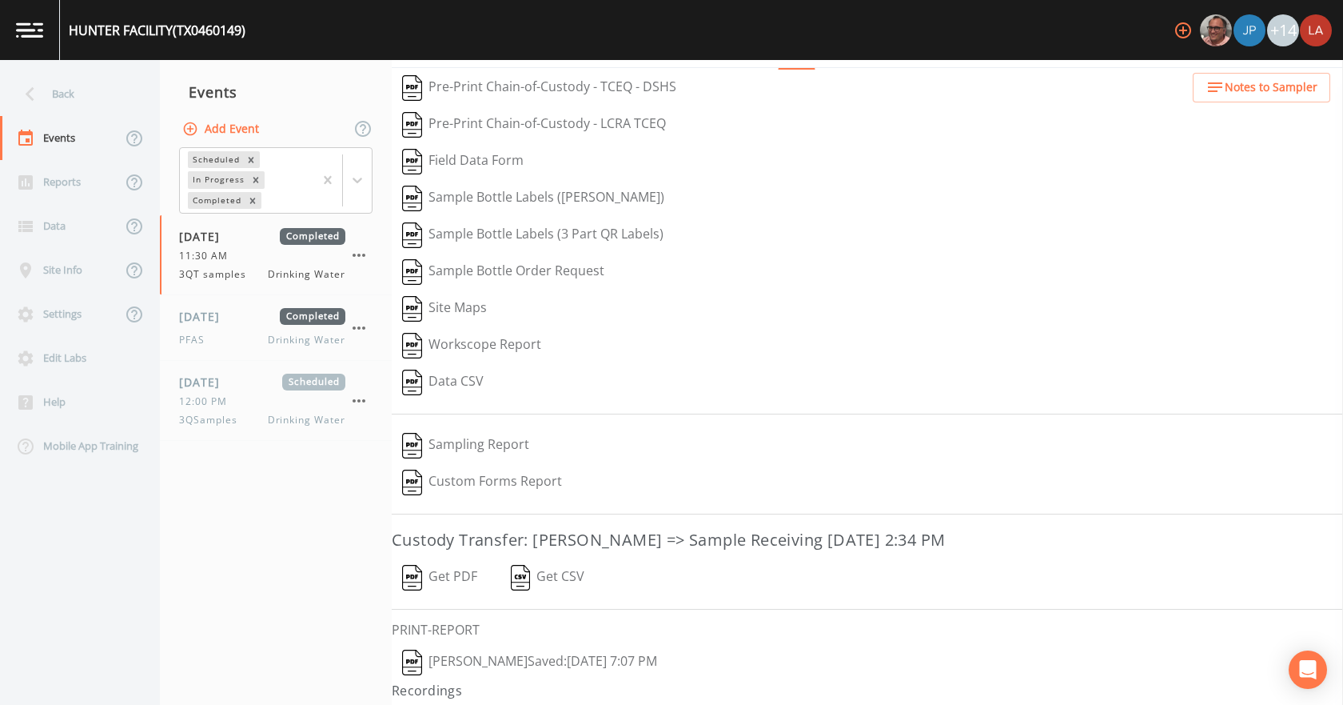
scroll to position [66, 0]
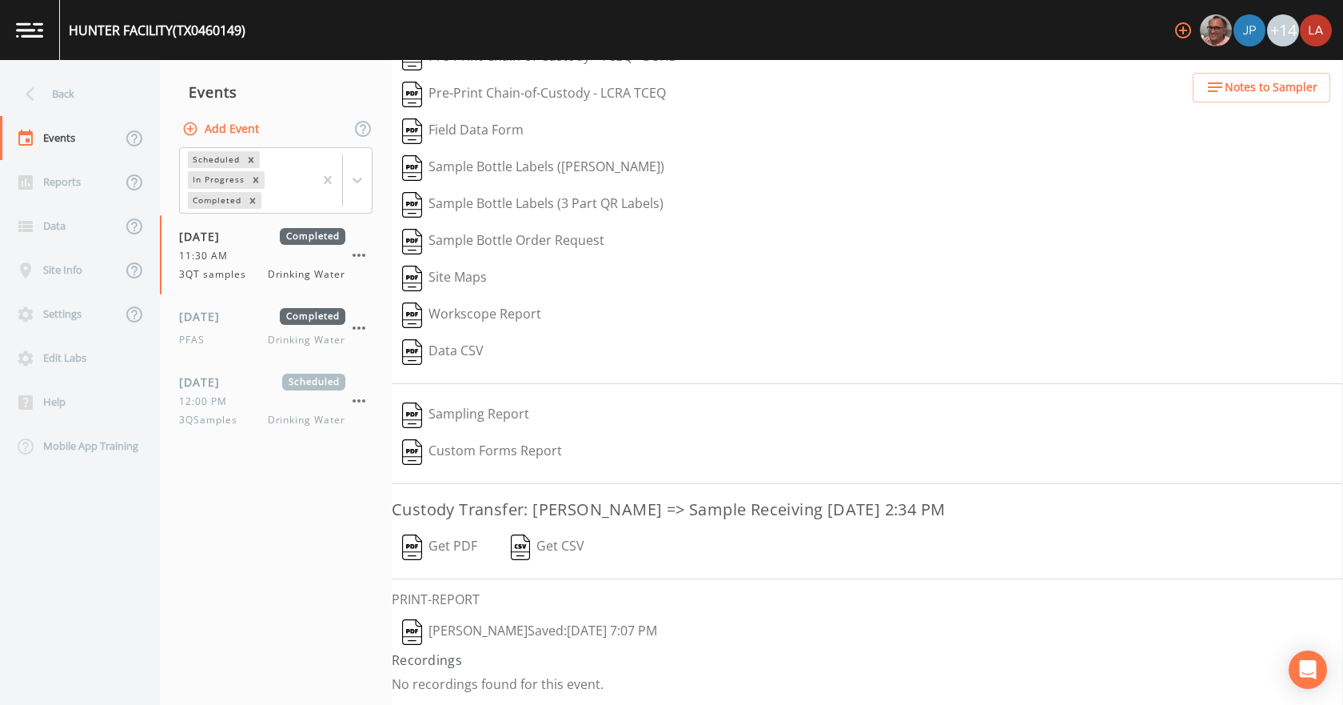
click at [549, 625] on button "[PERSON_NAME]  Saved: [DATE] 7:07 PM" at bounding box center [530, 631] width 276 height 37
click at [244, 254] on div "11:30 AM" at bounding box center [262, 256] width 166 height 14
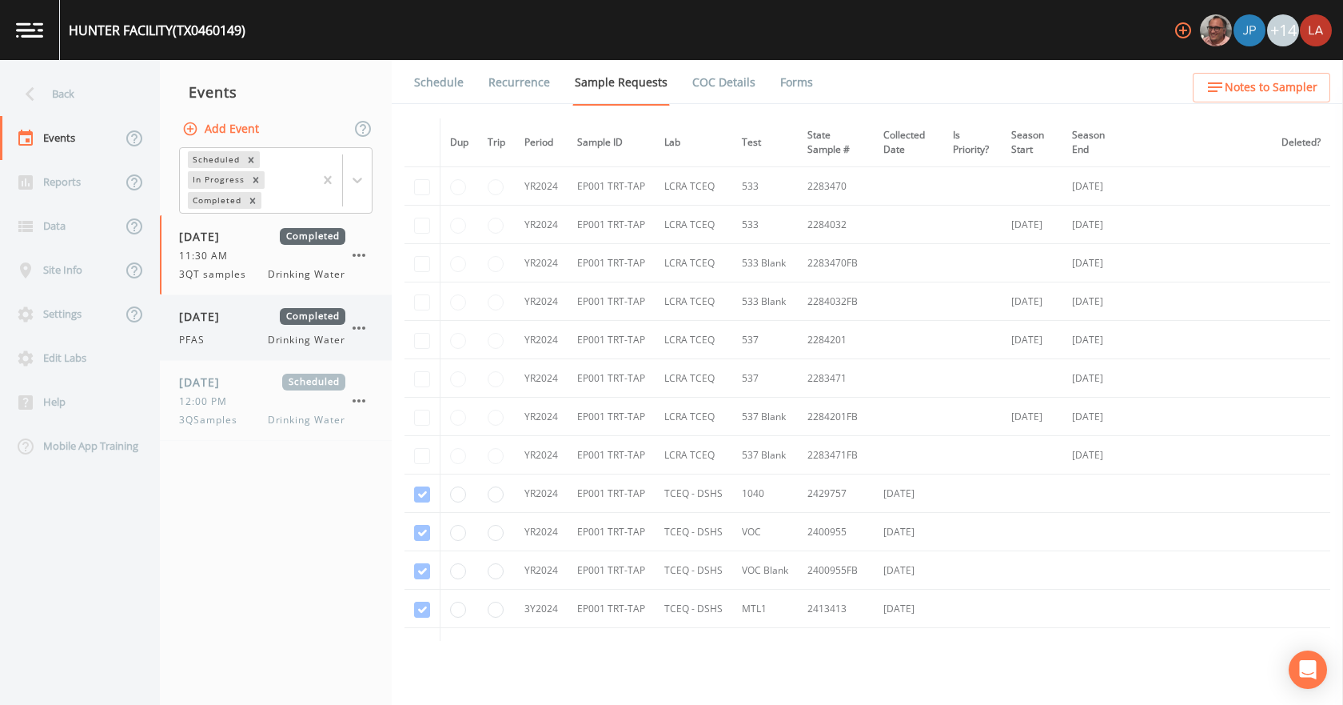
click at [242, 346] on div "PFAS Drinking Water" at bounding box center [262, 340] width 166 height 14
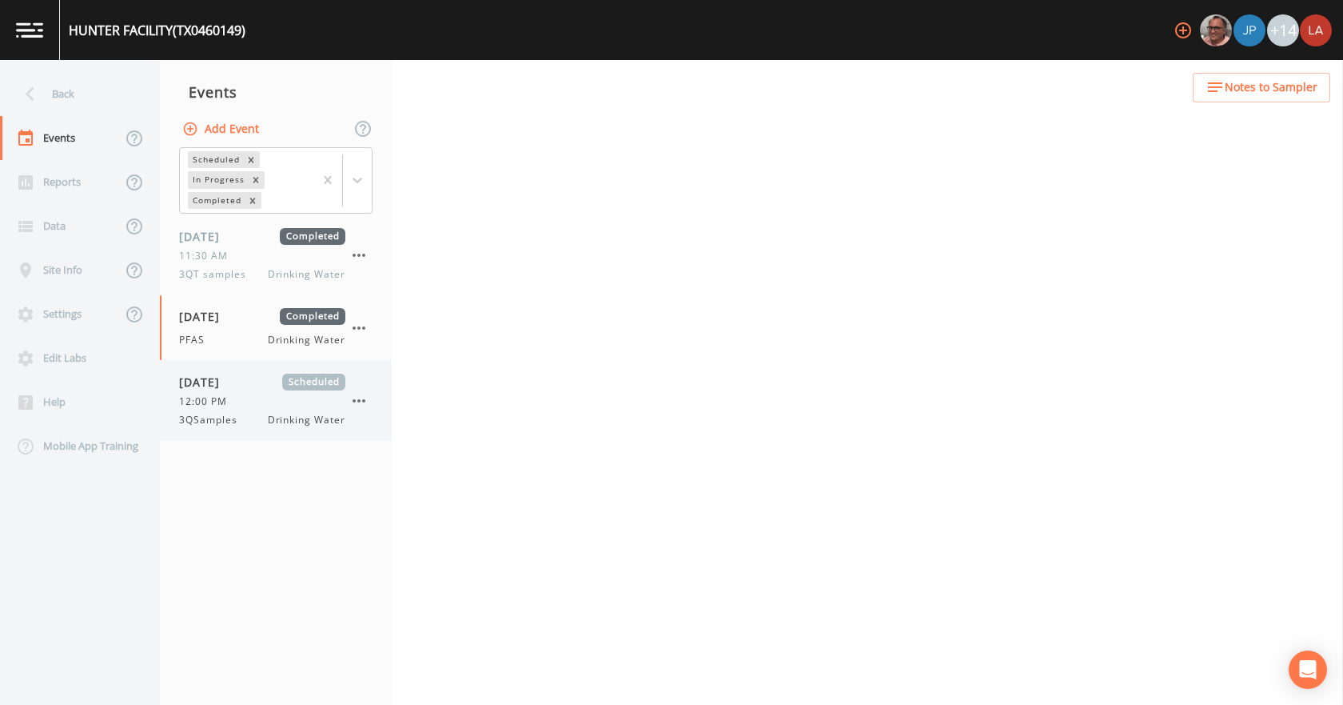
click at [231, 383] on span "[DATE]" at bounding box center [205, 381] width 52 height 17
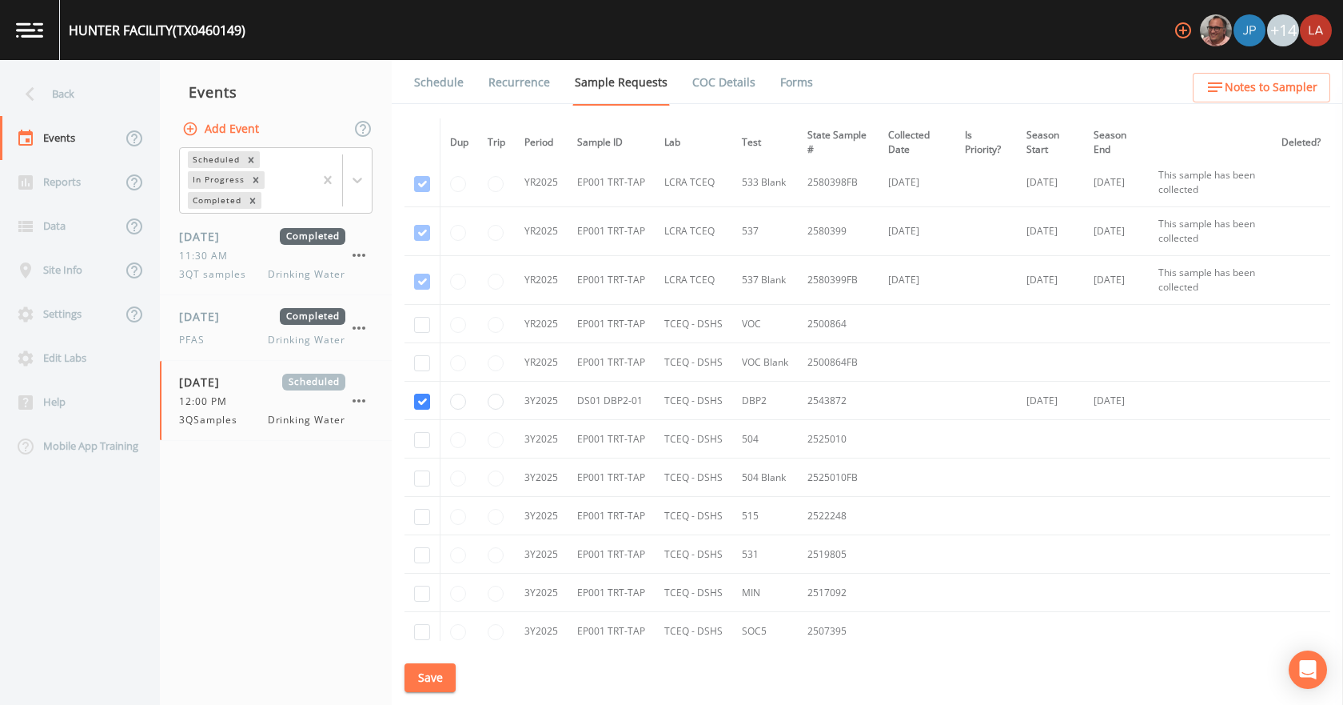
scroll to position [697, 0]
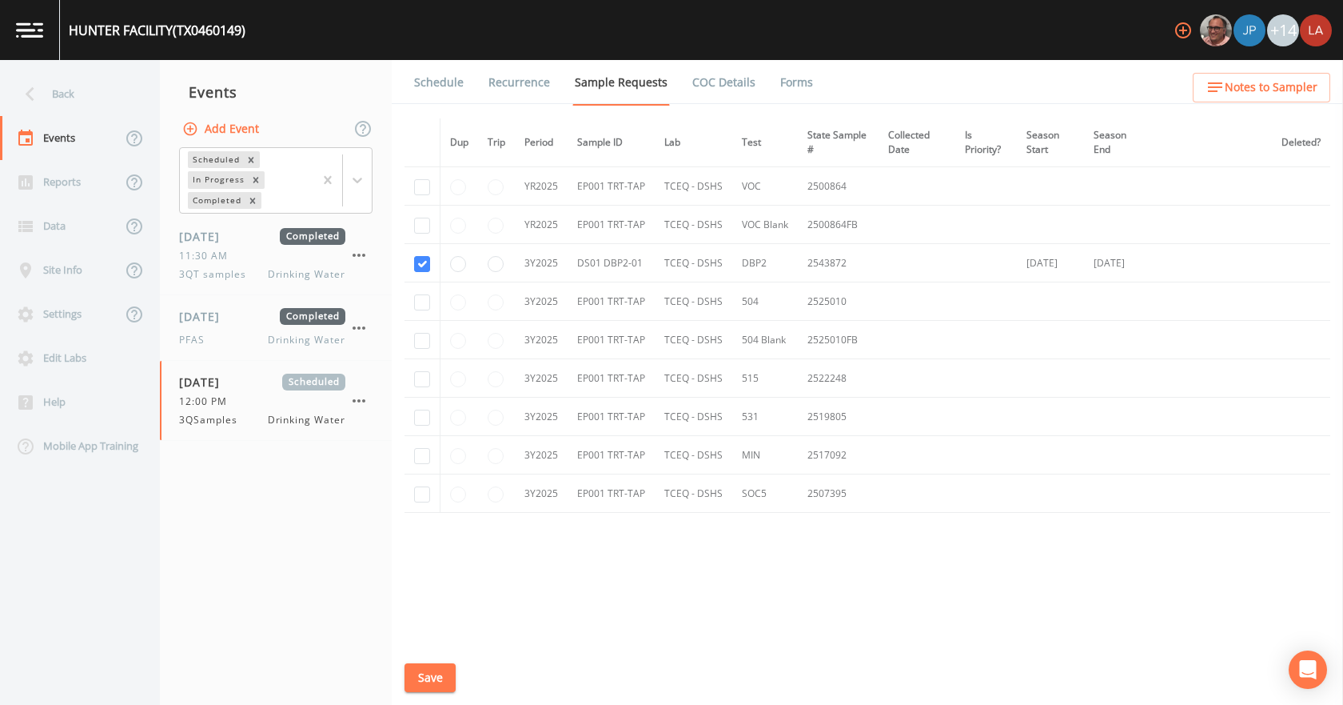
click at [454, 94] on link "Schedule" at bounding box center [439, 82] width 54 height 45
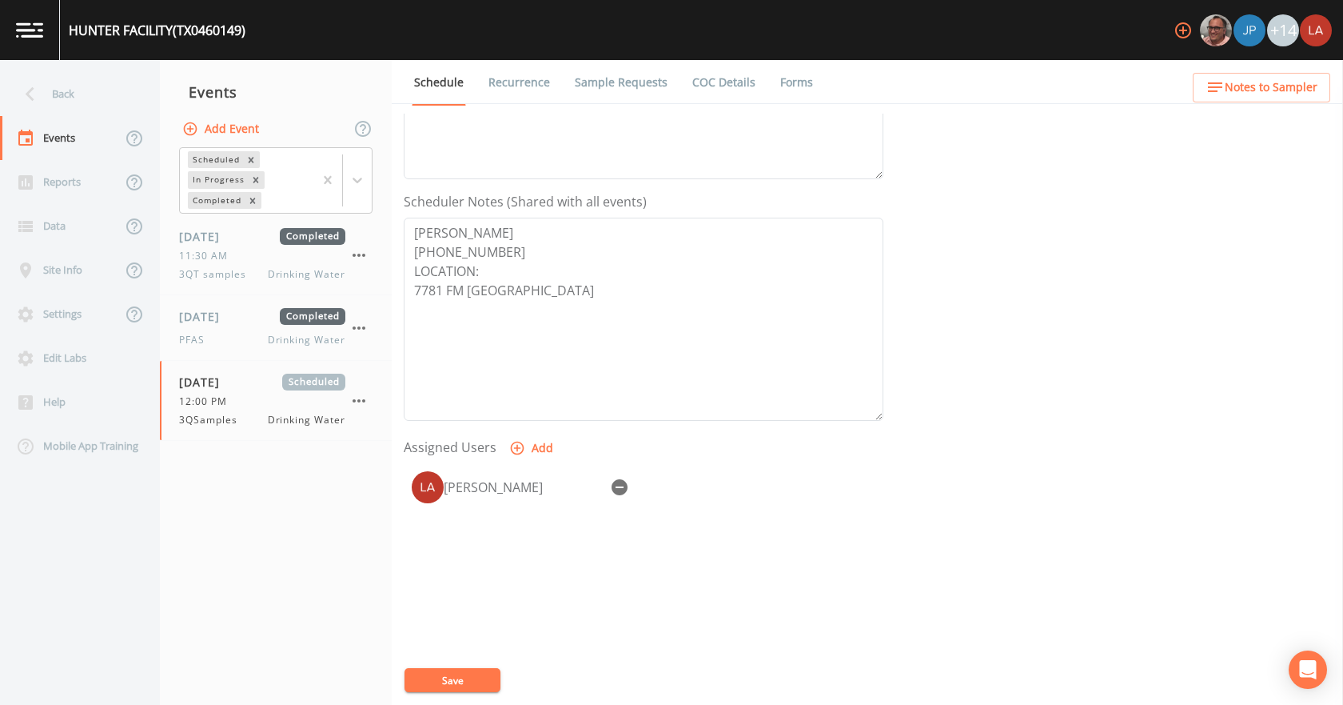
scroll to position [344, 0]
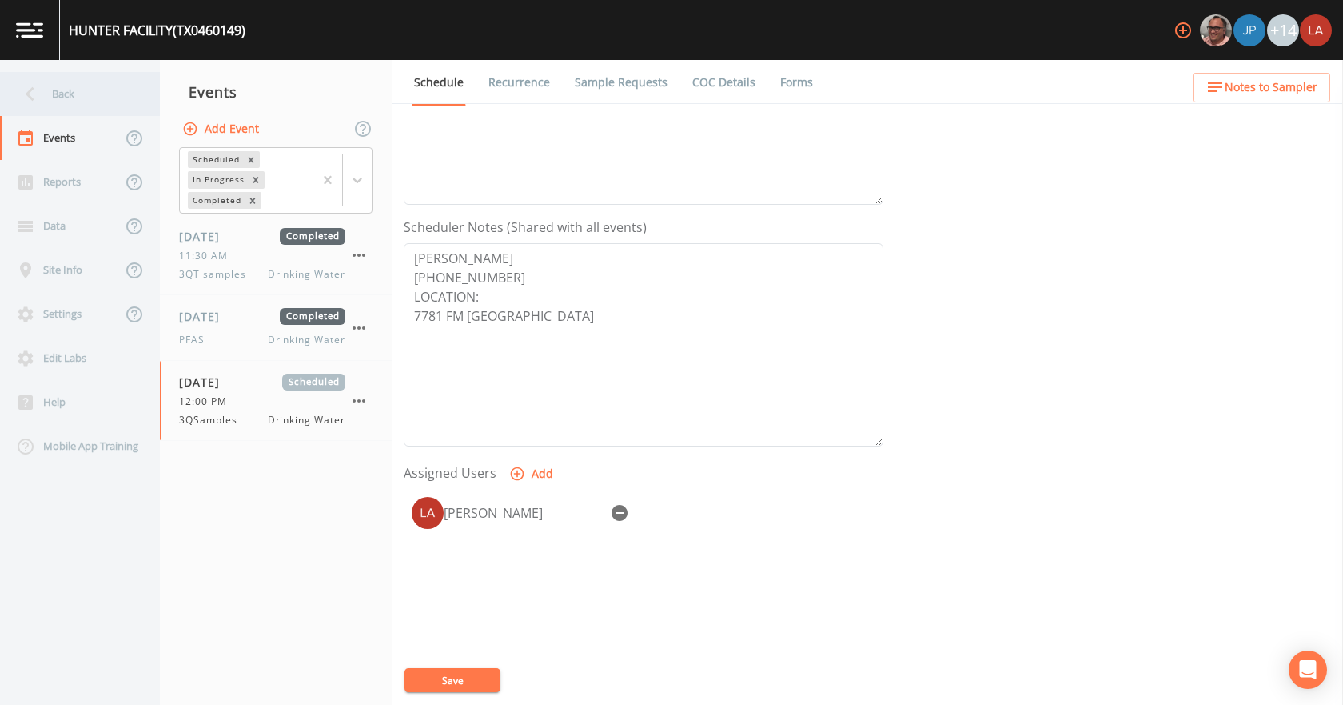
click at [54, 98] on div "Back" at bounding box center [72, 94] width 144 height 44
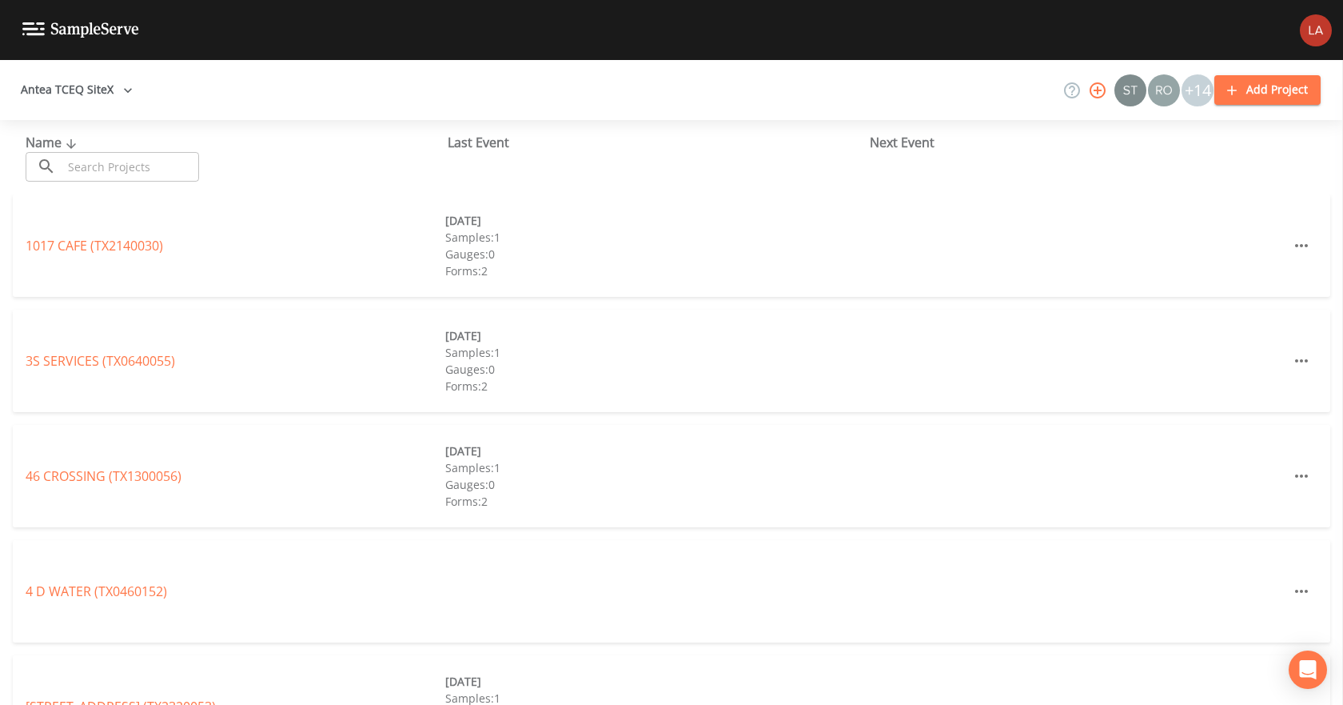
click at [99, 163] on input "text" at bounding box center [130, 167] width 137 height 30
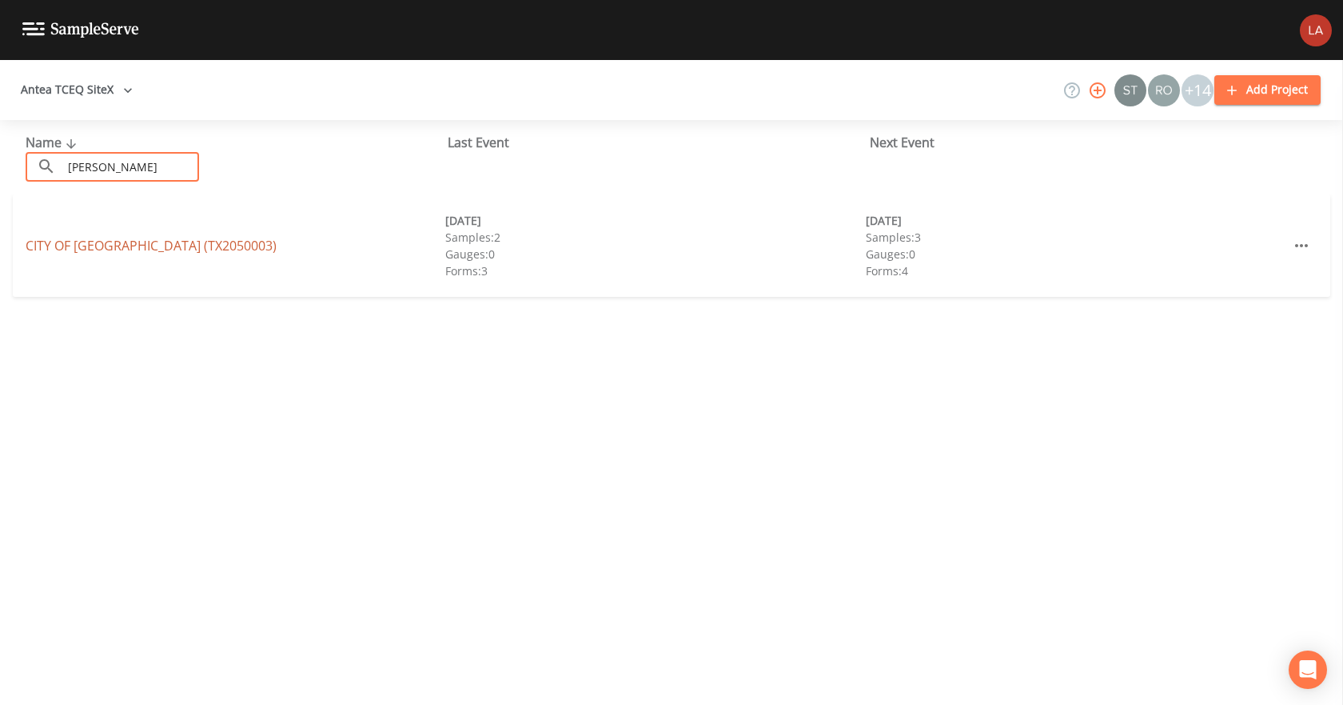
type input "[PERSON_NAME]"
click at [146, 246] on link "CITY OF [GEOGRAPHIC_DATA] (TX2050003)" at bounding box center [151, 246] width 251 height 18
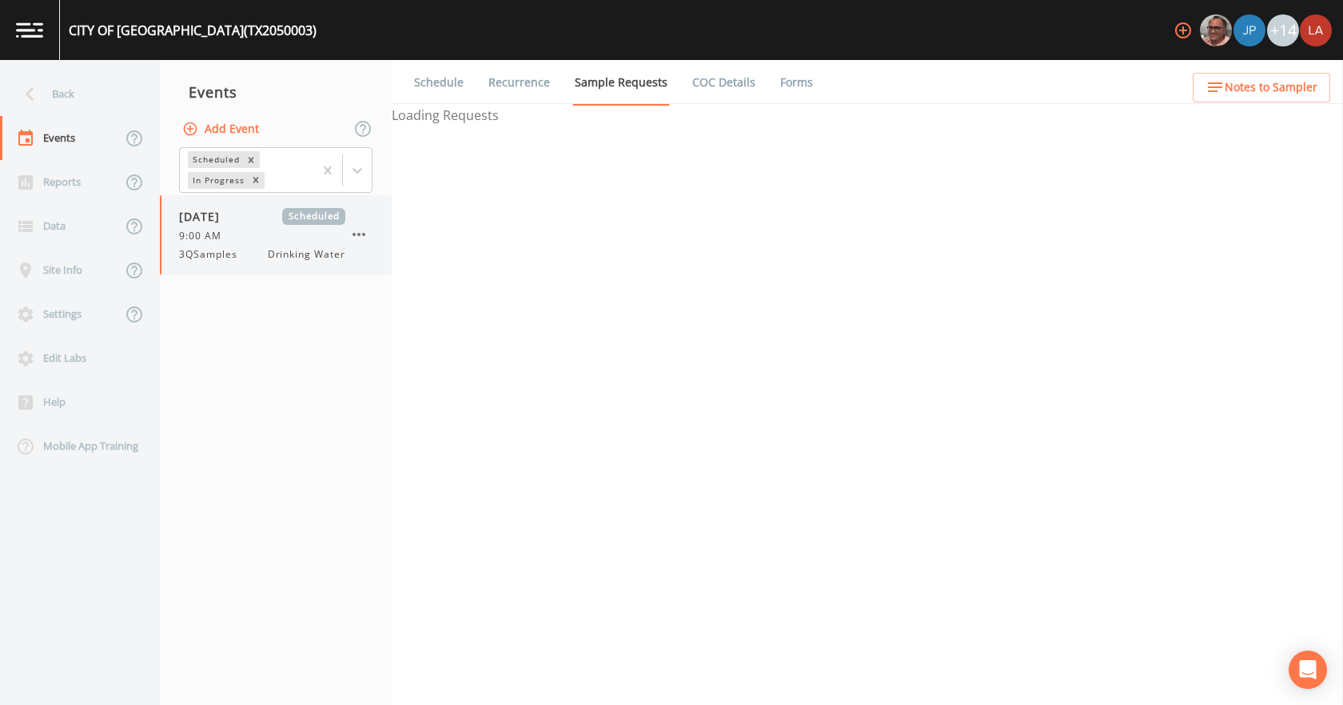
click at [179, 254] on span "3QSamples" at bounding box center [213, 254] width 68 height 14
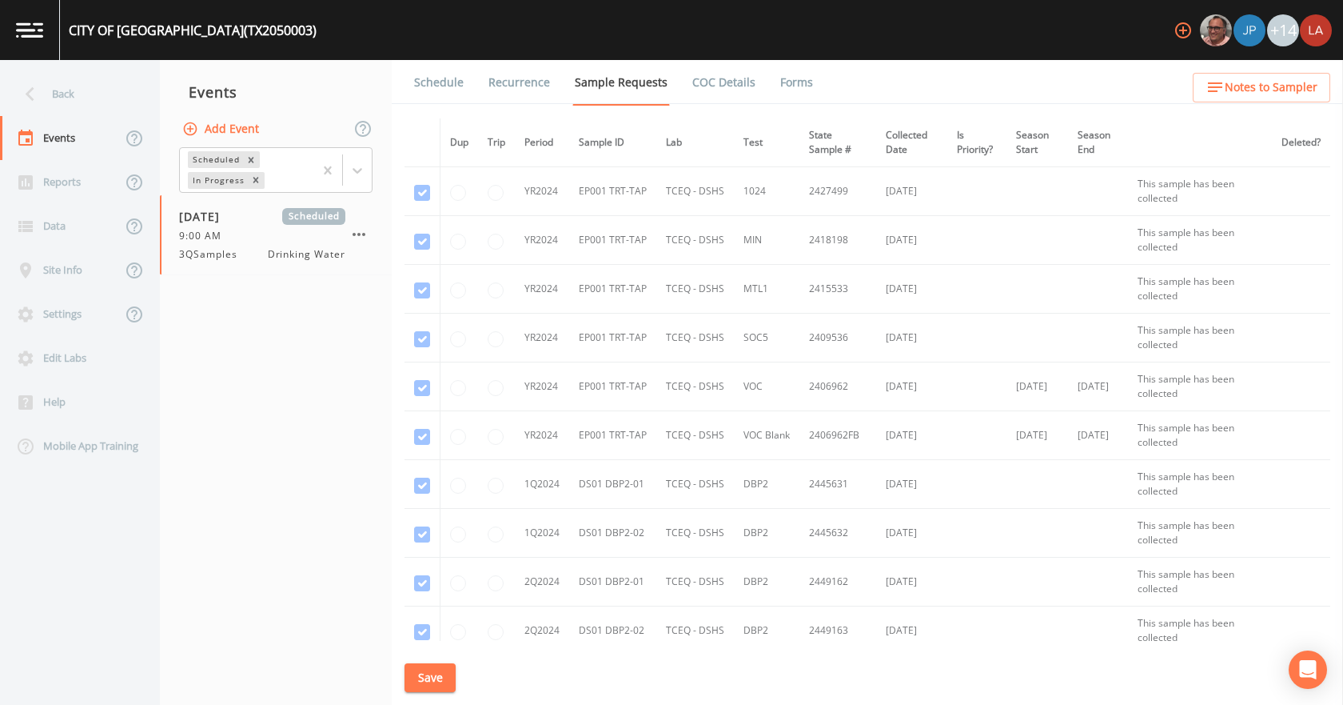
click at [435, 94] on link "Schedule" at bounding box center [439, 82] width 54 height 45
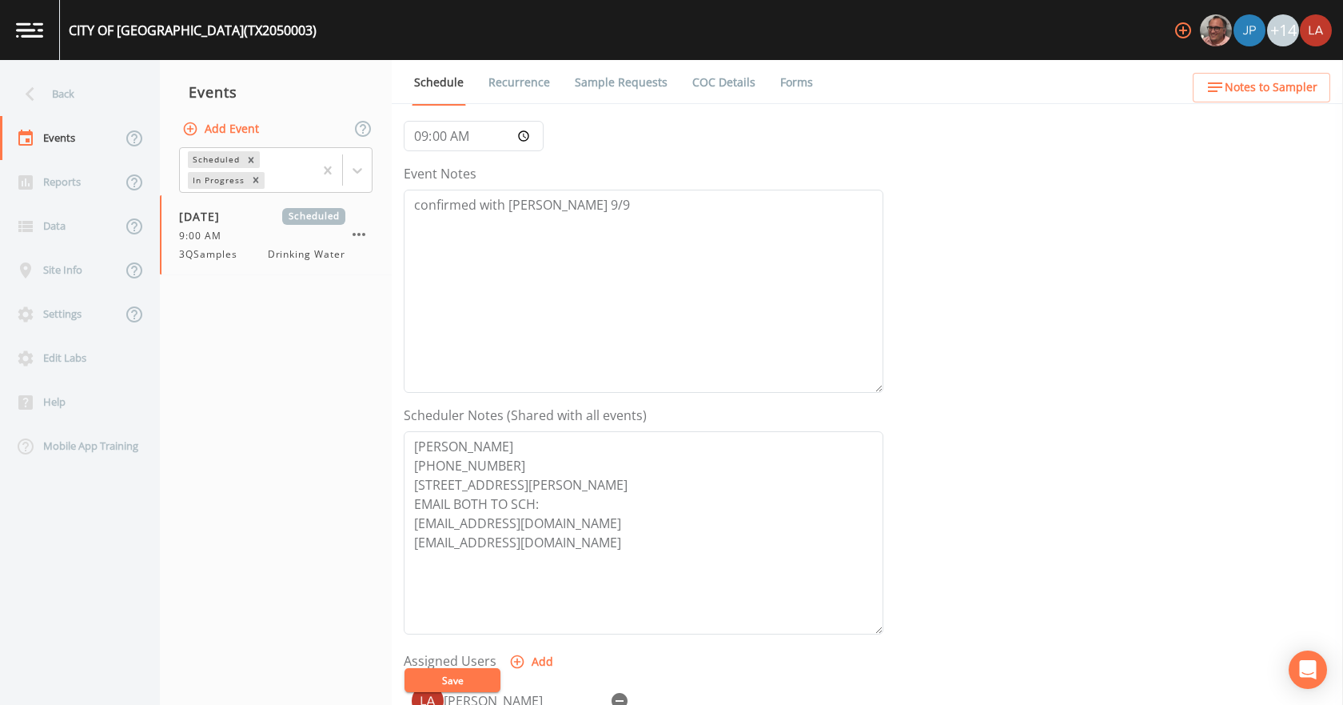
scroll to position [400, 0]
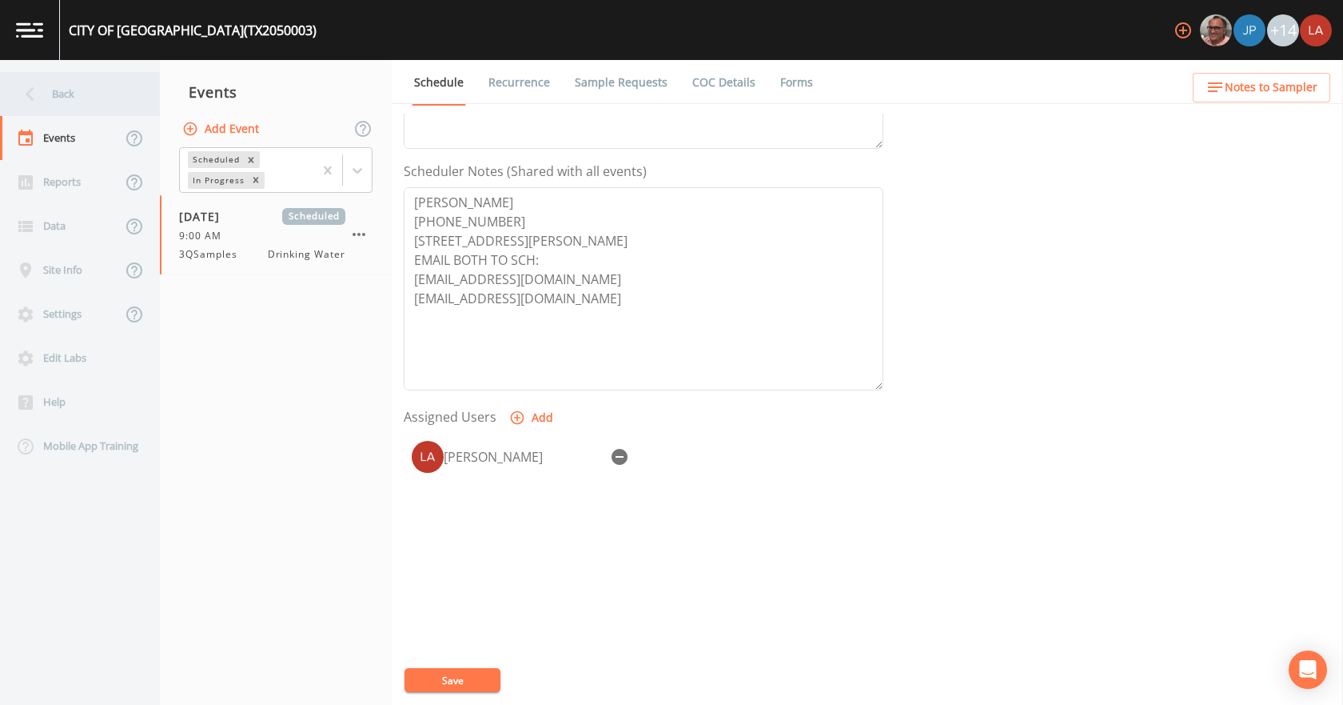
click at [40, 74] on div "Back" at bounding box center [72, 94] width 144 height 44
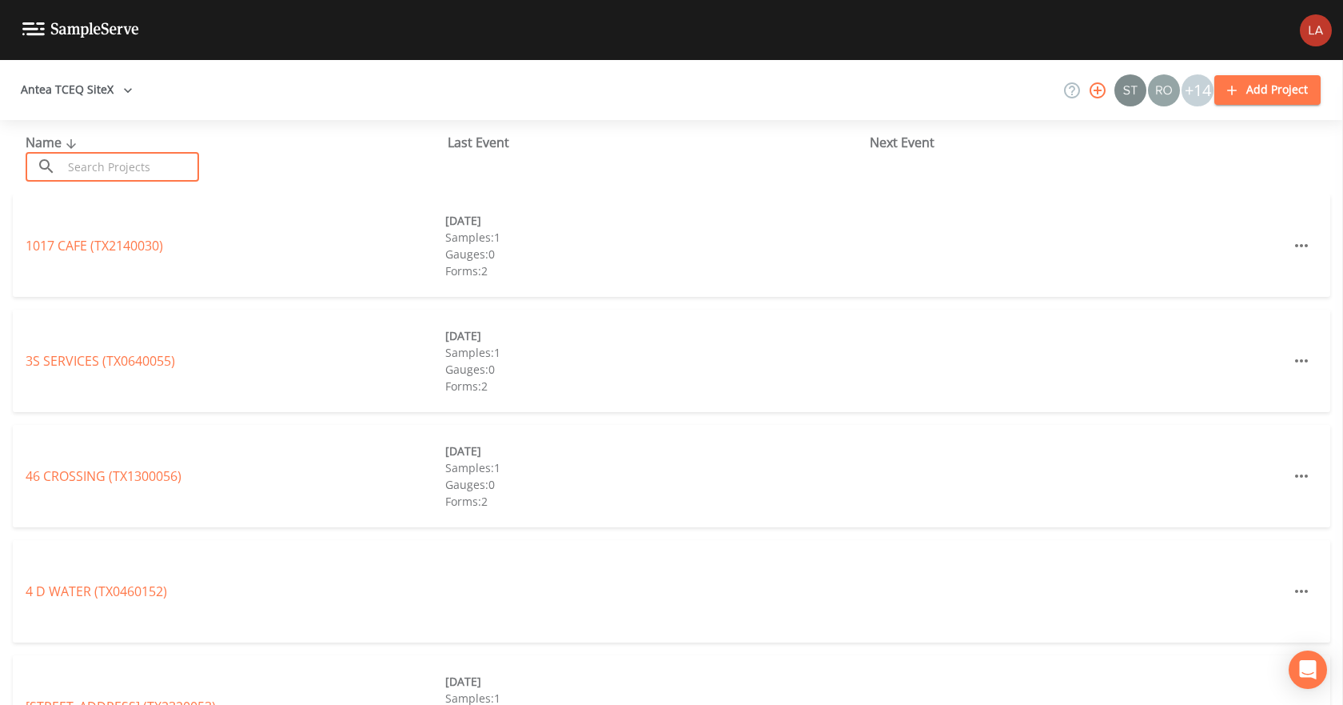
click at [107, 166] on input "text" at bounding box center [130, 167] width 137 height 30
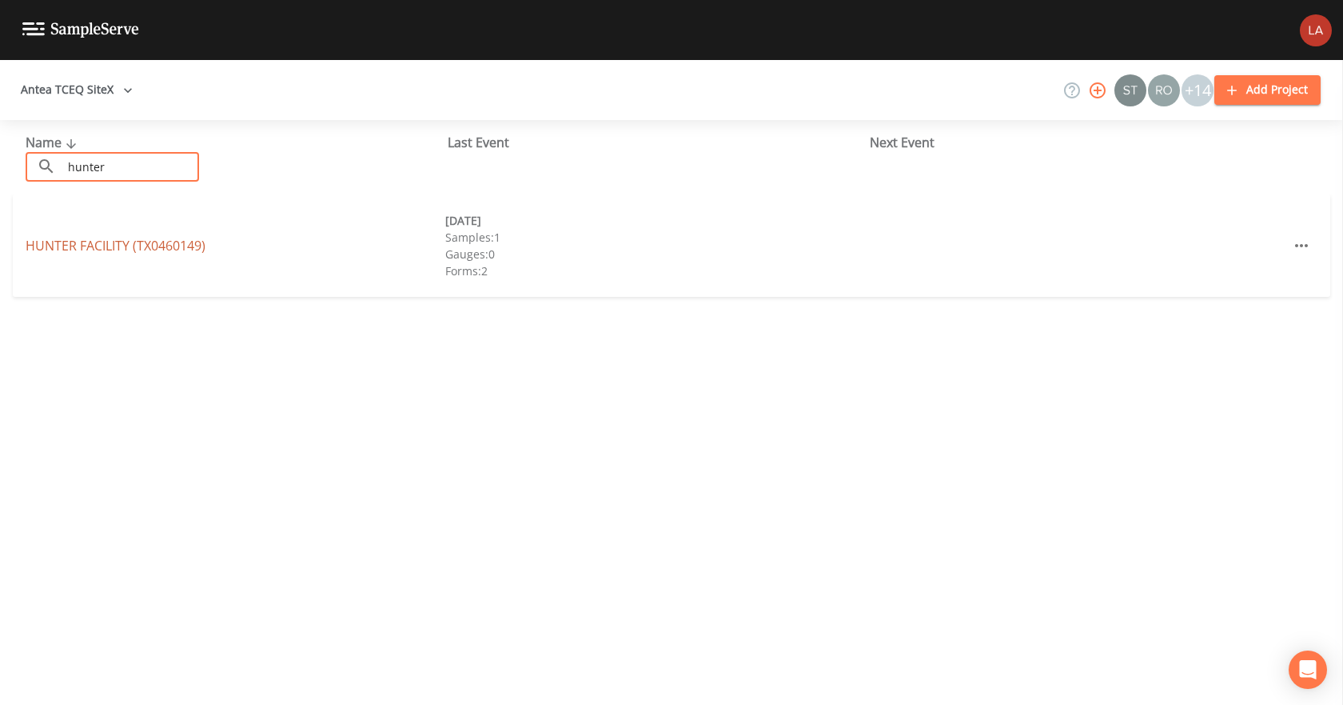
type input "hunter"
click at [87, 244] on link "HUNTER FACILITY (TX0460149)" at bounding box center [116, 246] width 180 height 18
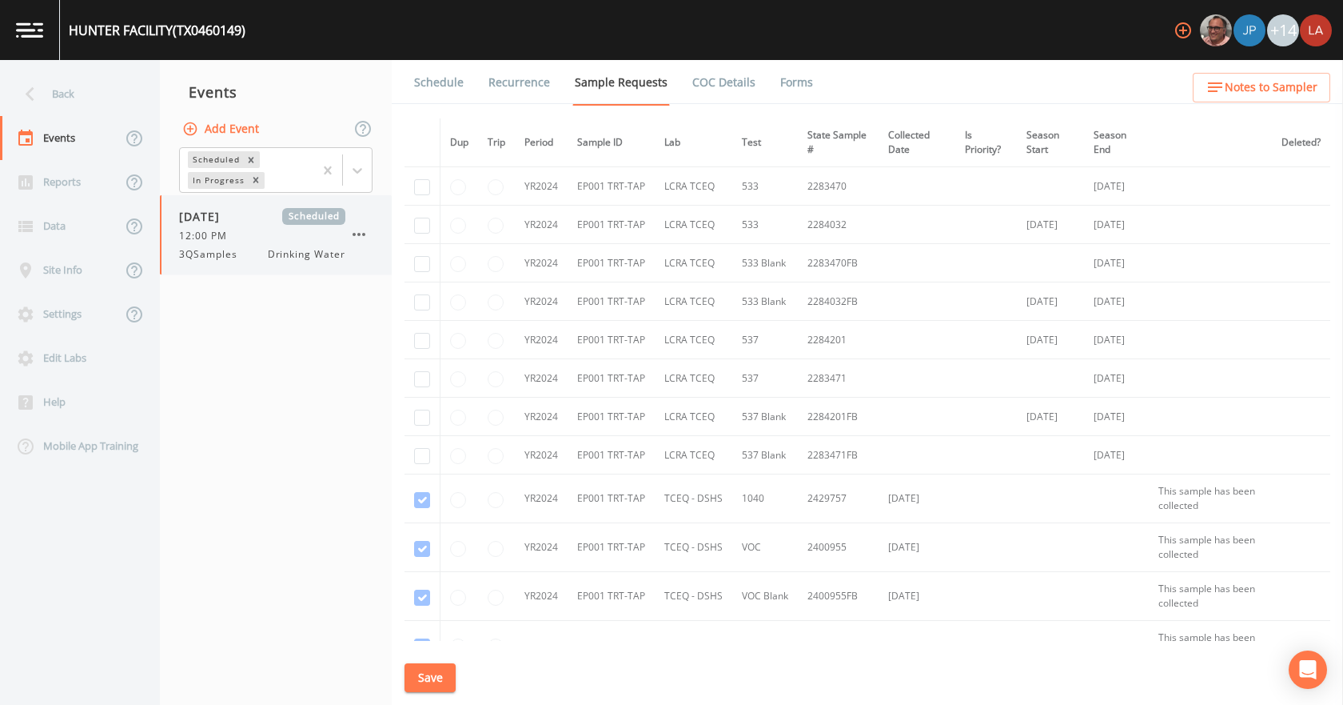
click at [252, 238] on div "12:00 PM" at bounding box center [262, 236] width 166 height 14
click at [456, 82] on link "Schedule" at bounding box center [439, 82] width 54 height 45
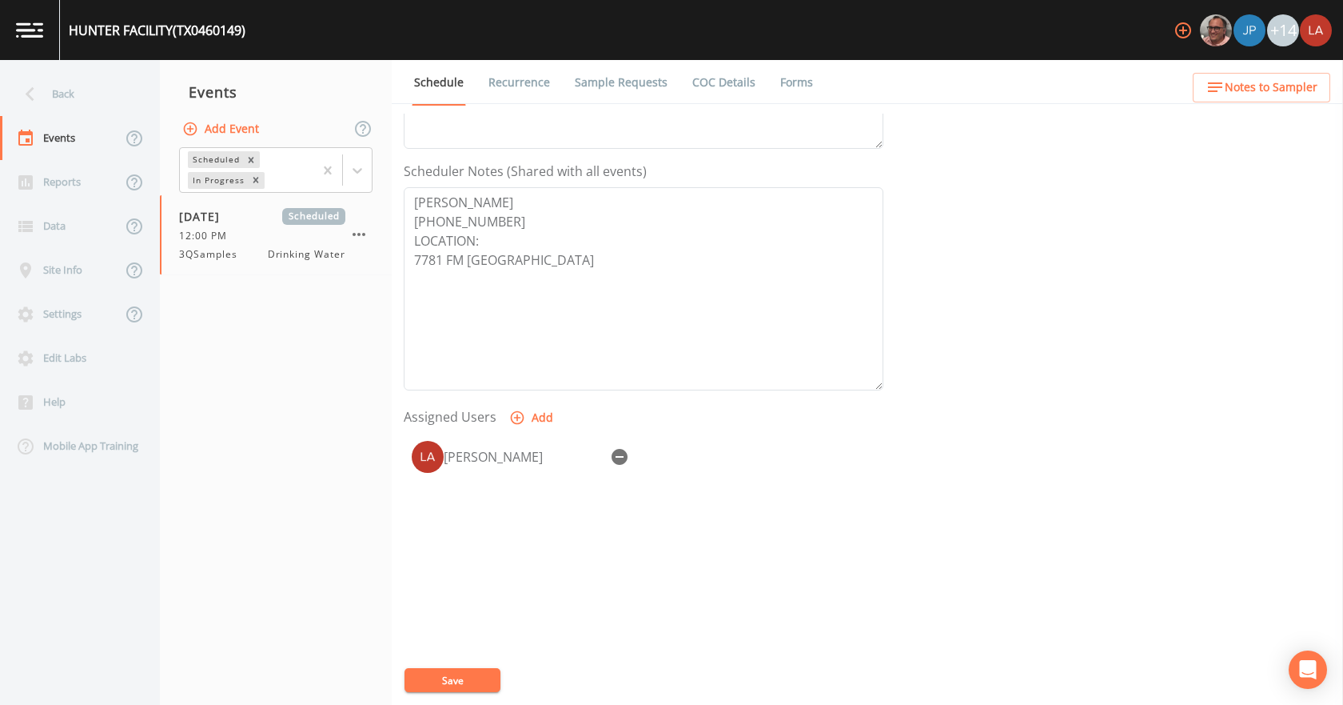
scroll to position [320, 0]
